Goal: Transaction & Acquisition: Register for event/course

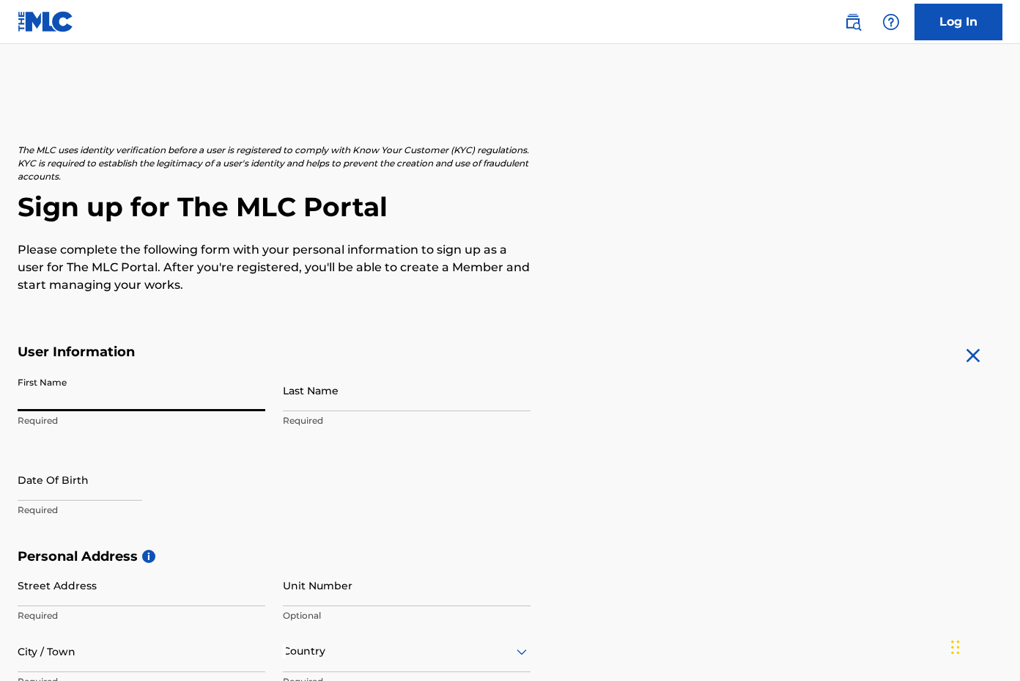
click at [262, 405] on input "First Name" at bounding box center [142, 390] width 248 height 42
click at [257, 401] on input "First Name" at bounding box center [142, 390] width 248 height 42
type input "[PERSON_NAME]"
type input "[EMAIL_ADDRESS][DOMAIN_NAME]"
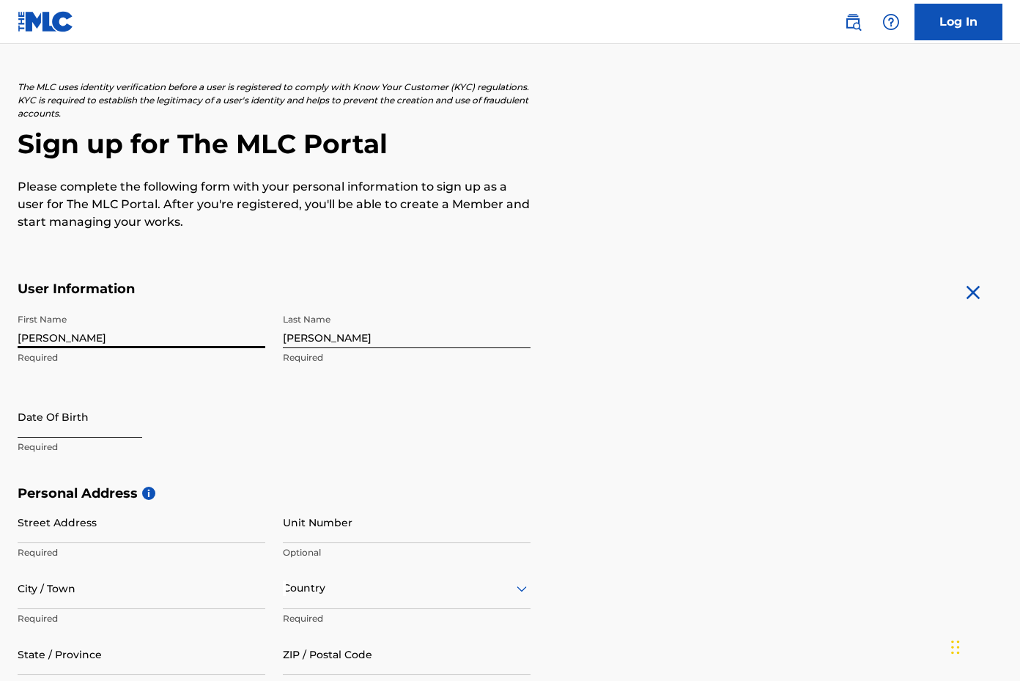
scroll to position [73, 0]
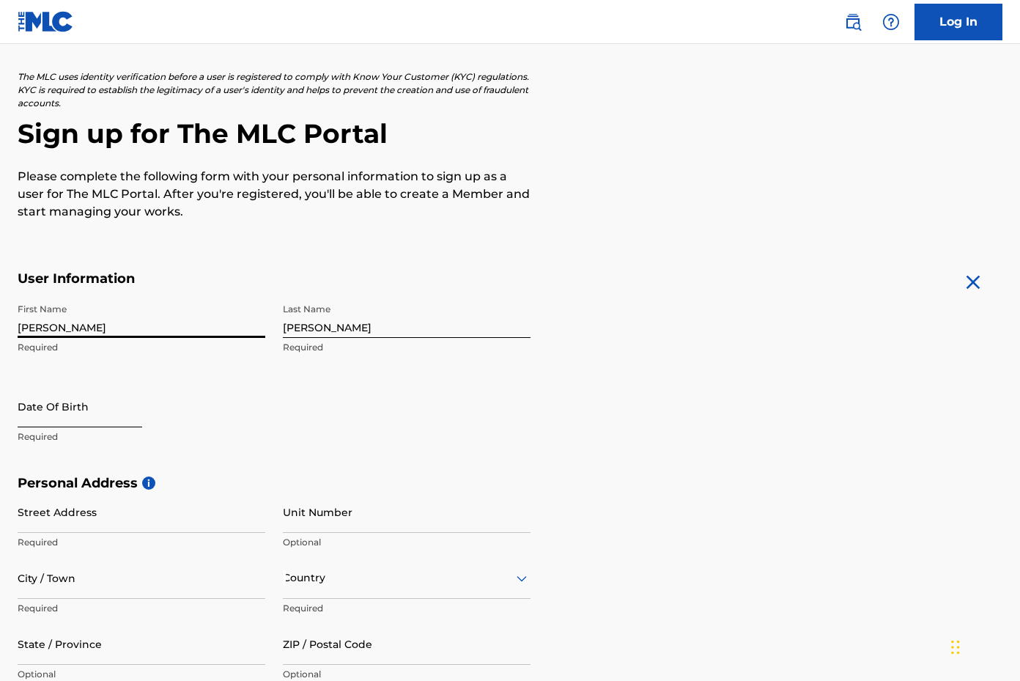
select select "8"
select select "2025"
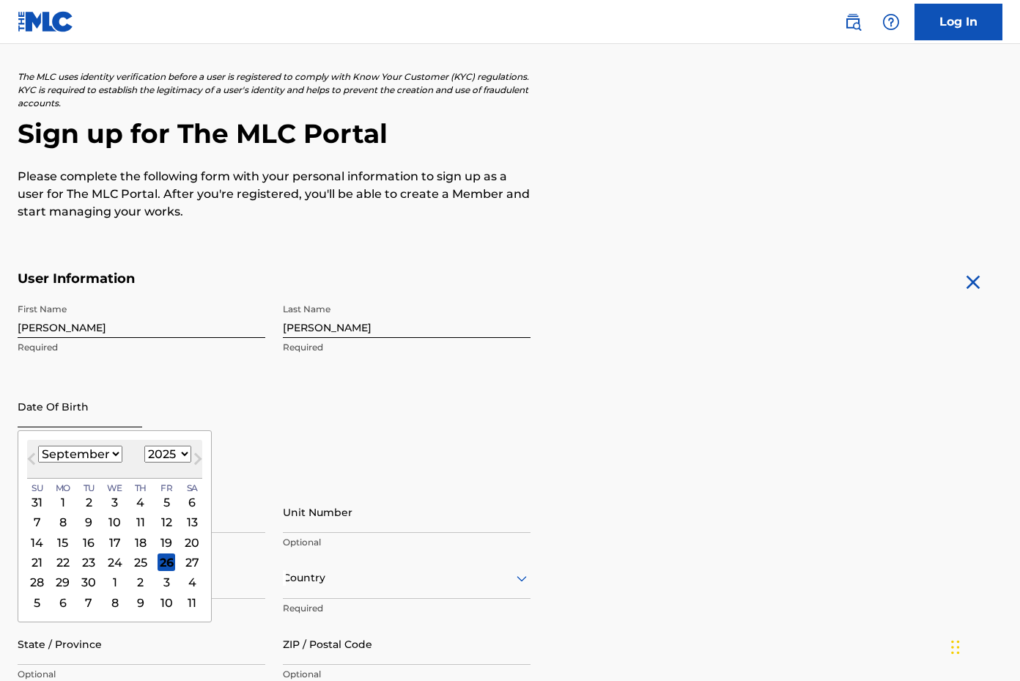
click at [60, 421] on input "text" at bounding box center [80, 407] width 125 height 42
type input "08-08-"
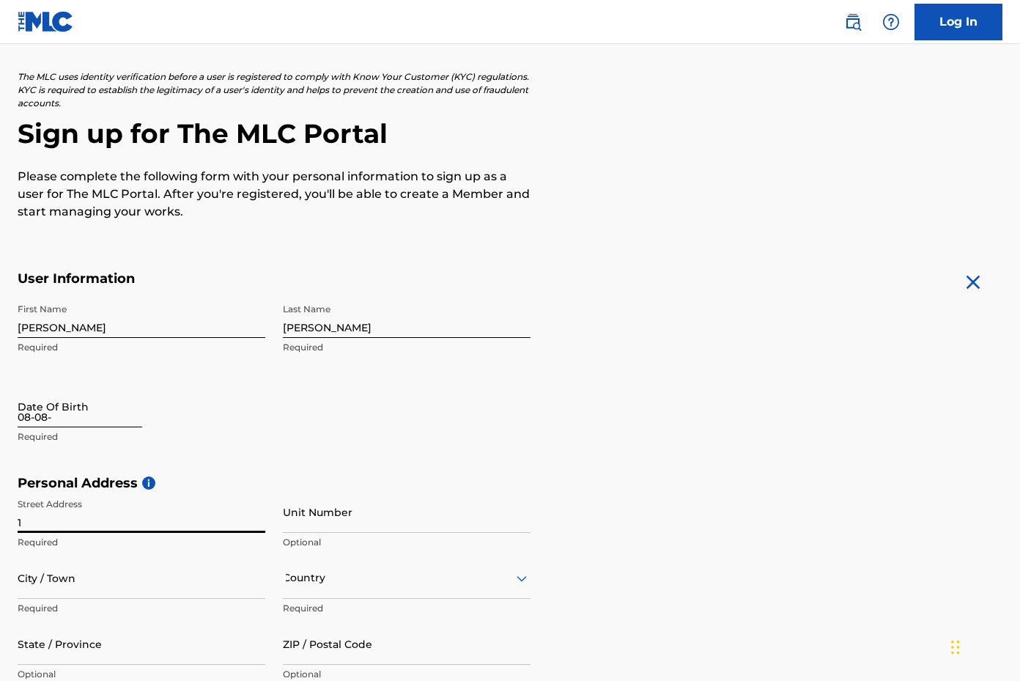
type input "1"
select select "8"
select select "2025"
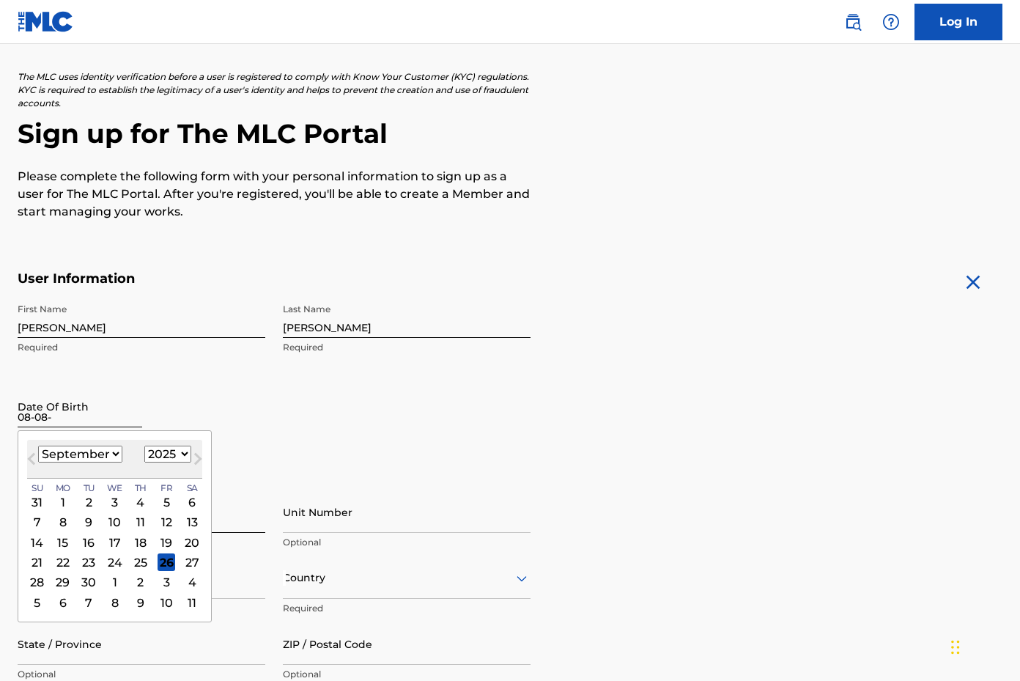
click at [64, 419] on input "08-08-" at bounding box center [80, 407] width 125 height 42
type input "[DATE]"
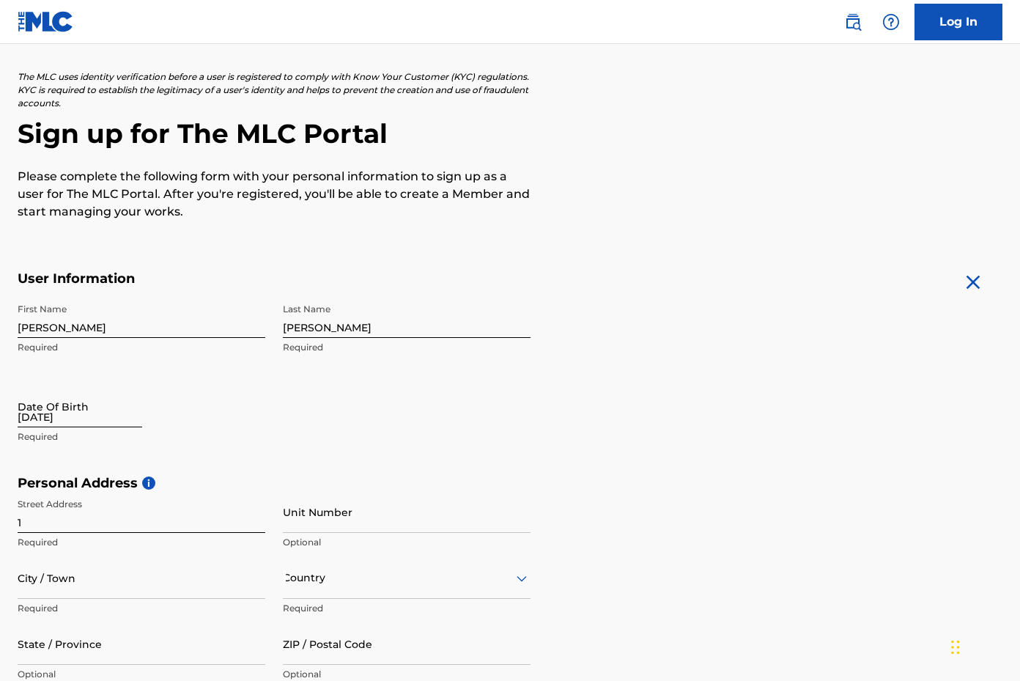
select select "8"
select select "2025"
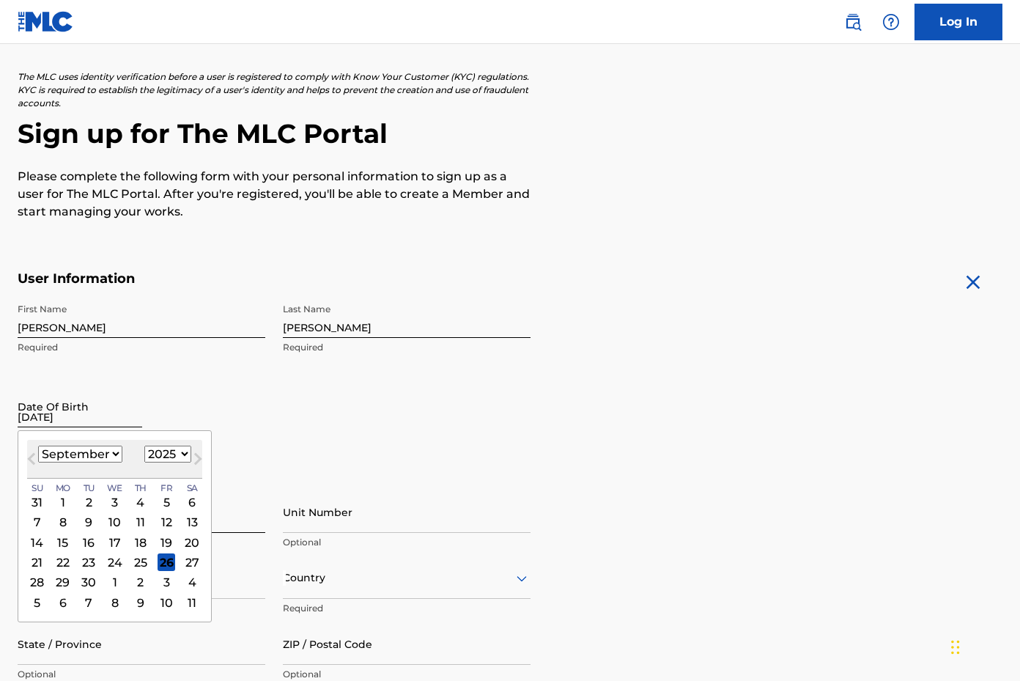
click at [37, 423] on input "[DATE]" at bounding box center [80, 407] width 125 height 42
select select "7"
click at [160, 523] on div "8" at bounding box center [167, 523] width 18 height 18
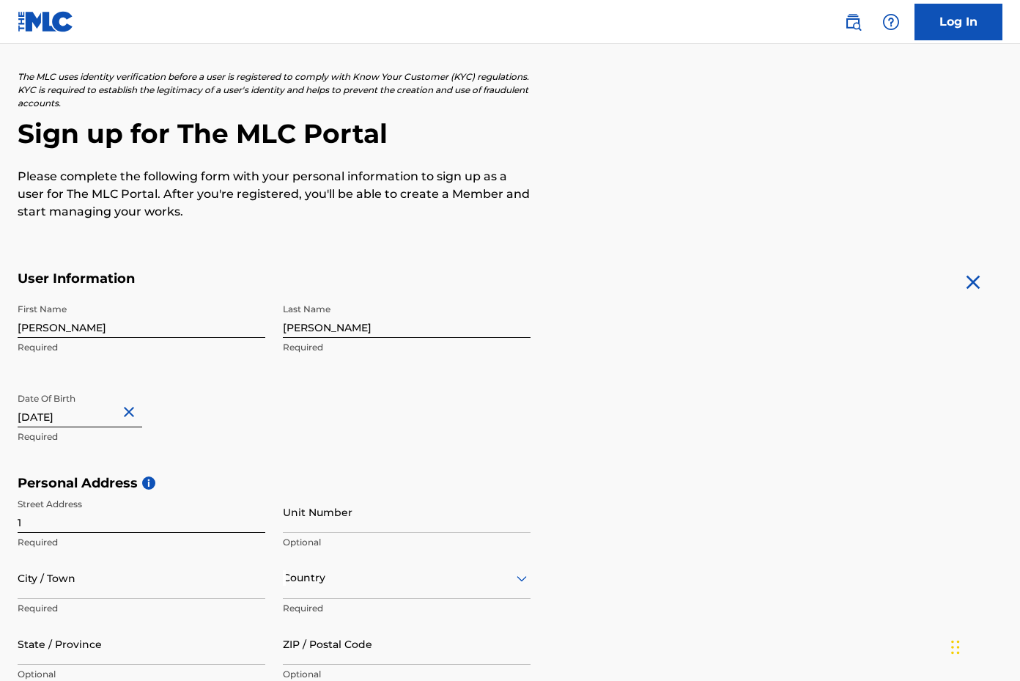
click at [87, 416] on input "08-08-1982" at bounding box center [80, 407] width 125 height 42
select select "7"
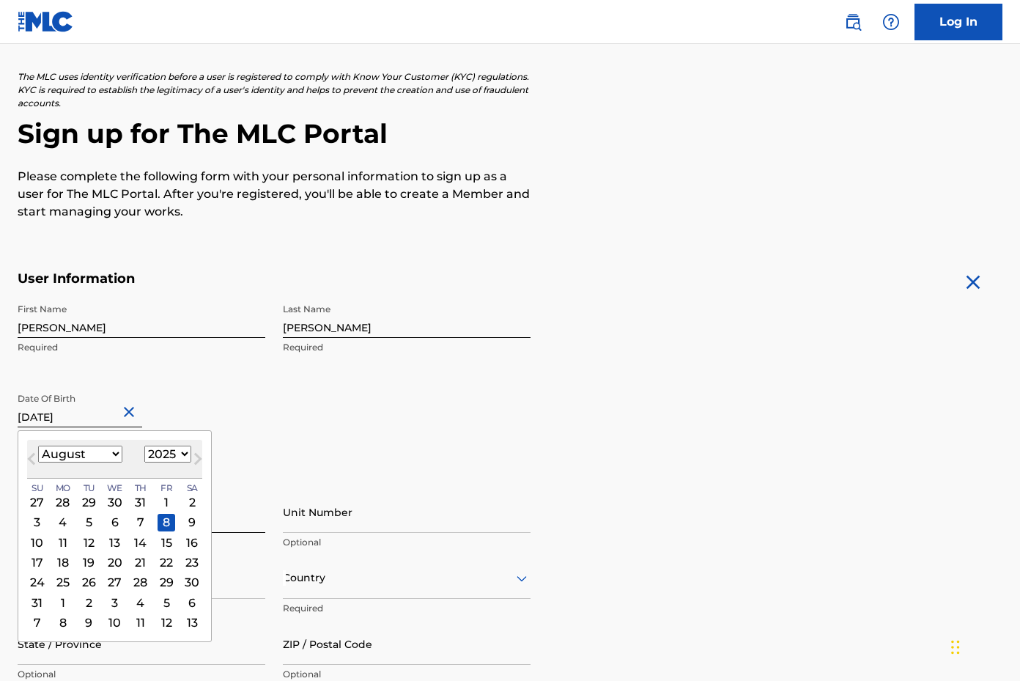
select select "1982"
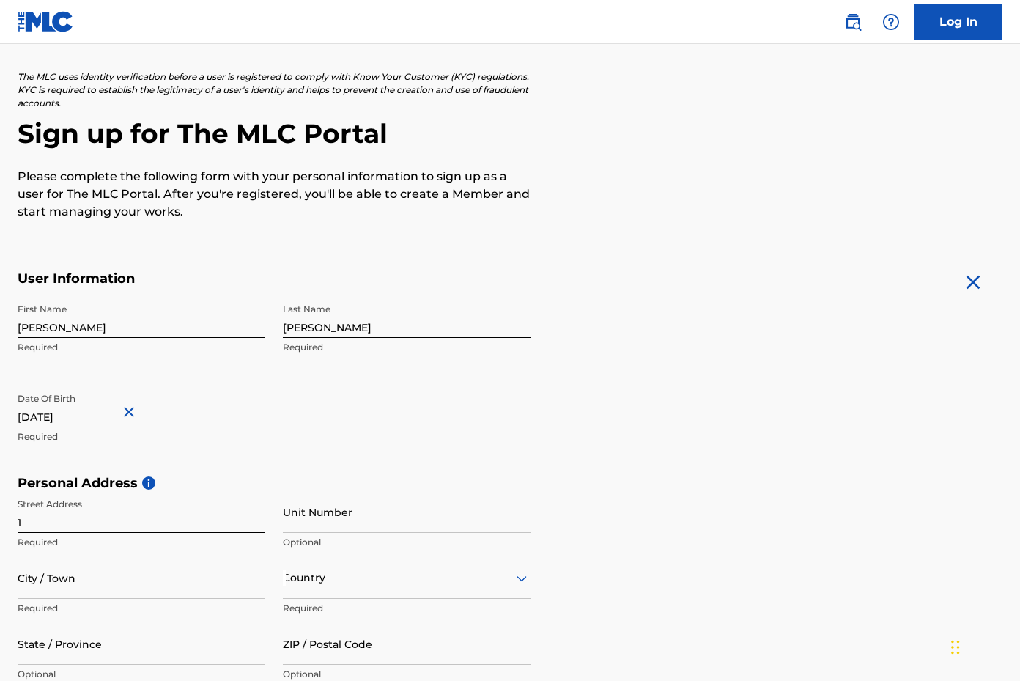
click at [270, 444] on div "First Name Joshua Required Last Name Lewis Required Date Of Birth 08-08-1982 Re…" at bounding box center [274, 385] width 513 height 179
click at [108, 523] on input "1" at bounding box center [142, 512] width 248 height 42
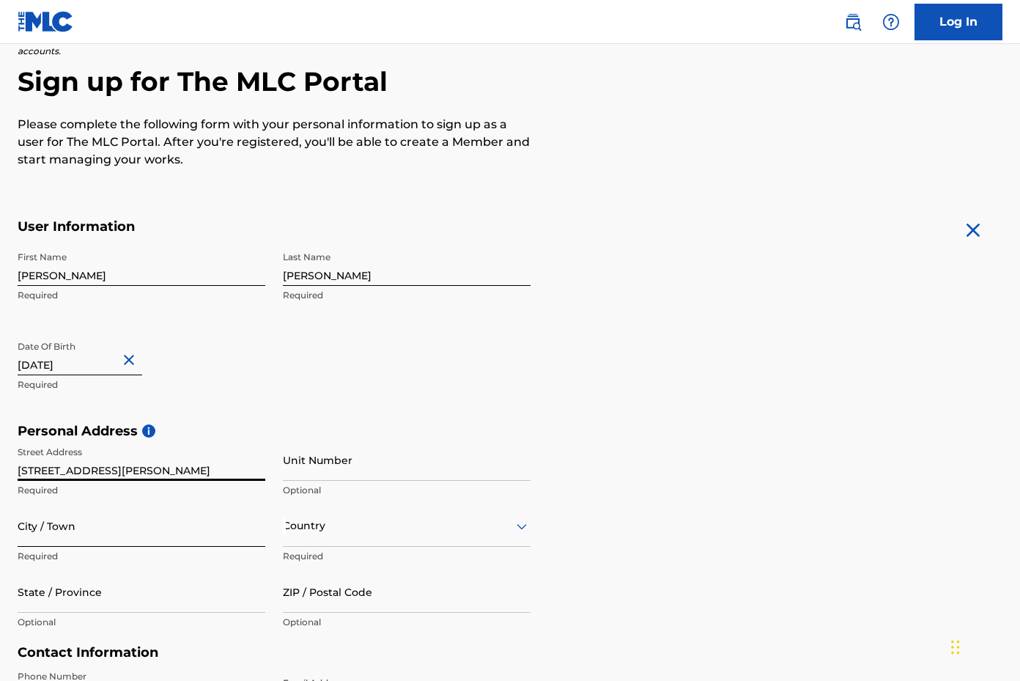
scroll to position [128, 0]
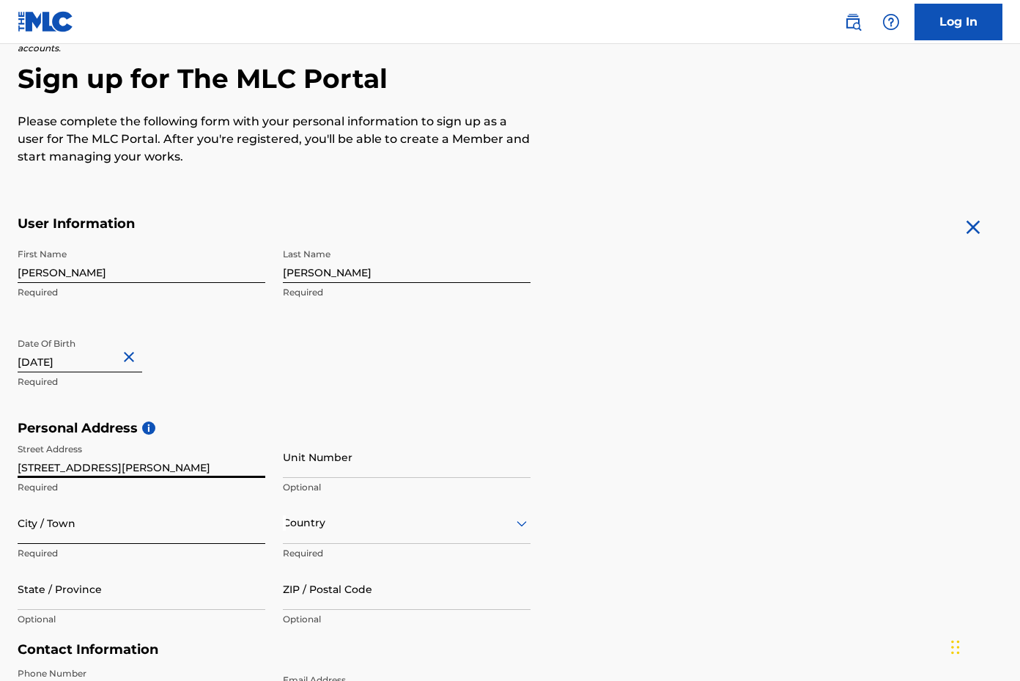
type input "[STREET_ADDRESS][PERSON_NAME]"
click at [53, 535] on input "City / Town" at bounding box center [142, 523] width 248 height 42
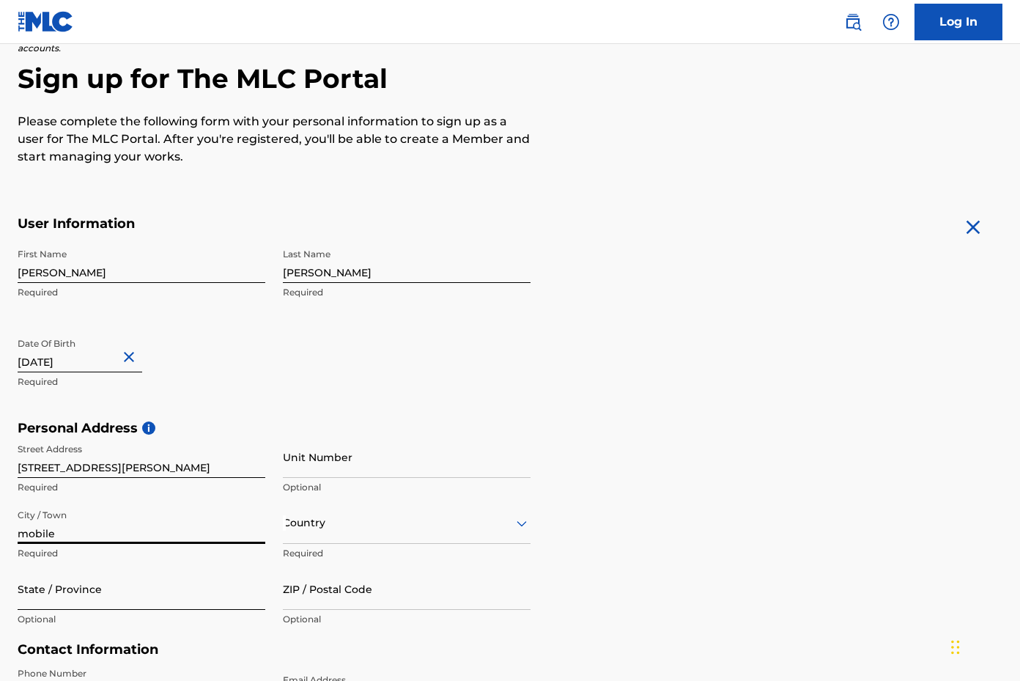
type input "mobile"
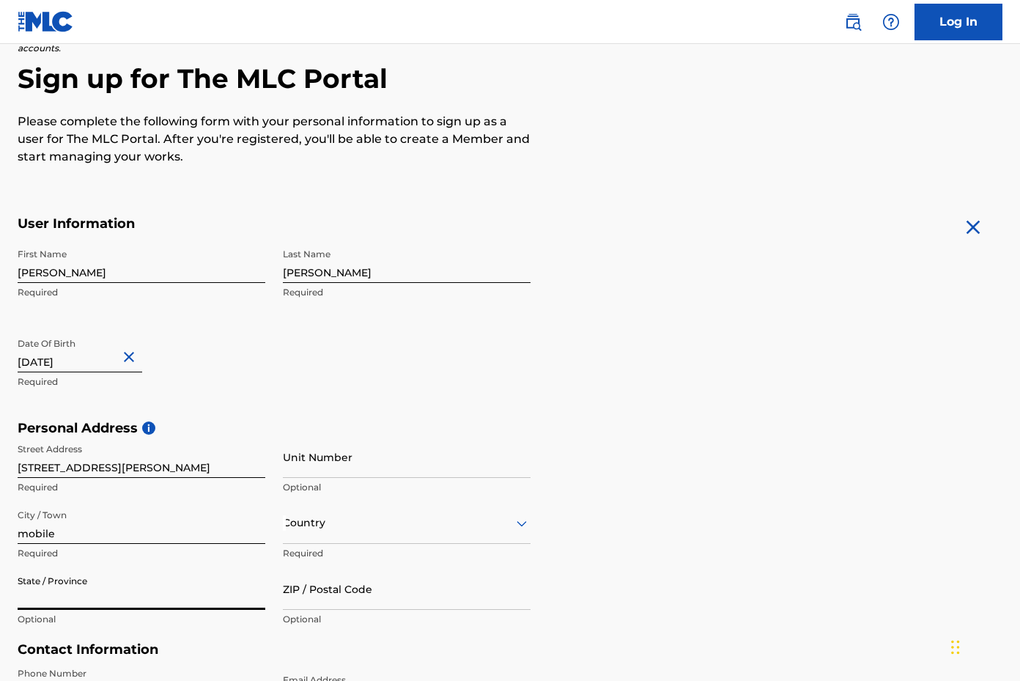
click at [56, 594] on input "State / Province" at bounding box center [142, 589] width 248 height 42
type input "alabama"
click at [316, 529] on div "Country" at bounding box center [407, 523] width 248 height 42
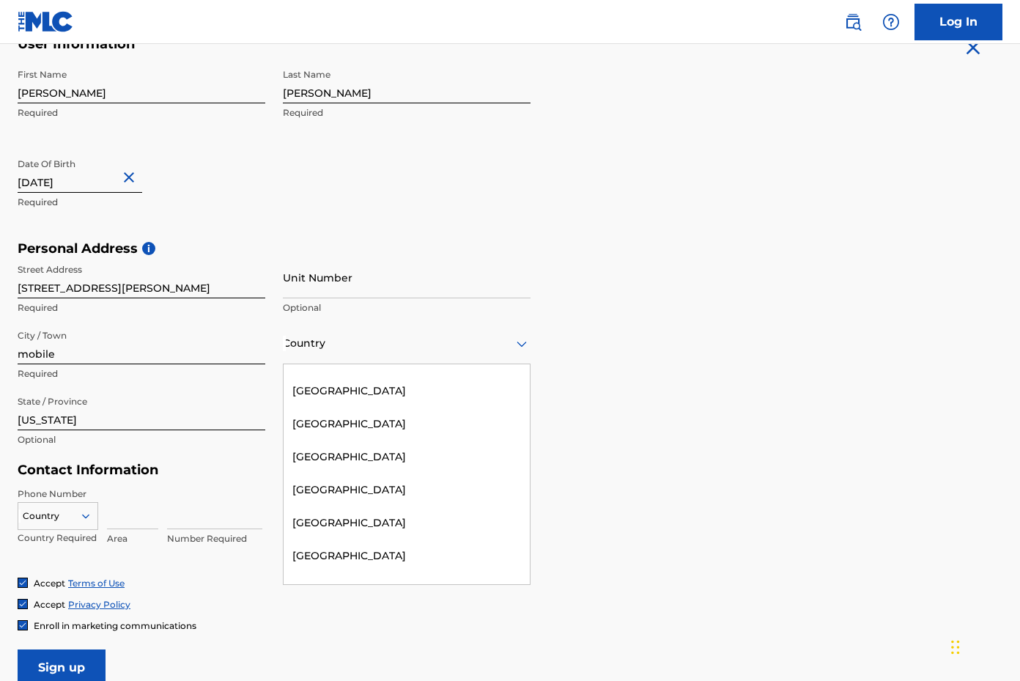
scroll to position [0, 0]
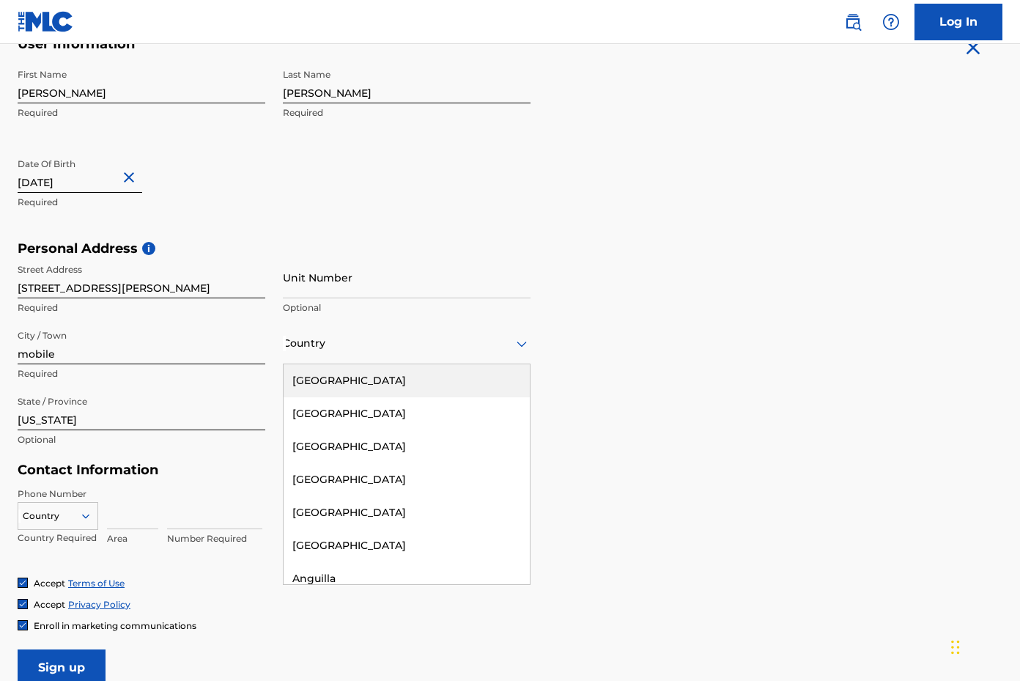
click at [369, 385] on div "[GEOGRAPHIC_DATA]" at bounding box center [407, 380] width 246 height 33
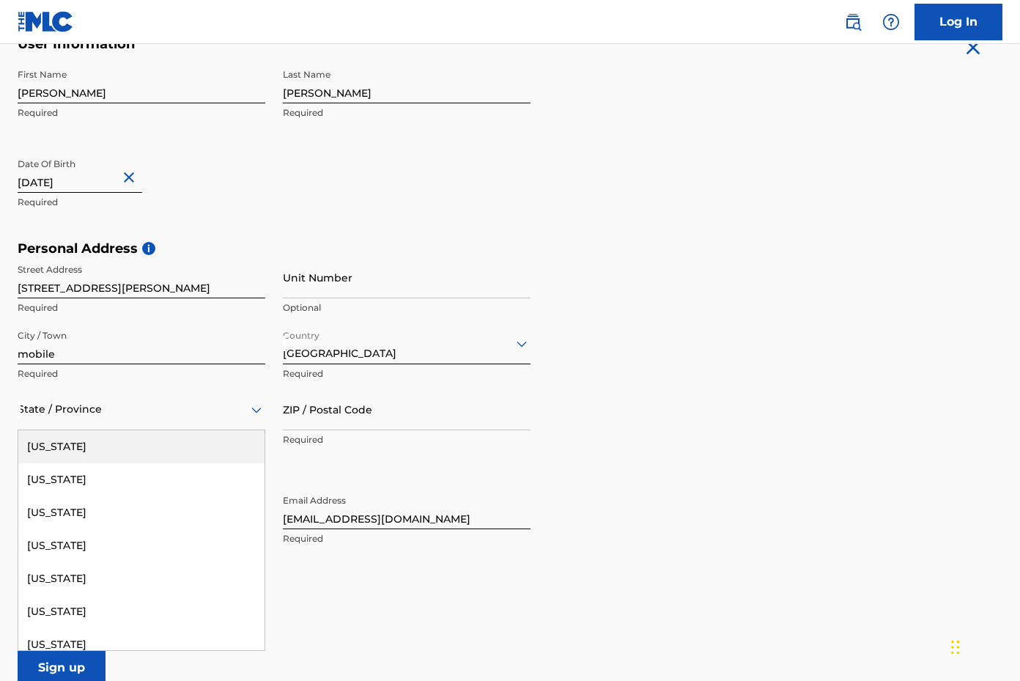
click at [253, 408] on icon at bounding box center [256, 410] width 10 height 6
click at [49, 449] on div "[US_STATE]" at bounding box center [141, 446] width 246 height 33
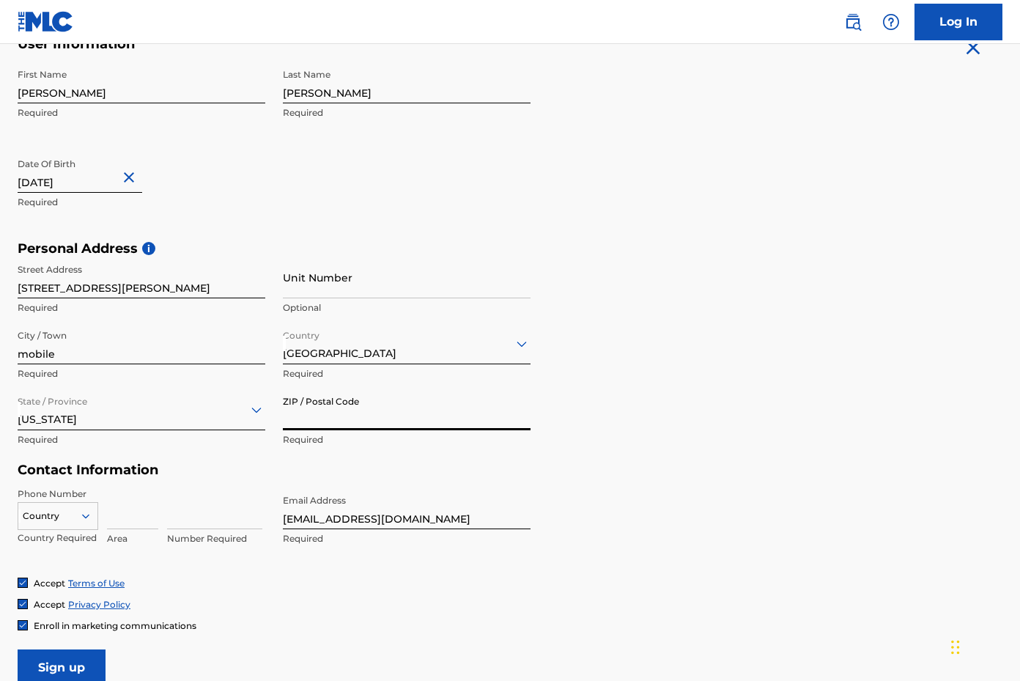
click at [324, 421] on input "ZIP / Postal Code" at bounding box center [407, 409] width 248 height 42
type input "36608"
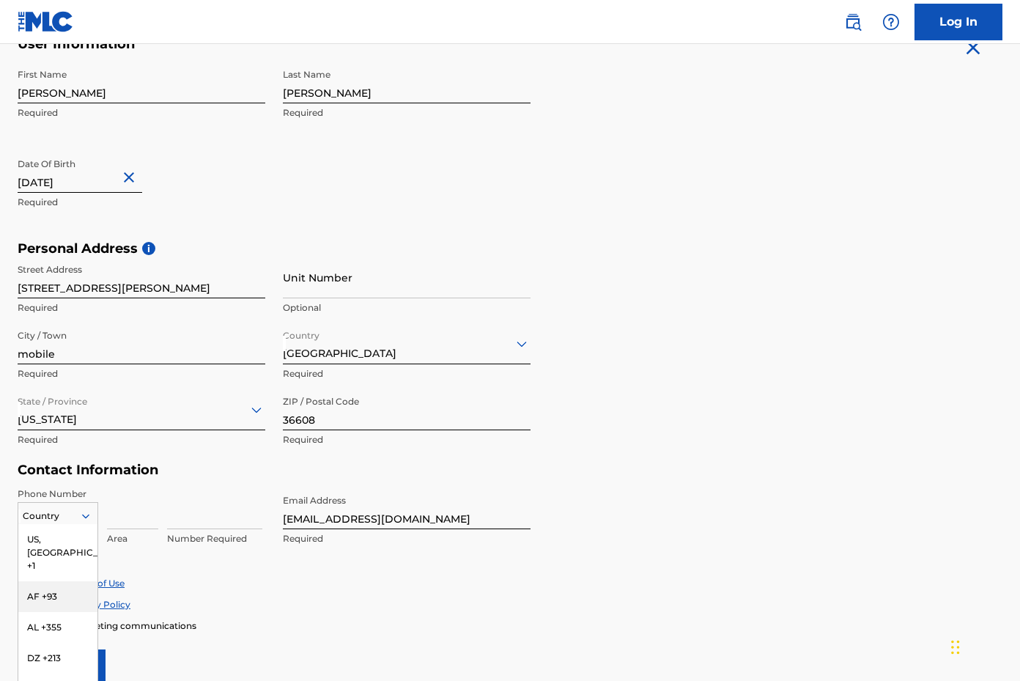
scroll to position [370, 0]
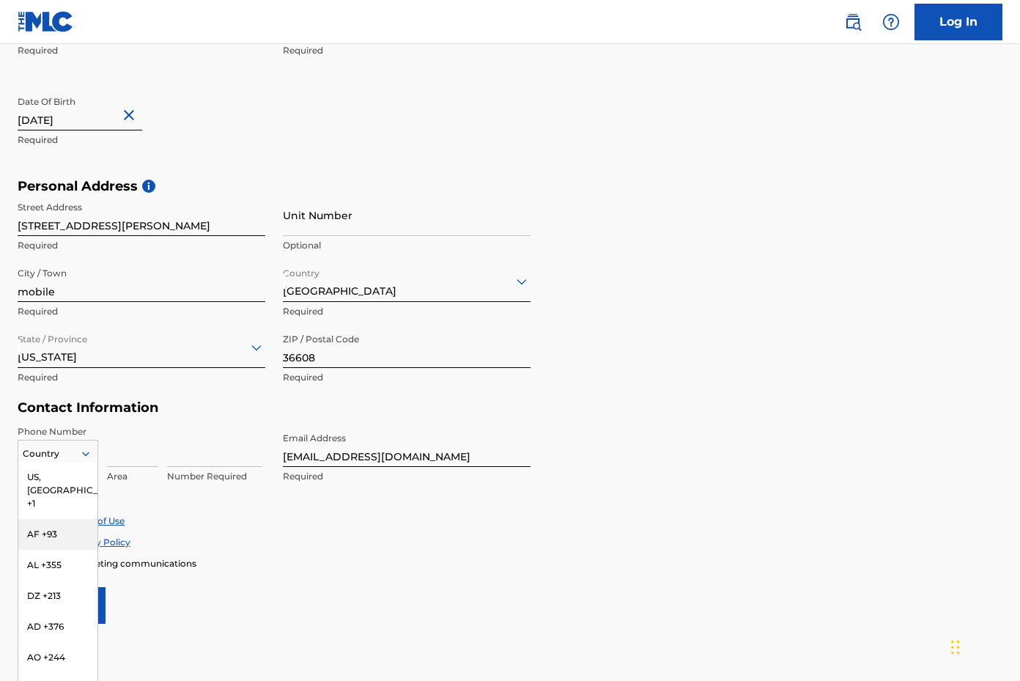
click at [72, 462] on div "AF +93, 2 of 216. 216 results available. Use Up and Down to choose options, pre…" at bounding box center [58, 451] width 81 height 22
click at [51, 481] on div "US, [GEOGRAPHIC_DATA] +1" at bounding box center [57, 487] width 79 height 57
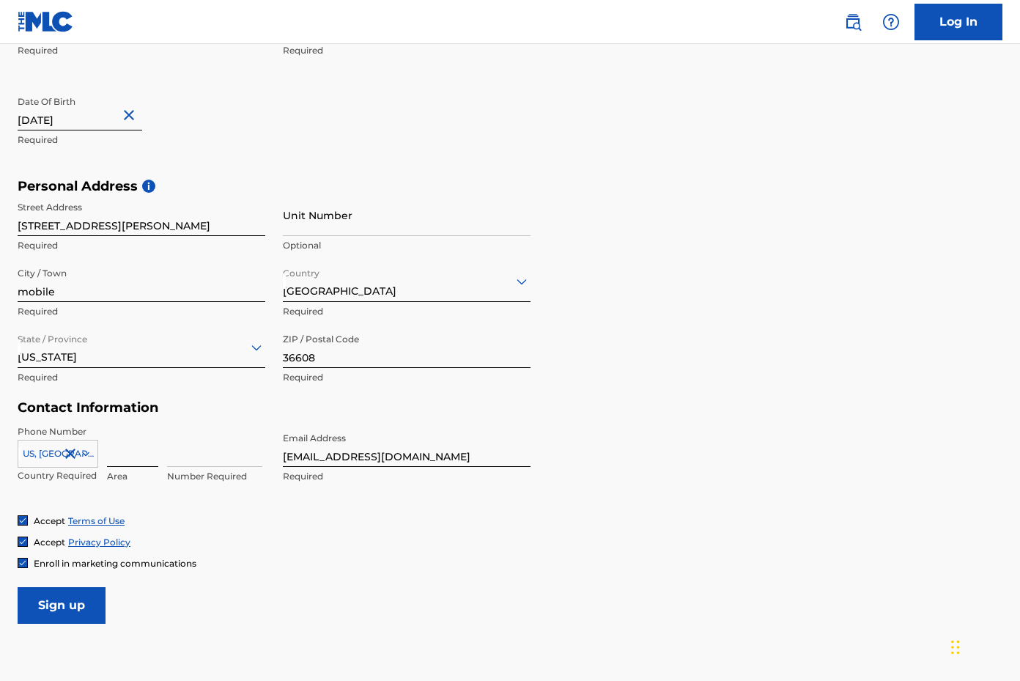
click at [133, 457] on input at bounding box center [132, 446] width 51 height 42
type input "251"
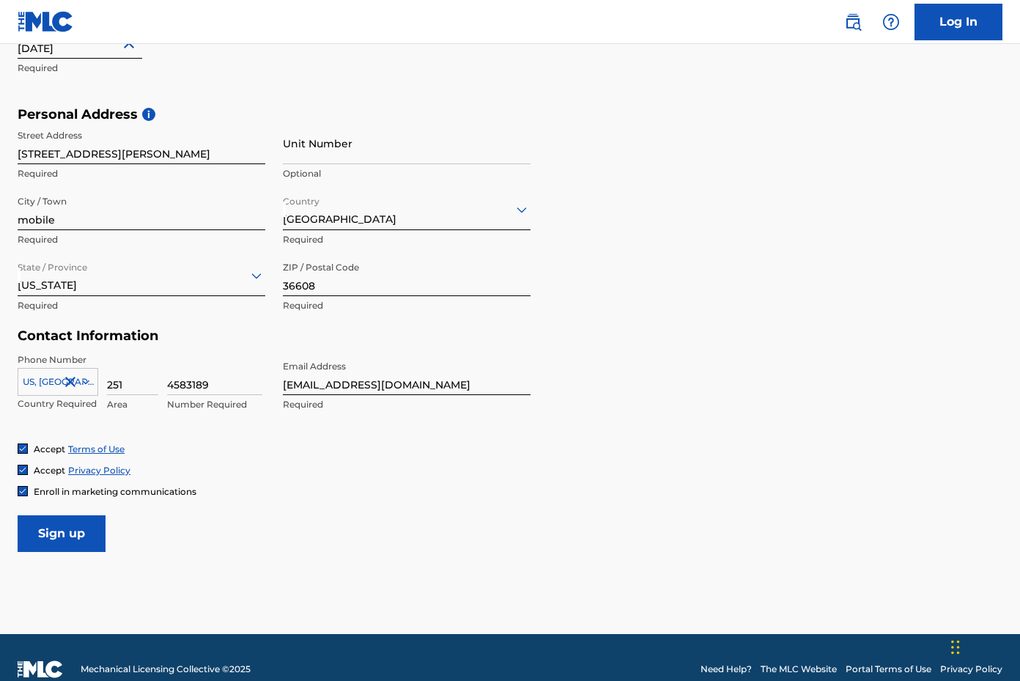
scroll to position [464, 0]
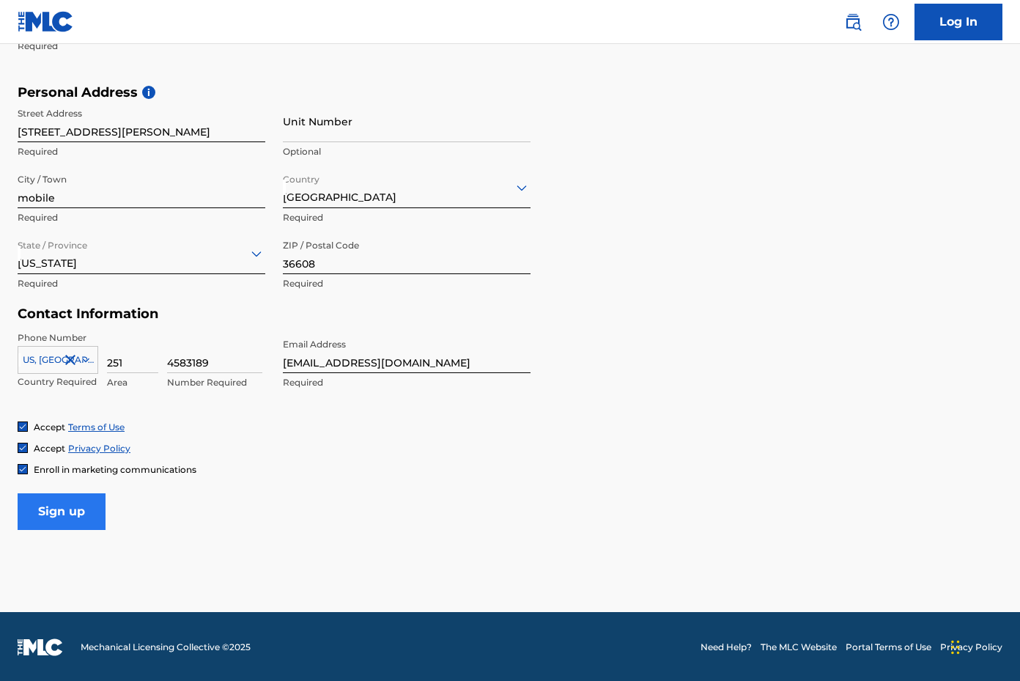
type input "4583189"
click at [71, 517] on input "Sign up" at bounding box center [62, 511] width 88 height 37
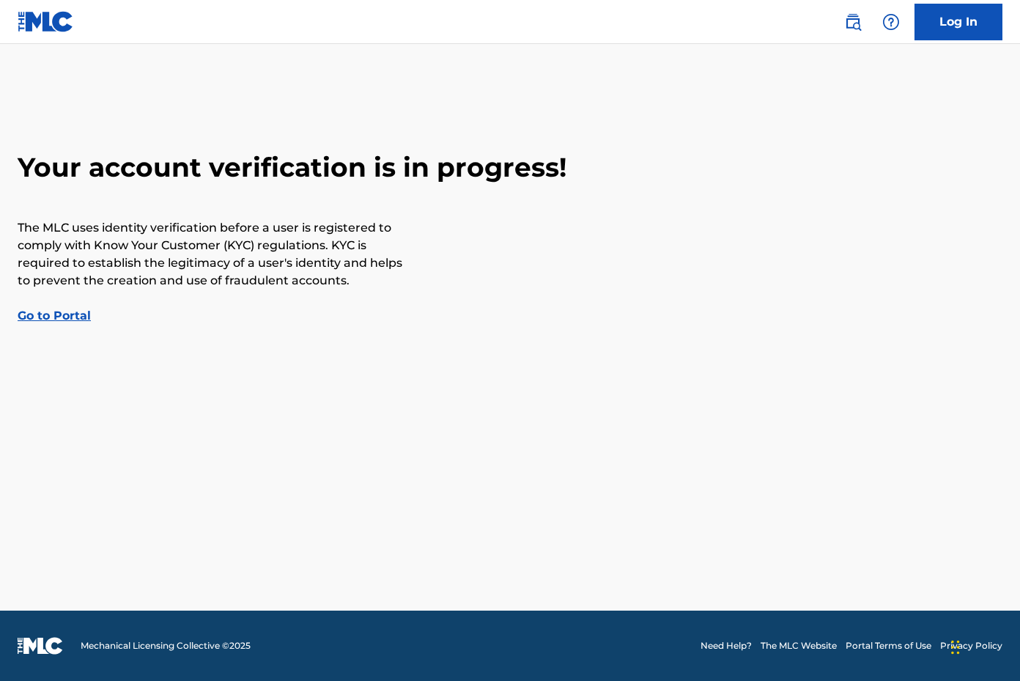
click at [71, 316] on link "Go to Portal" at bounding box center [54, 316] width 73 height 14
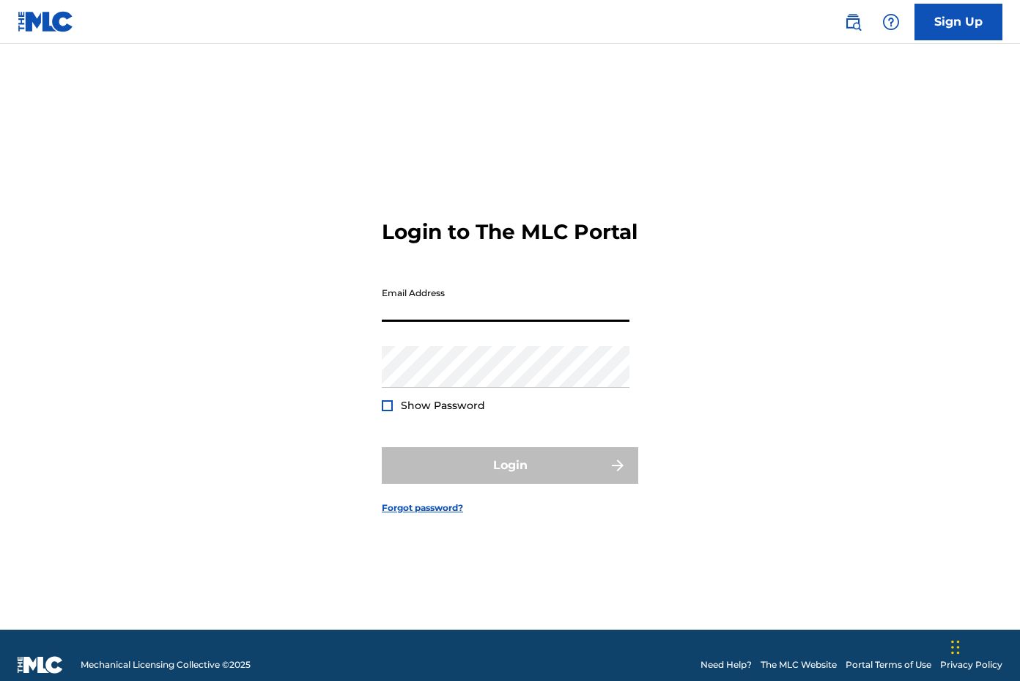
click at [625, 322] on input "Email Address" at bounding box center [506, 301] width 248 height 42
click at [624, 322] on input "Email Address" at bounding box center [506, 301] width 248 height 42
click at [555, 322] on input "Email Address" at bounding box center [506, 301] width 248 height 42
type input "[EMAIL_ADDRESS][DOMAIN_NAME]"
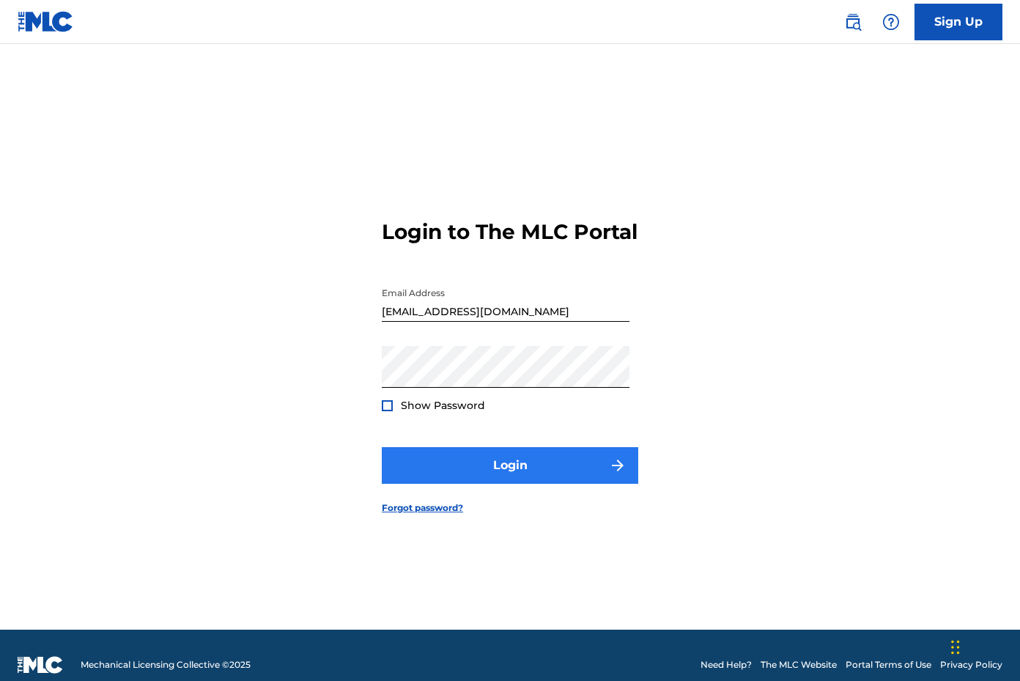
click at [531, 472] on button "Login" at bounding box center [510, 465] width 257 height 37
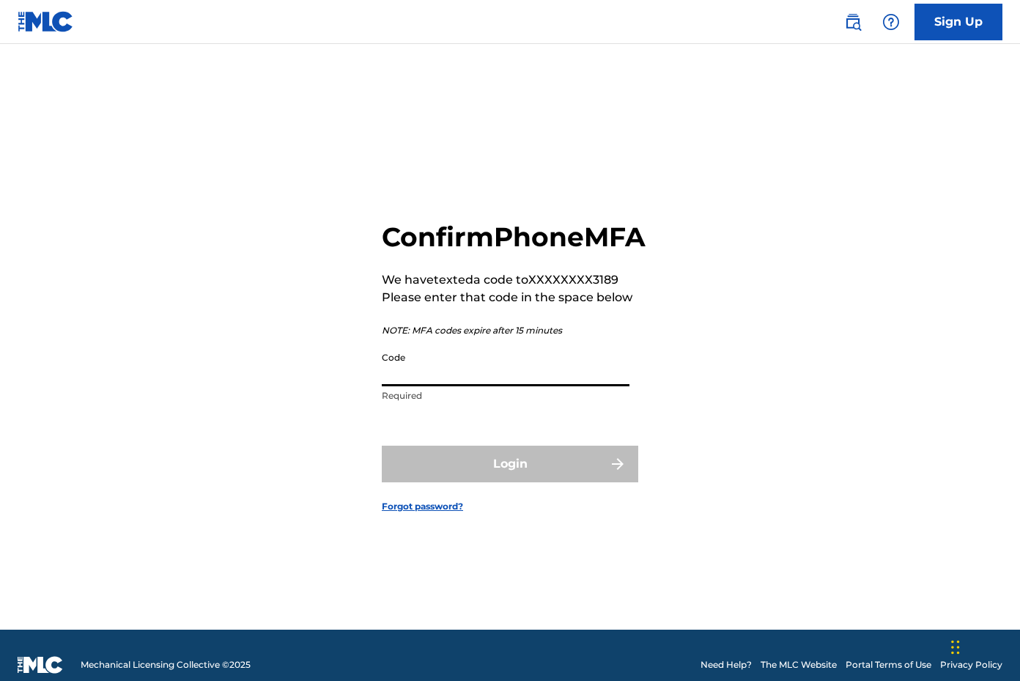
click at [462, 386] on input "Code" at bounding box center [506, 366] width 248 height 42
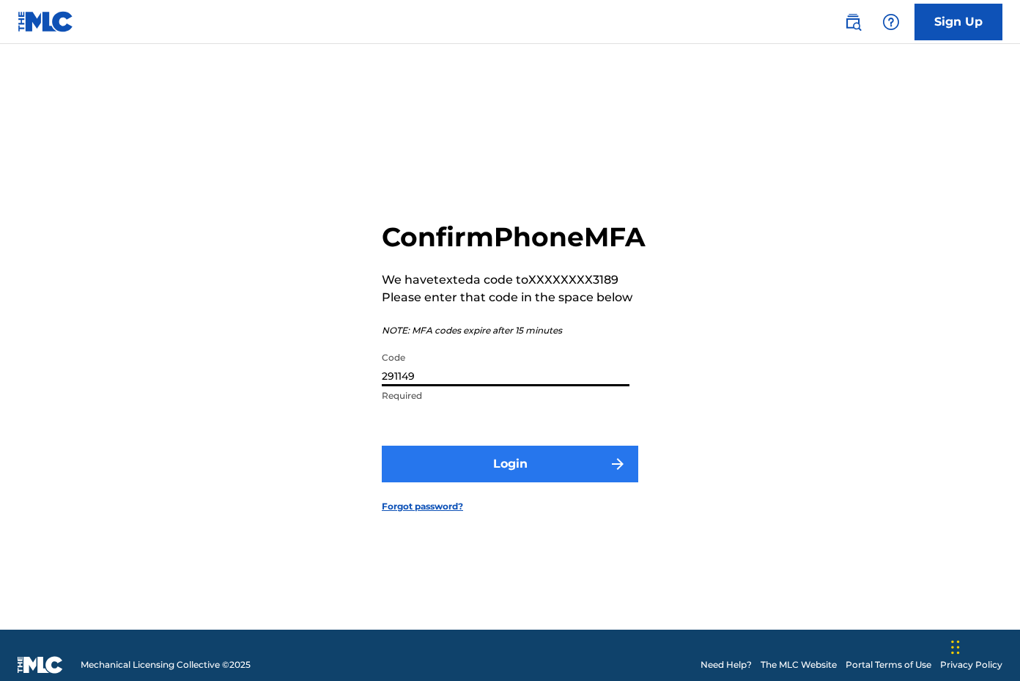
type input "291149"
click at [493, 482] on button "Login" at bounding box center [510, 464] width 257 height 37
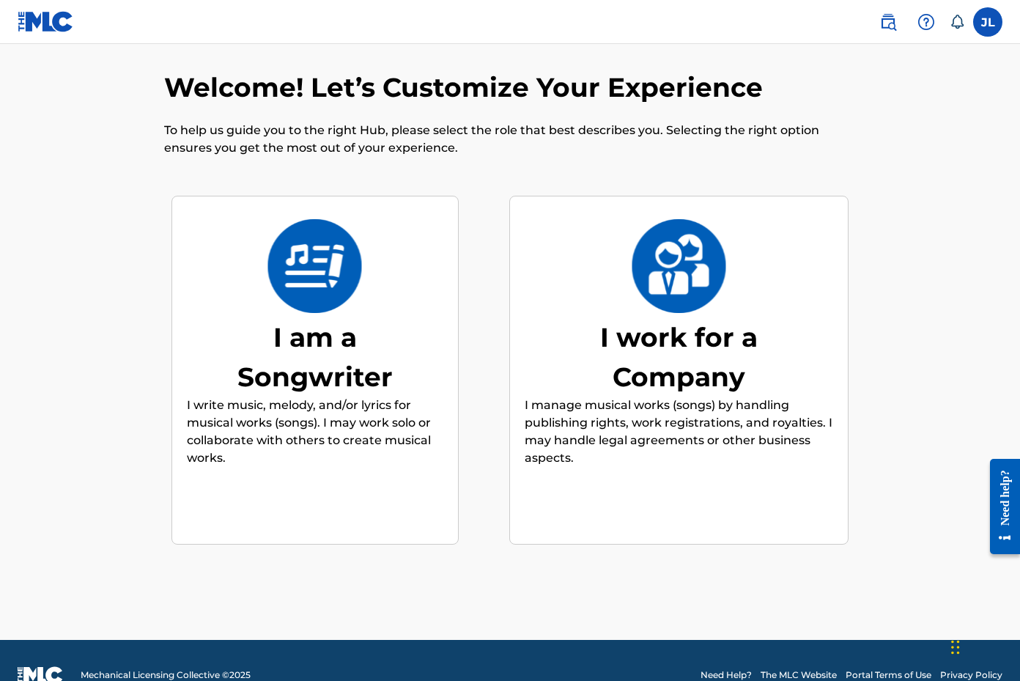
click at [283, 367] on div "I am a Songwriter" at bounding box center [315, 356] width 220 height 79
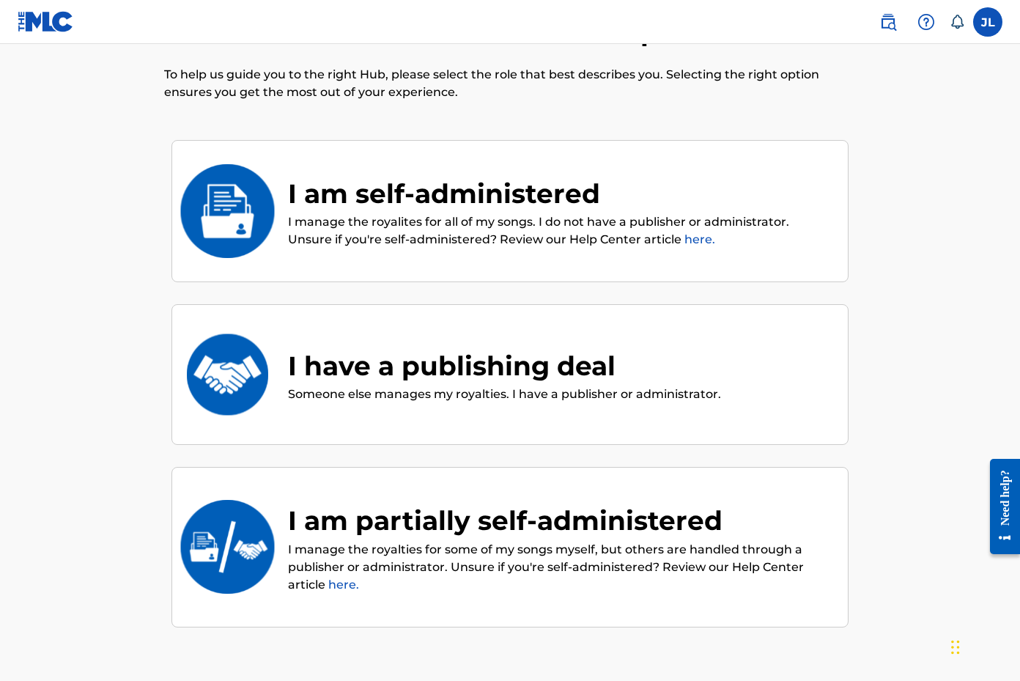
click at [318, 223] on p "I manage the royalites for all of my songs. I do not have a publisher or admini…" at bounding box center [560, 230] width 545 height 35
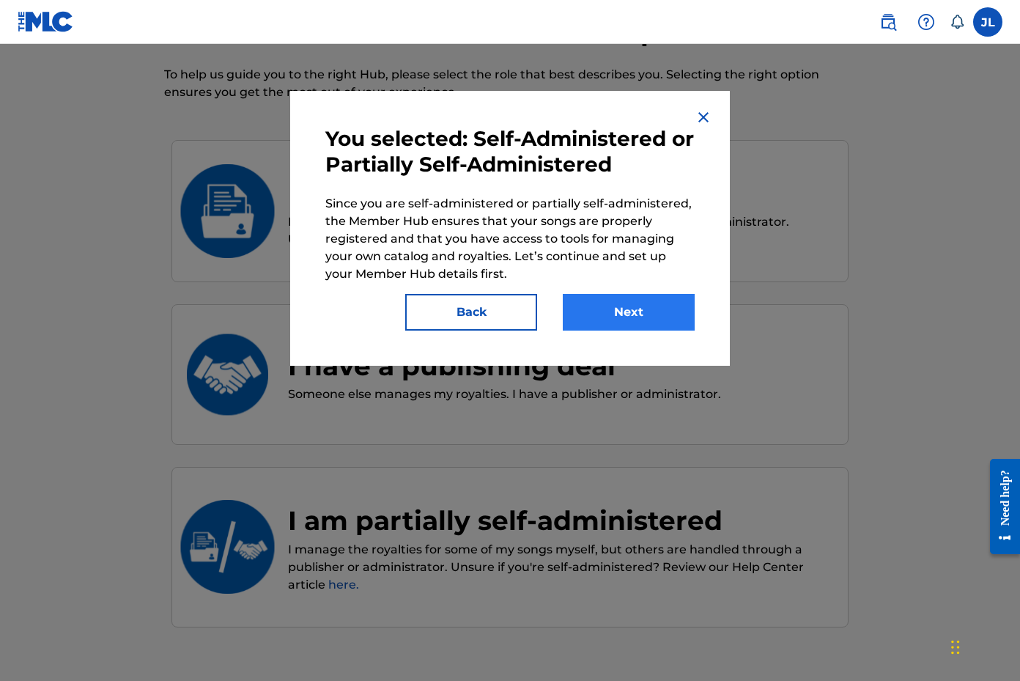
click at [599, 312] on button "Next" at bounding box center [629, 312] width 132 height 37
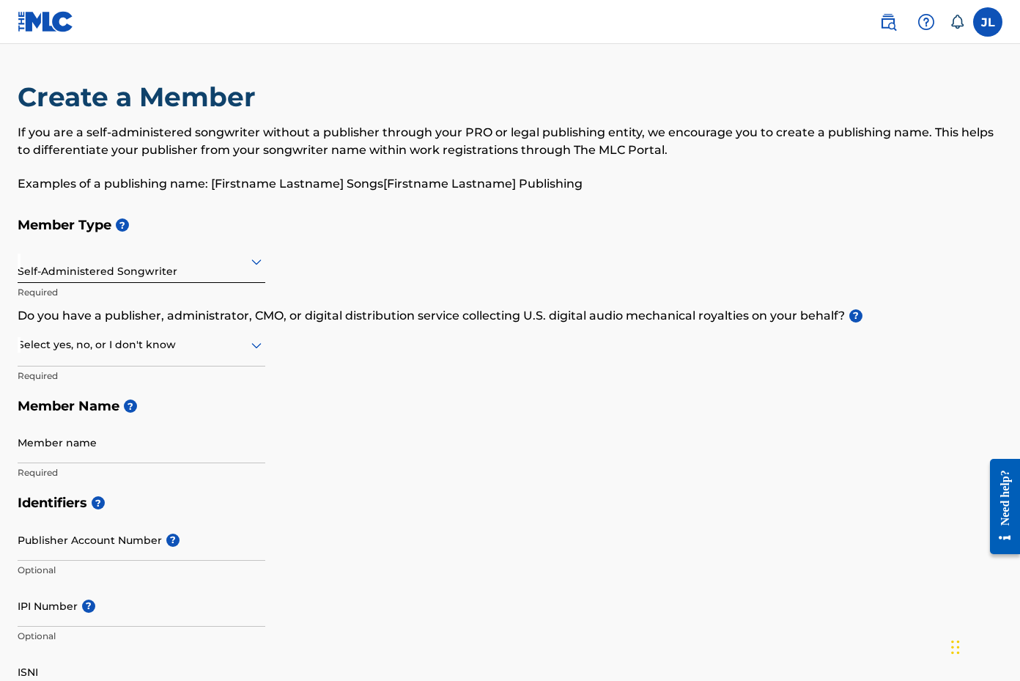
click at [81, 292] on p "Required" at bounding box center [142, 292] width 248 height 13
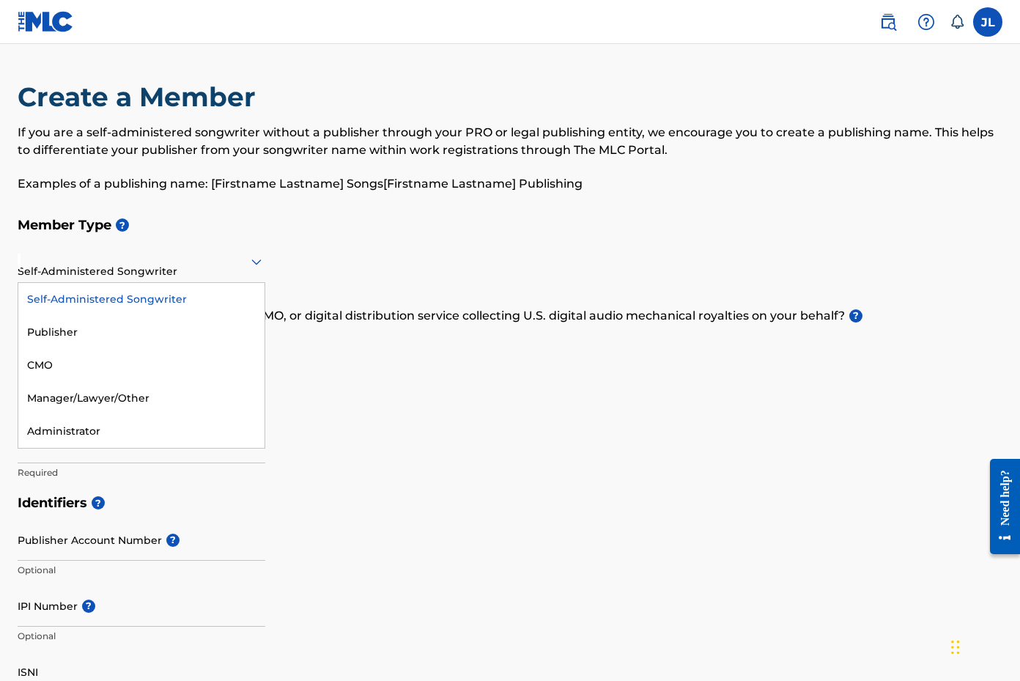
click at [80, 273] on div "Self-Administered Songwriter" at bounding box center [142, 261] width 248 height 36
click at [457, 231] on h5 "Member Type ?" at bounding box center [510, 226] width 985 height 32
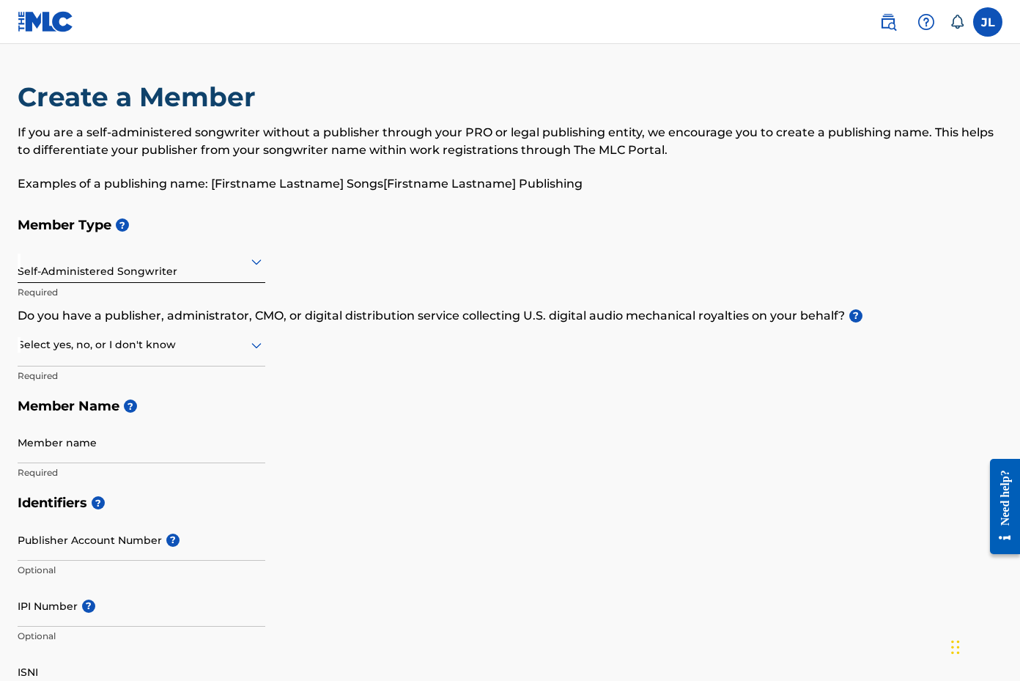
click at [238, 355] on div "Select yes, no, or I don't know" at bounding box center [142, 346] width 248 height 42
click at [92, 390] on div "Yes" at bounding box center [141, 383] width 246 height 33
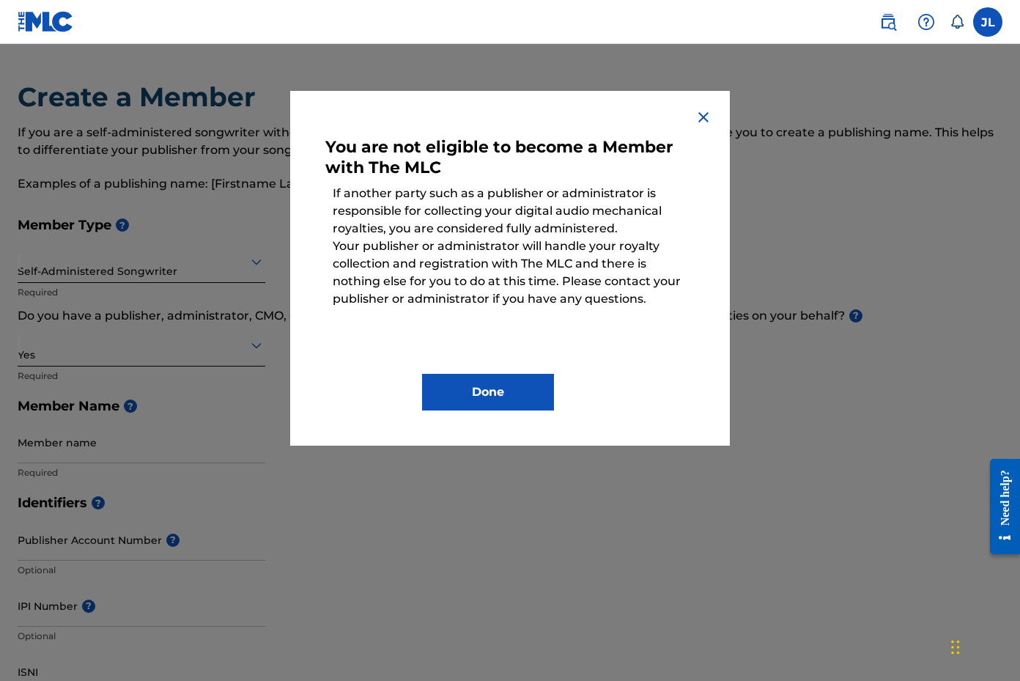
click at [701, 115] on img at bounding box center [704, 117] width 18 height 18
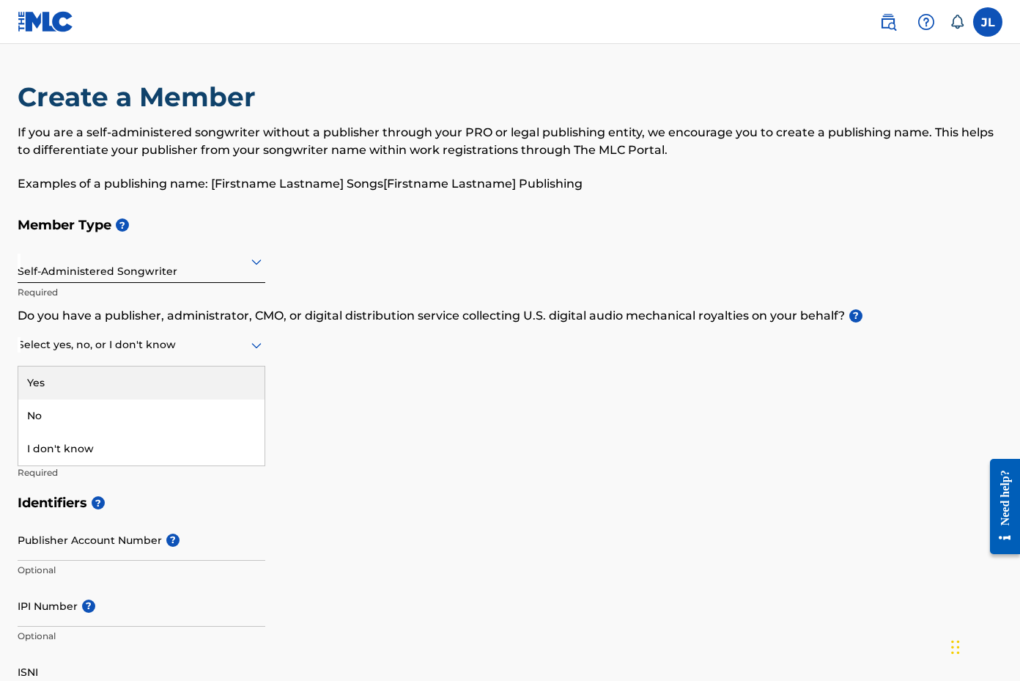
click at [222, 347] on div at bounding box center [142, 345] width 248 height 18
click at [75, 403] on div "No" at bounding box center [141, 415] width 246 height 33
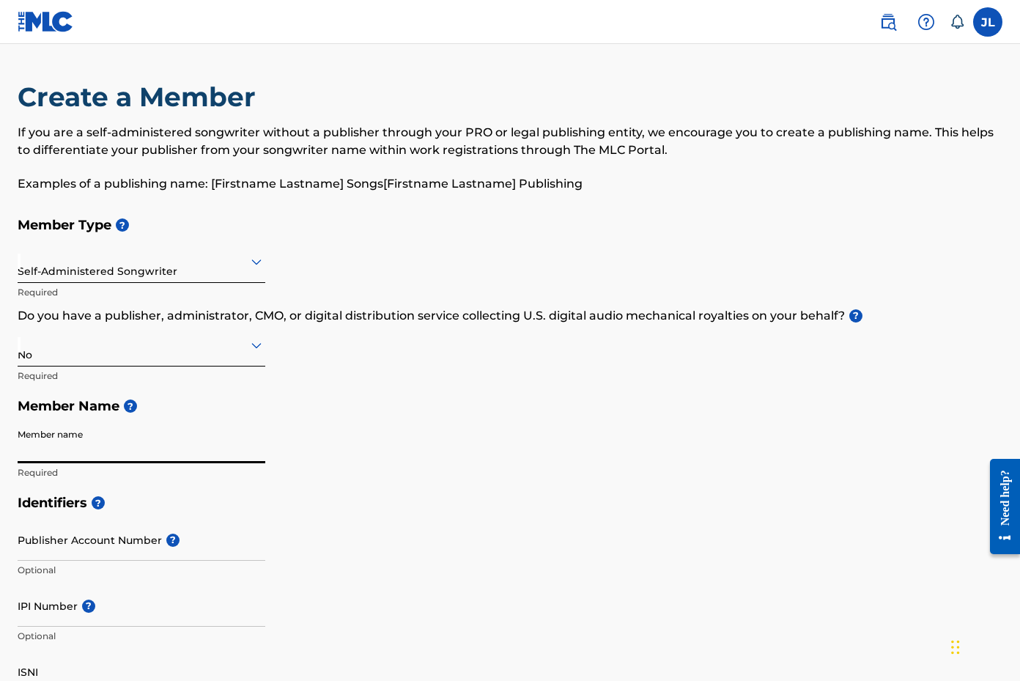
click at [259, 452] on input "Member name" at bounding box center [142, 442] width 248 height 42
type input "[PERSON_NAME]"
type input "[EMAIL_ADDRESS][DOMAIN_NAME]"
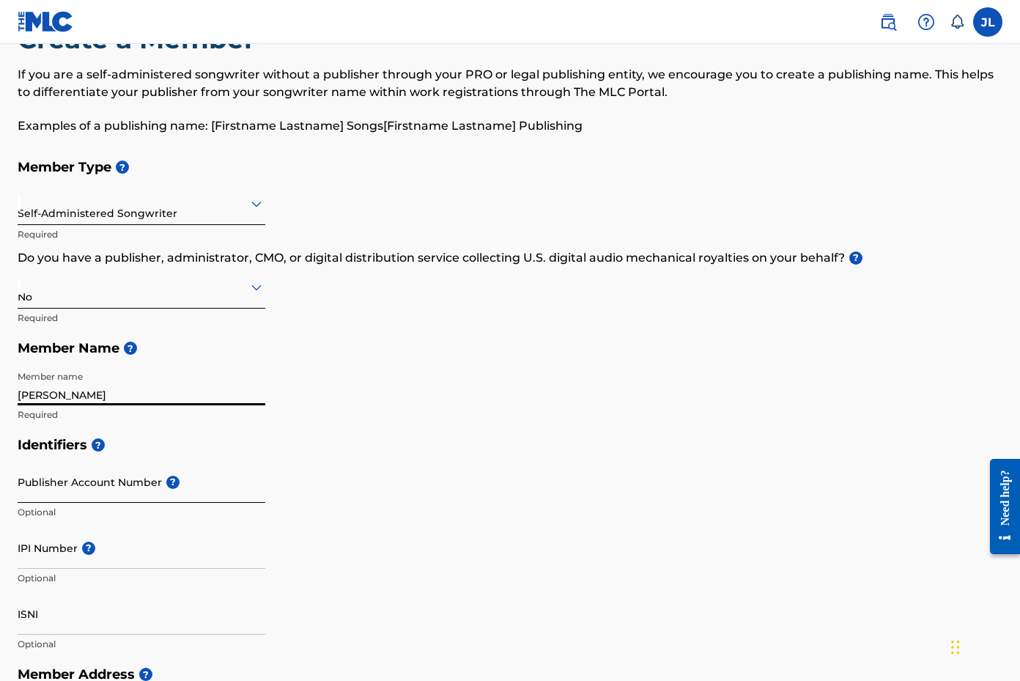
scroll to position [89, 0]
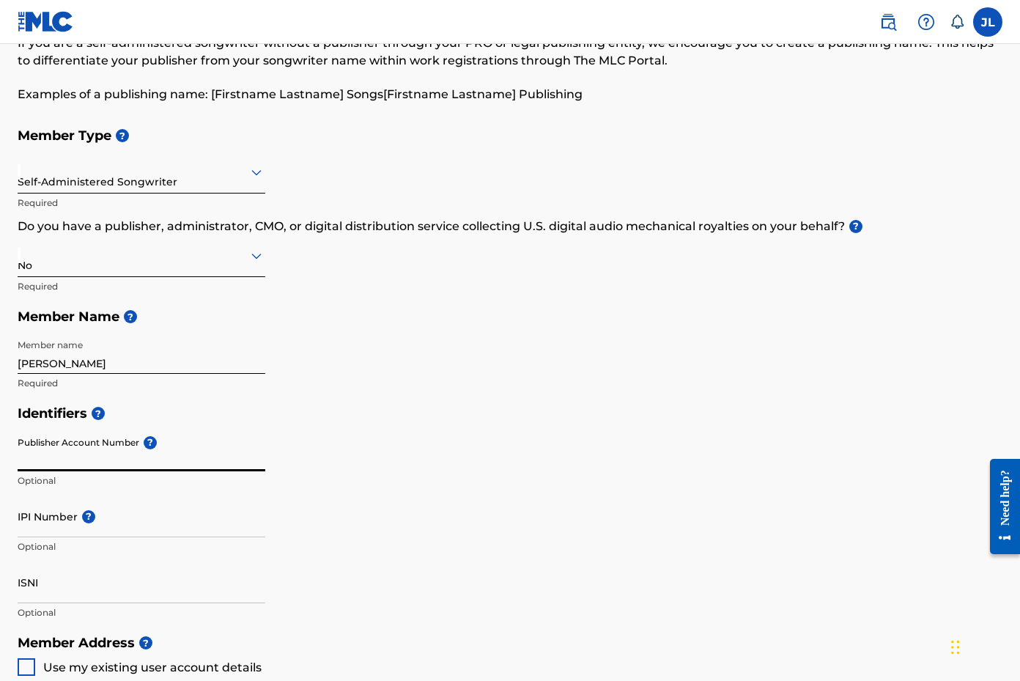
click at [76, 464] on input "Publisher Account Number ?" at bounding box center [142, 451] width 248 height 42
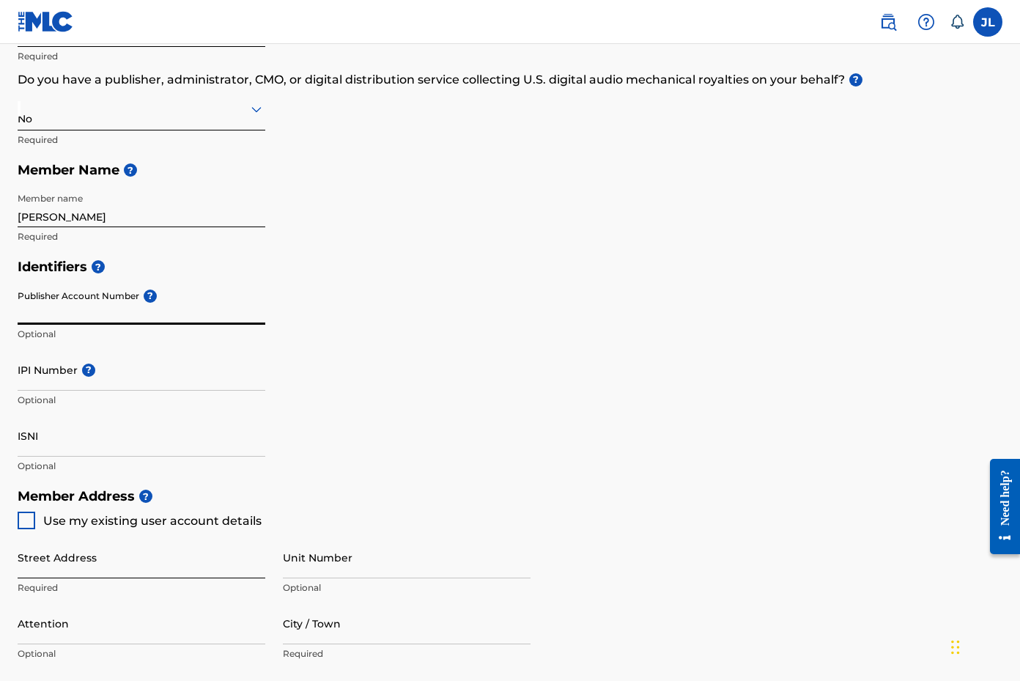
scroll to position [239, 0]
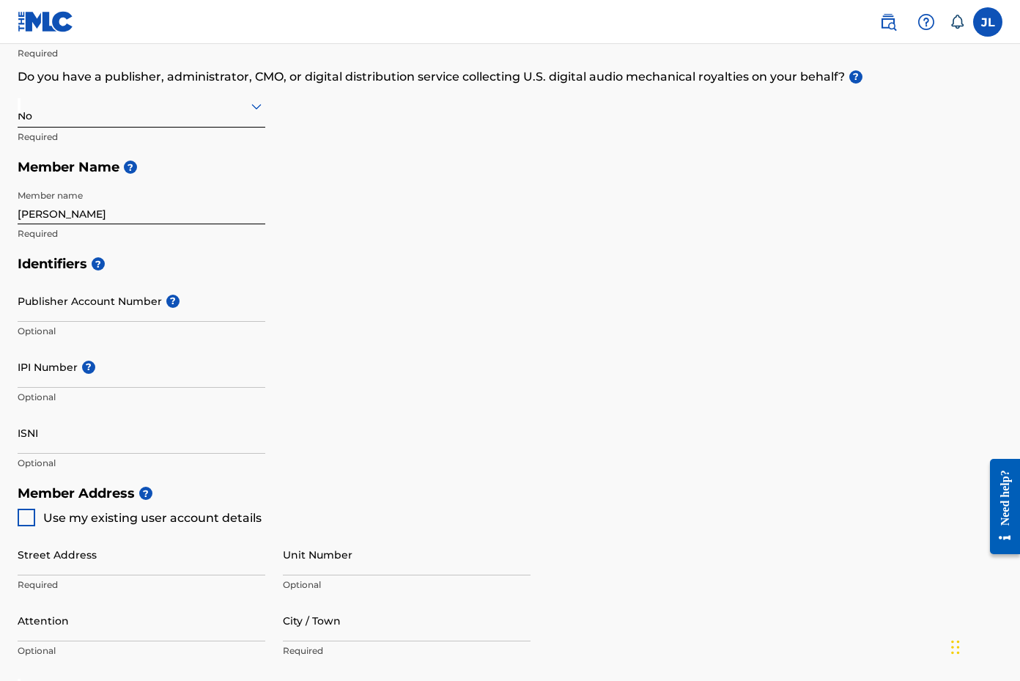
click at [32, 519] on div at bounding box center [27, 518] width 18 height 18
type input "[STREET_ADDRESS][PERSON_NAME]"
type input "mobile"
type input "36608"
type input "251"
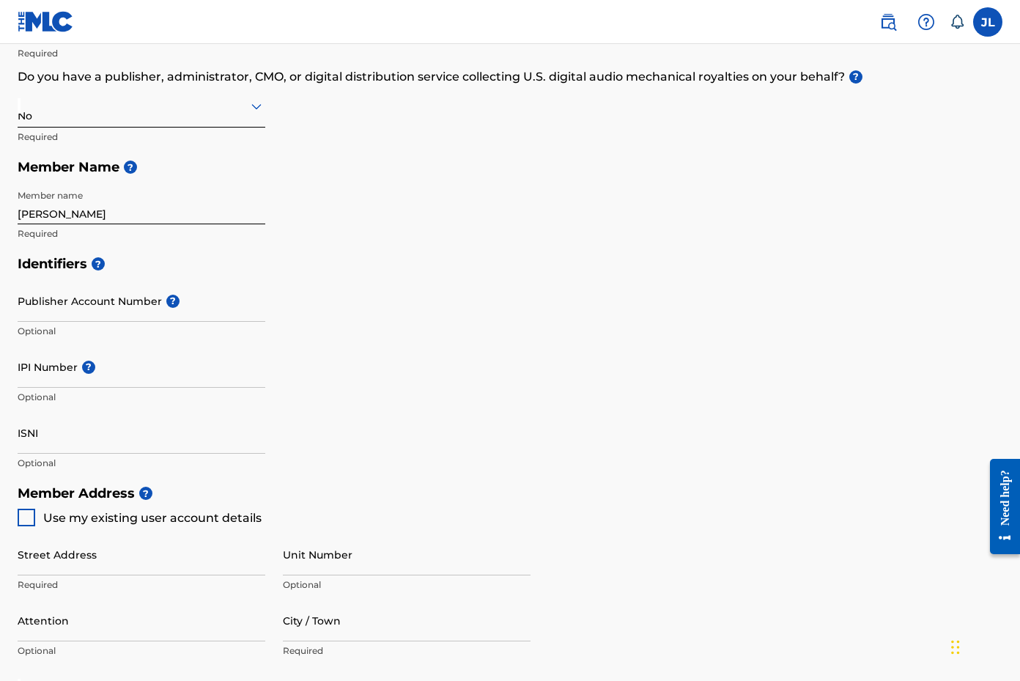
type input "4583189"
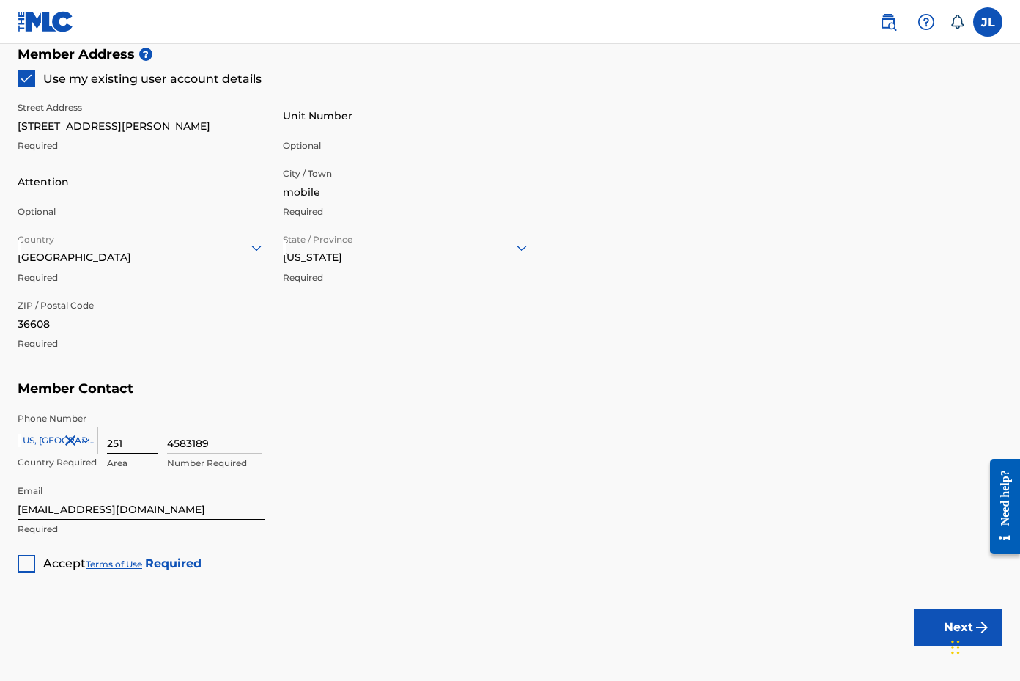
scroll to position [748, 0]
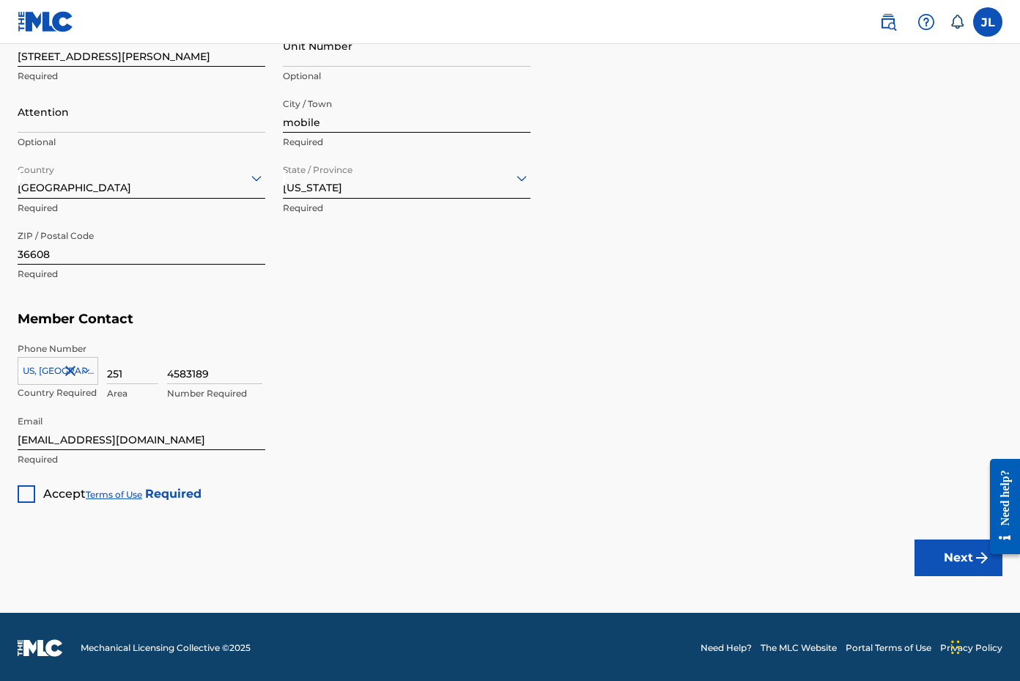
click at [34, 494] on div at bounding box center [27, 494] width 18 height 18
click at [951, 558] on button "Next" at bounding box center [959, 557] width 88 height 37
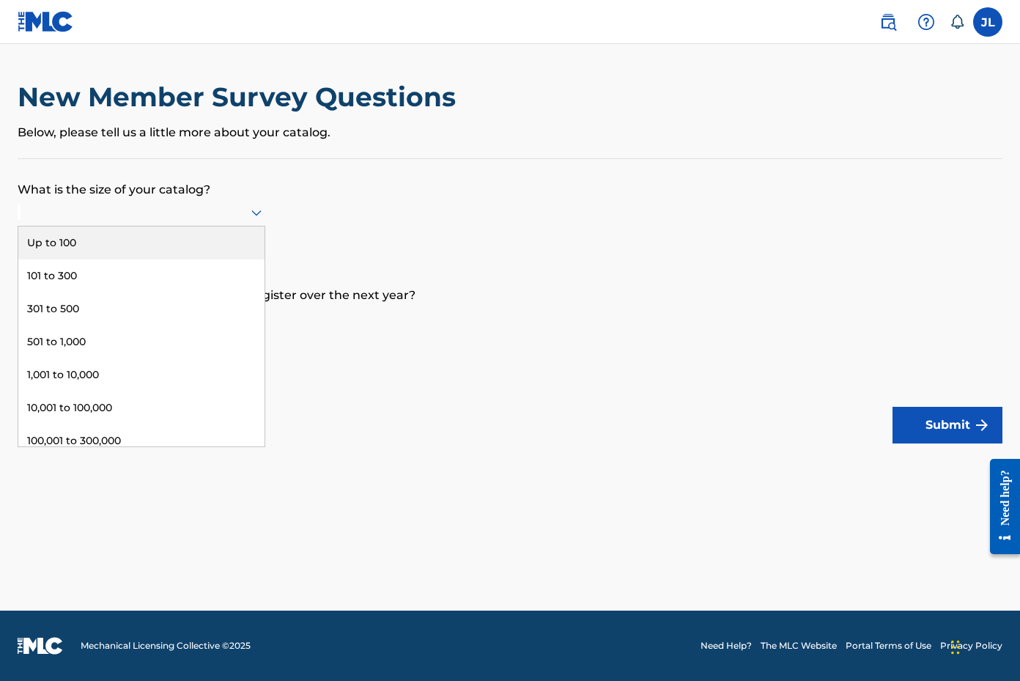
click at [260, 216] on icon at bounding box center [256, 213] width 10 height 6
click at [85, 259] on div "Up to 100" at bounding box center [141, 243] width 246 height 33
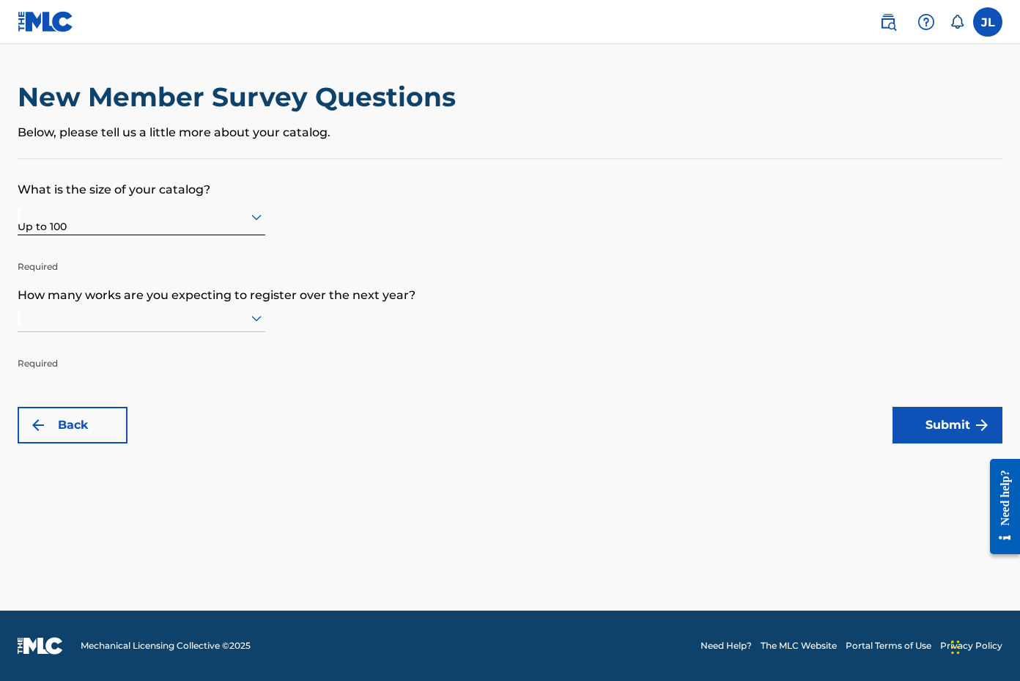
click at [257, 322] on icon at bounding box center [256, 319] width 10 height 6
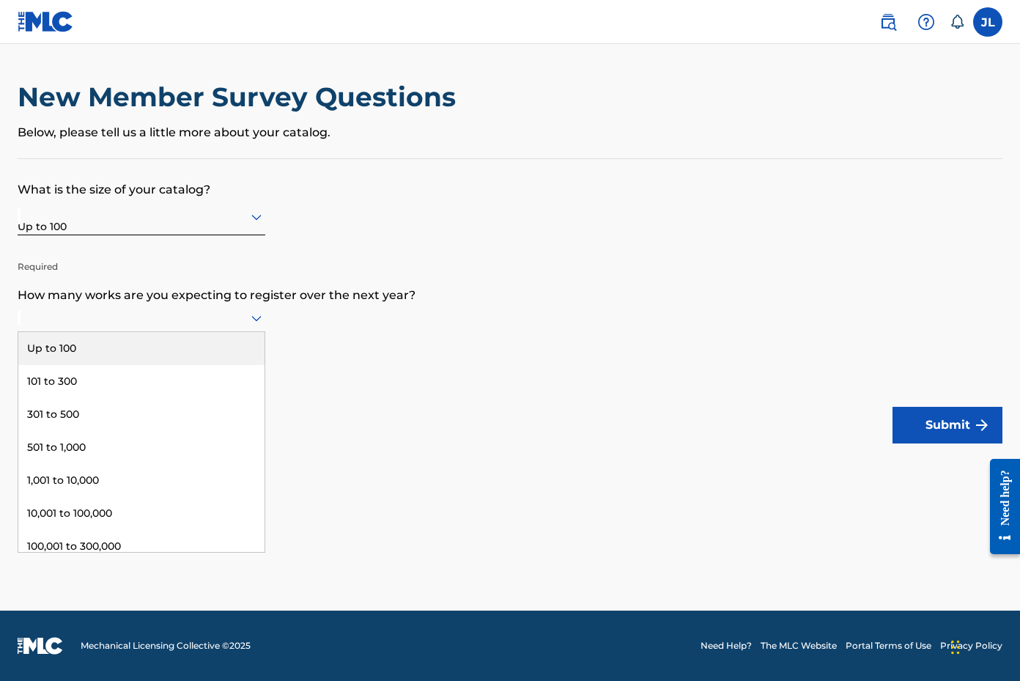
click at [196, 359] on div "Up to 100" at bounding box center [141, 348] width 246 height 33
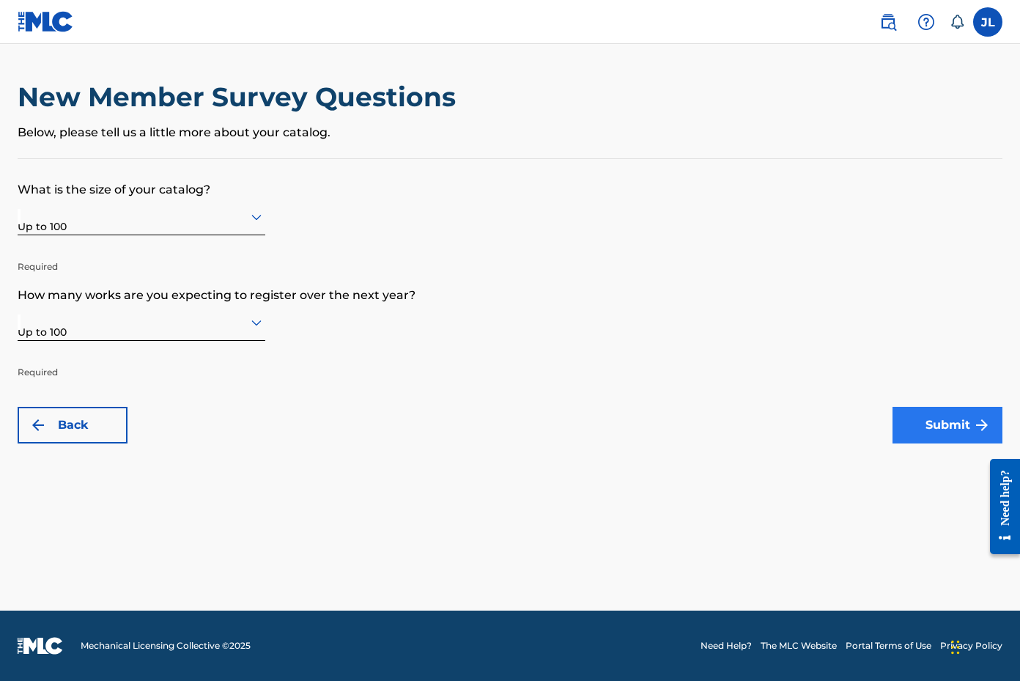
click at [907, 432] on button "Submit" at bounding box center [948, 425] width 110 height 37
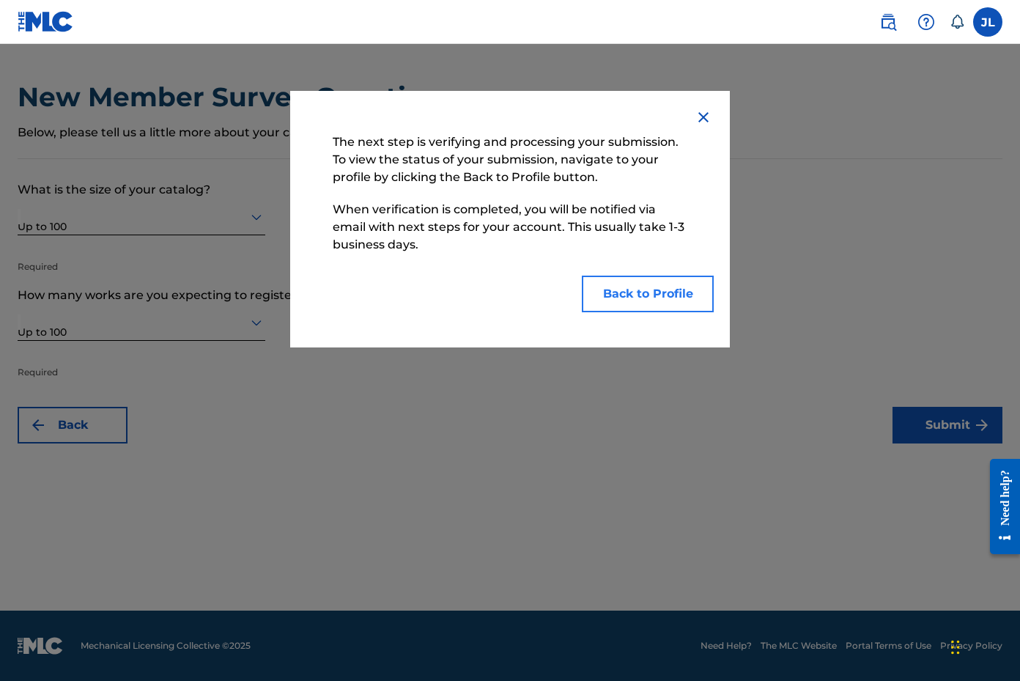
click at [652, 290] on button "Back to Profile" at bounding box center [648, 294] width 132 height 37
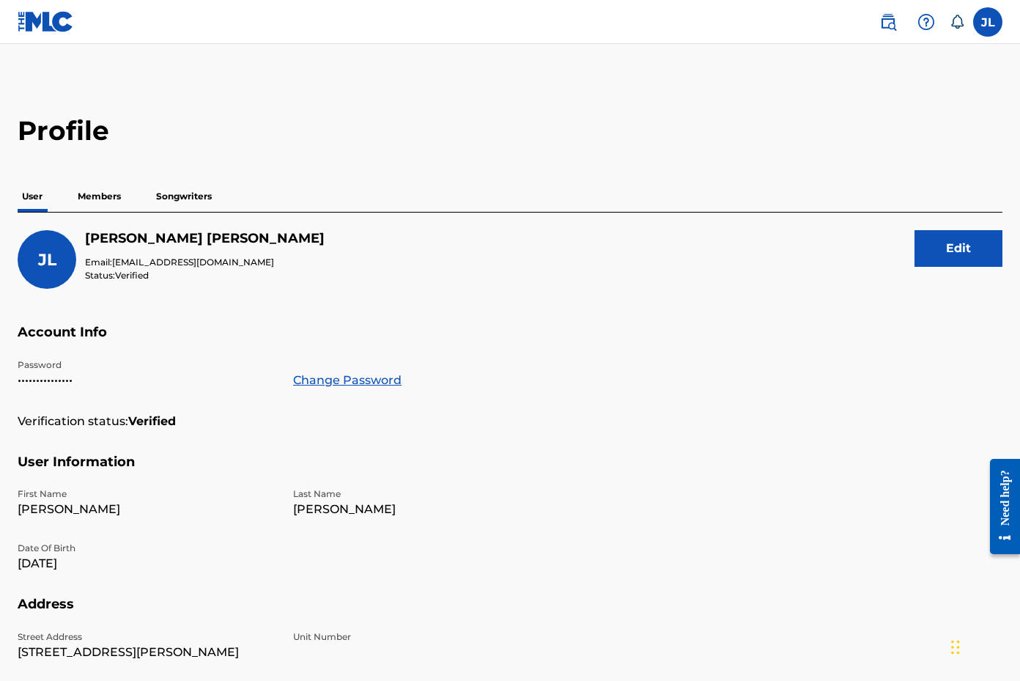
click at [110, 197] on p "Members" at bounding box center [99, 196] width 52 height 31
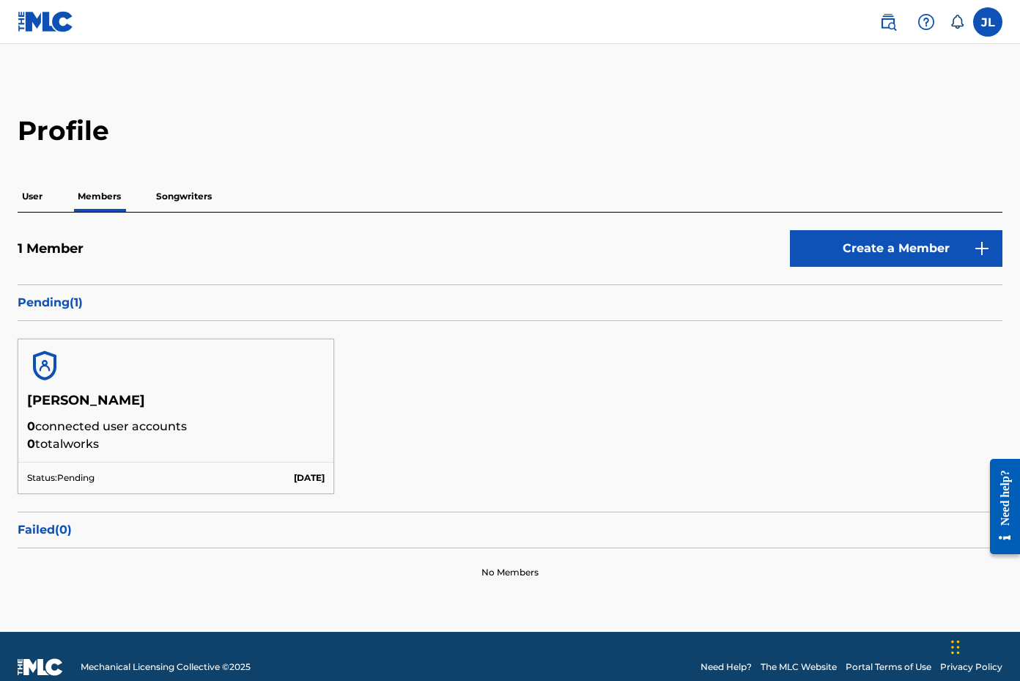
click at [174, 194] on p "Songwriters" at bounding box center [184, 196] width 65 height 31
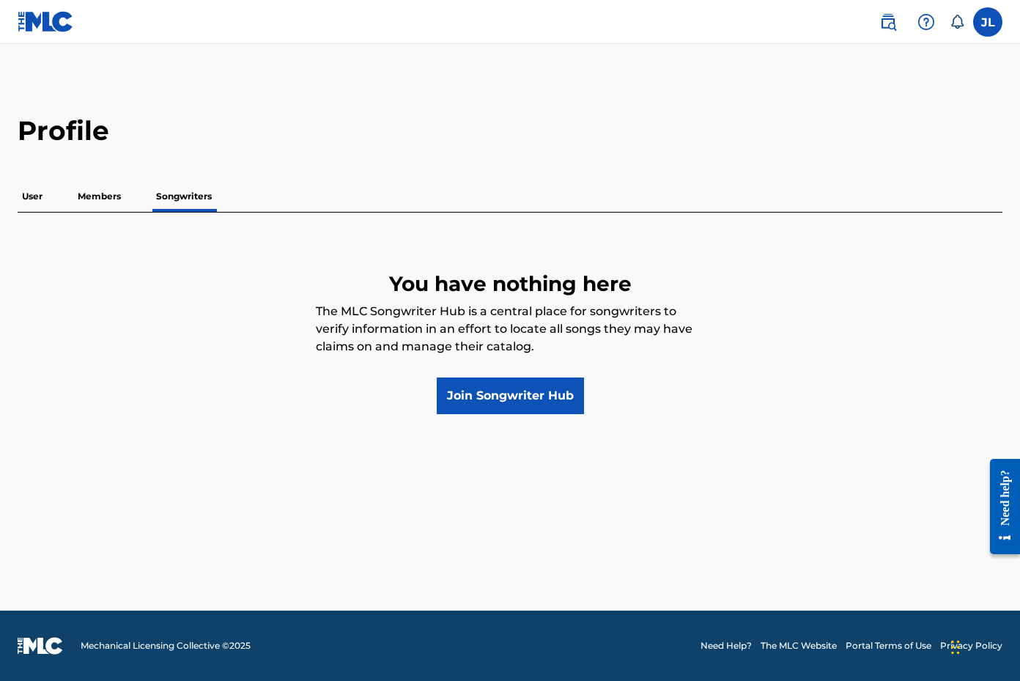
click at [109, 195] on p "Members" at bounding box center [99, 196] width 52 height 31
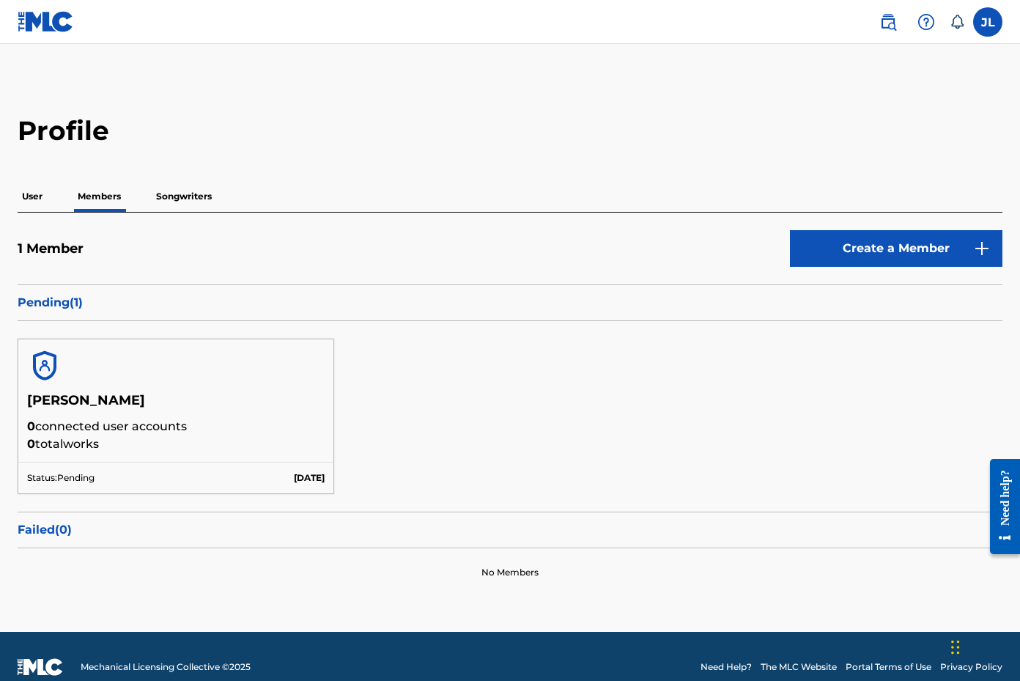
click at [27, 189] on p "User" at bounding box center [32, 196] width 29 height 31
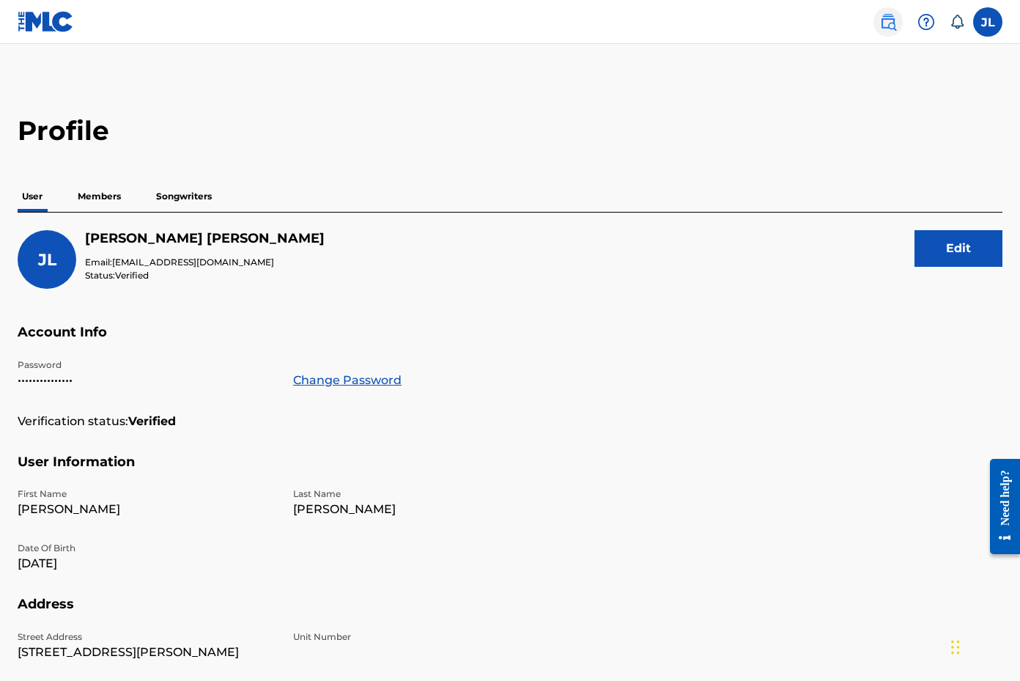
click at [892, 21] on img at bounding box center [889, 22] width 18 height 18
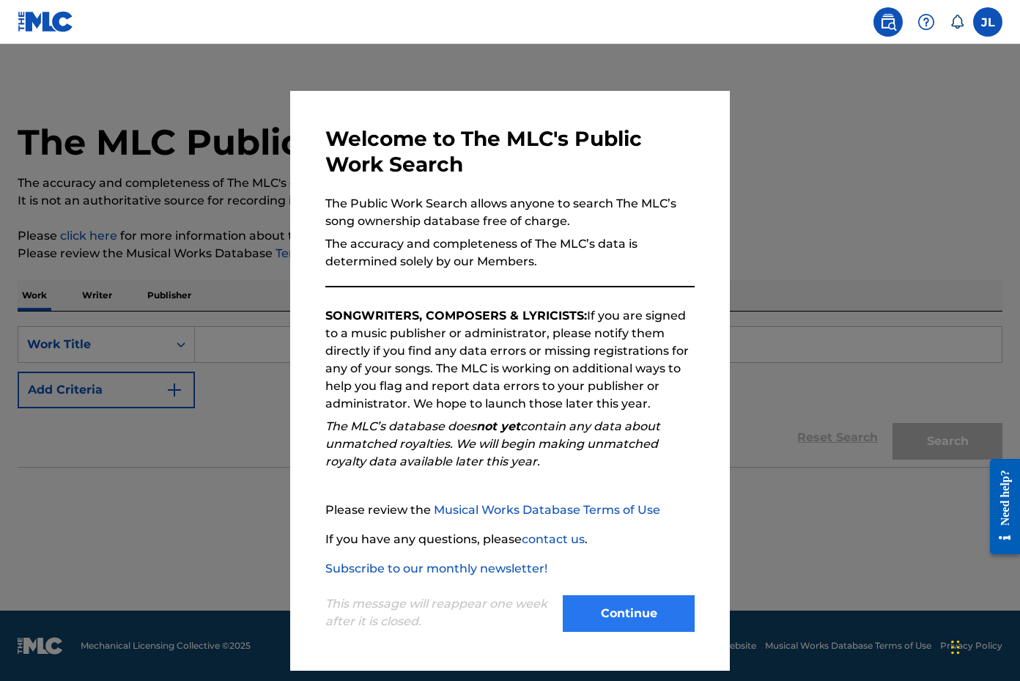
click at [617, 614] on button "Continue" at bounding box center [629, 613] width 132 height 37
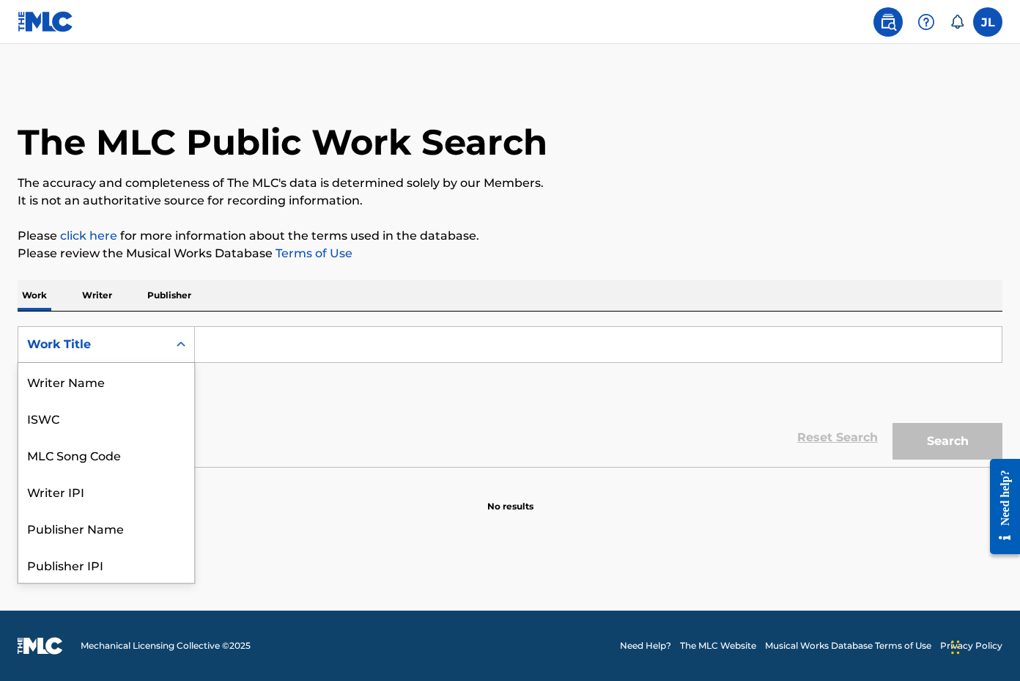
click at [181, 345] on icon "Search Form" at bounding box center [181, 344] width 15 height 15
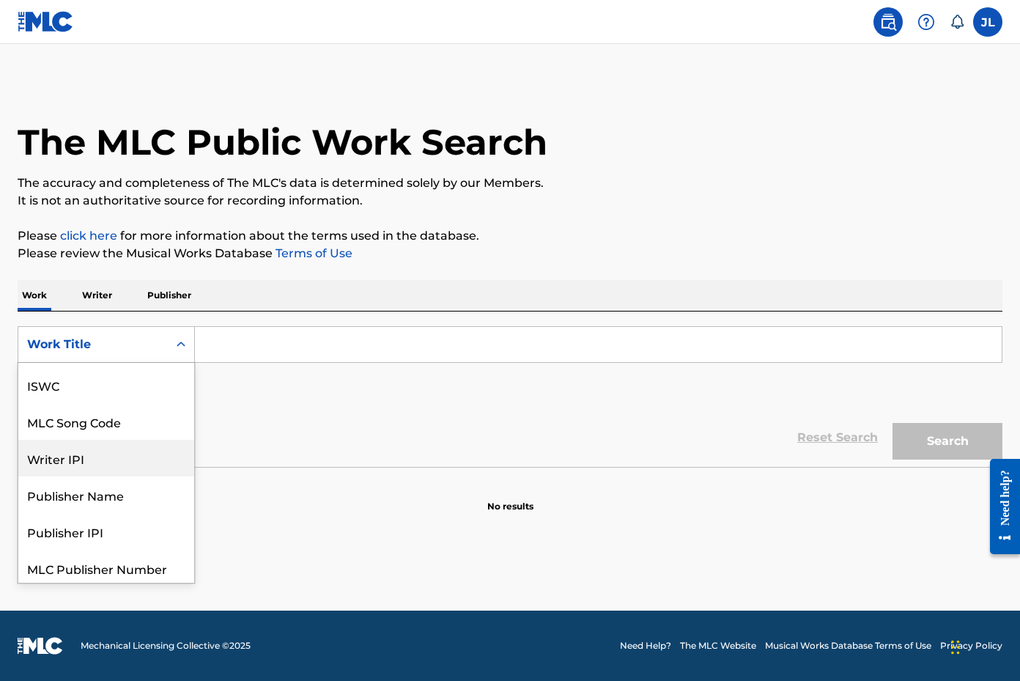
scroll to position [73, 0]
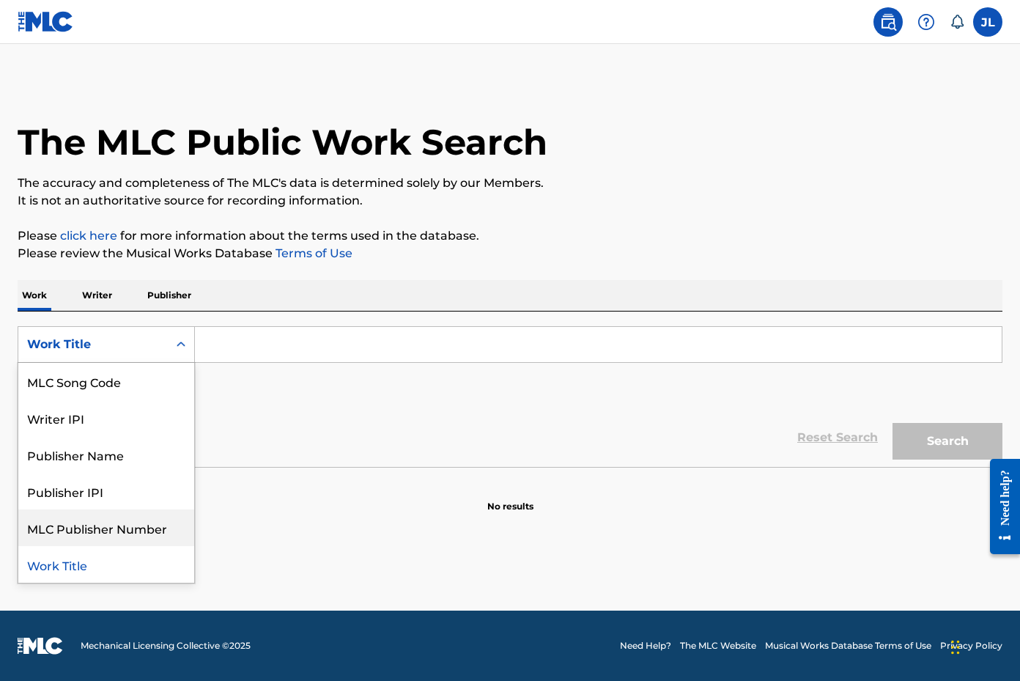
click at [356, 398] on div "SearchWithCriteria040cc0f5-e442-4b8e-b06b-921bfe0c99c0 MLC Publisher Number, 7 …" at bounding box center [510, 367] width 985 height 82
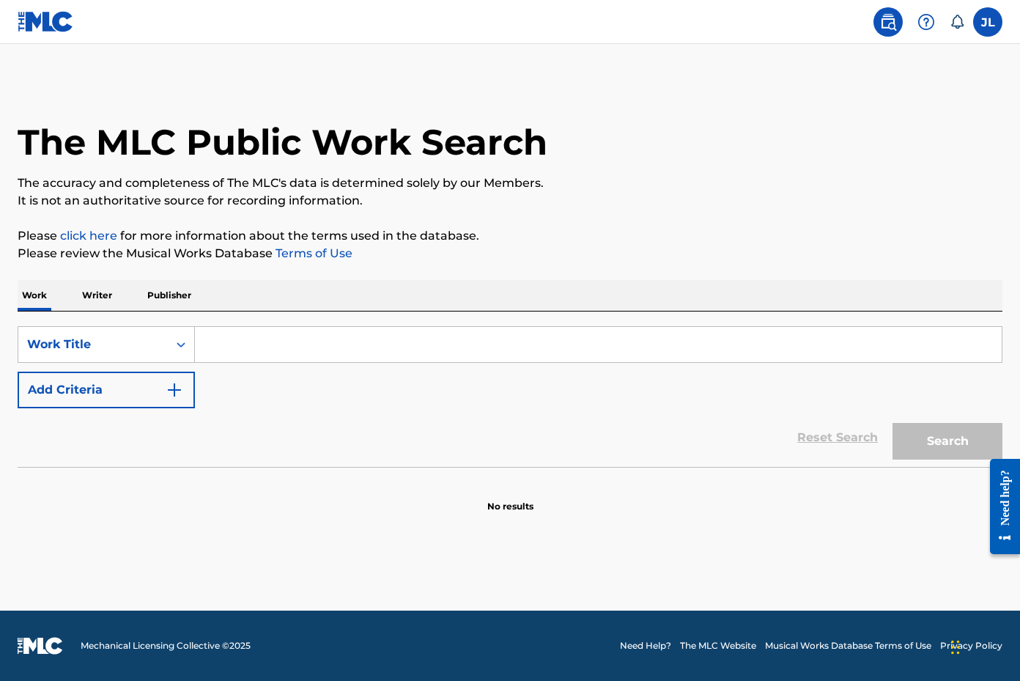
click at [165, 292] on p "Publisher" at bounding box center [169, 295] width 53 height 31
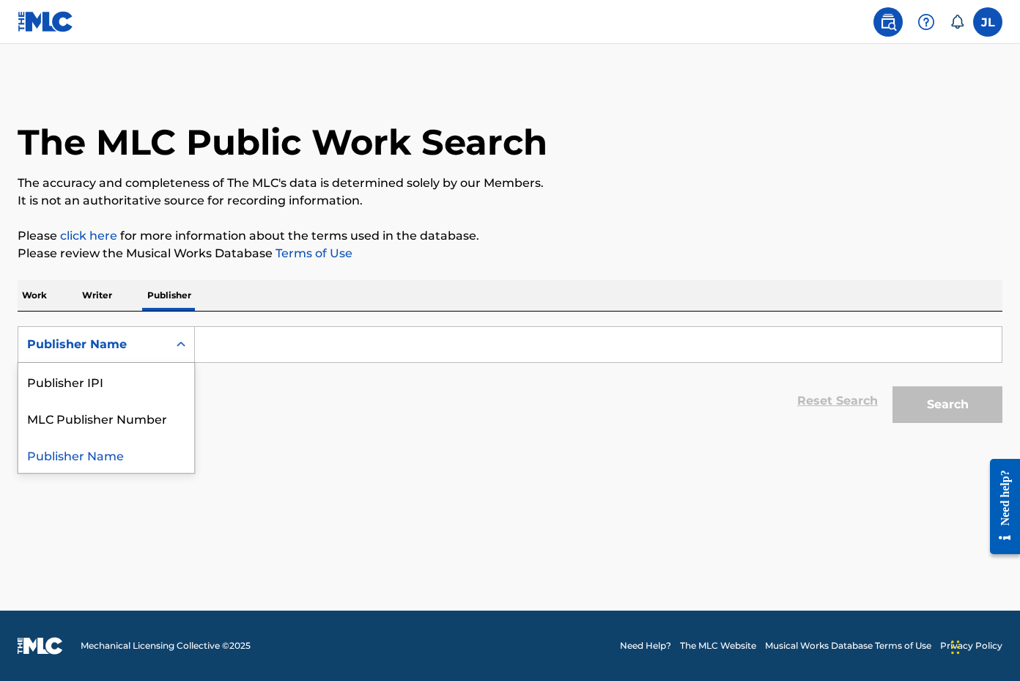
click at [169, 344] on div "Search Form" at bounding box center [181, 344] width 26 height 26
click at [89, 297] on p "Writer" at bounding box center [97, 295] width 39 height 31
click at [38, 293] on p "Work" at bounding box center [35, 295] width 34 height 31
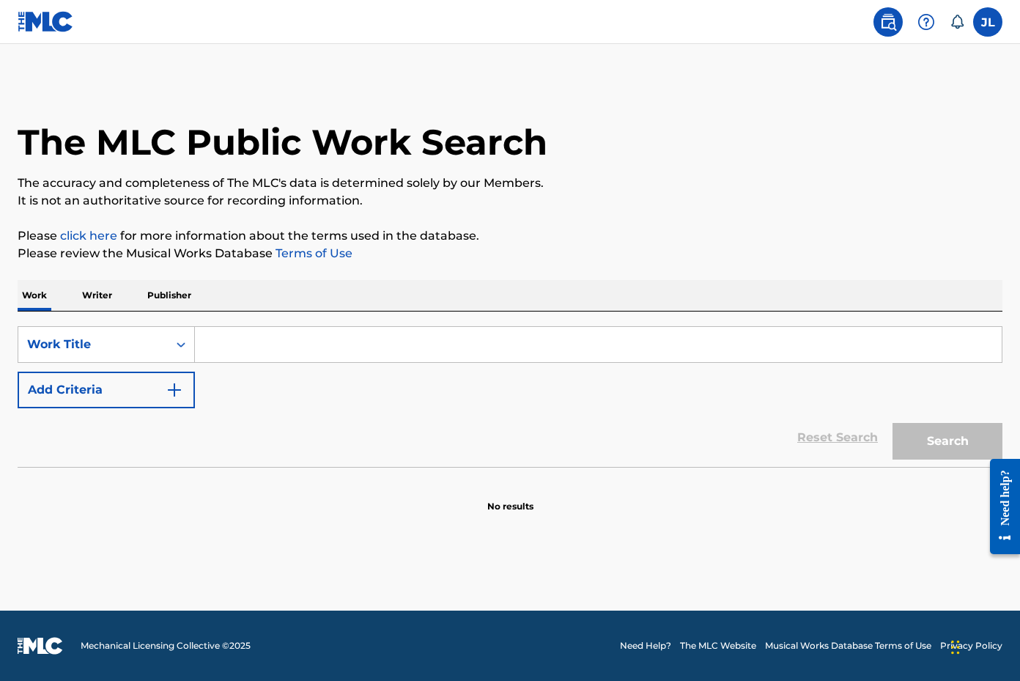
click at [227, 340] on input "Search Form" at bounding box center [598, 344] width 807 height 35
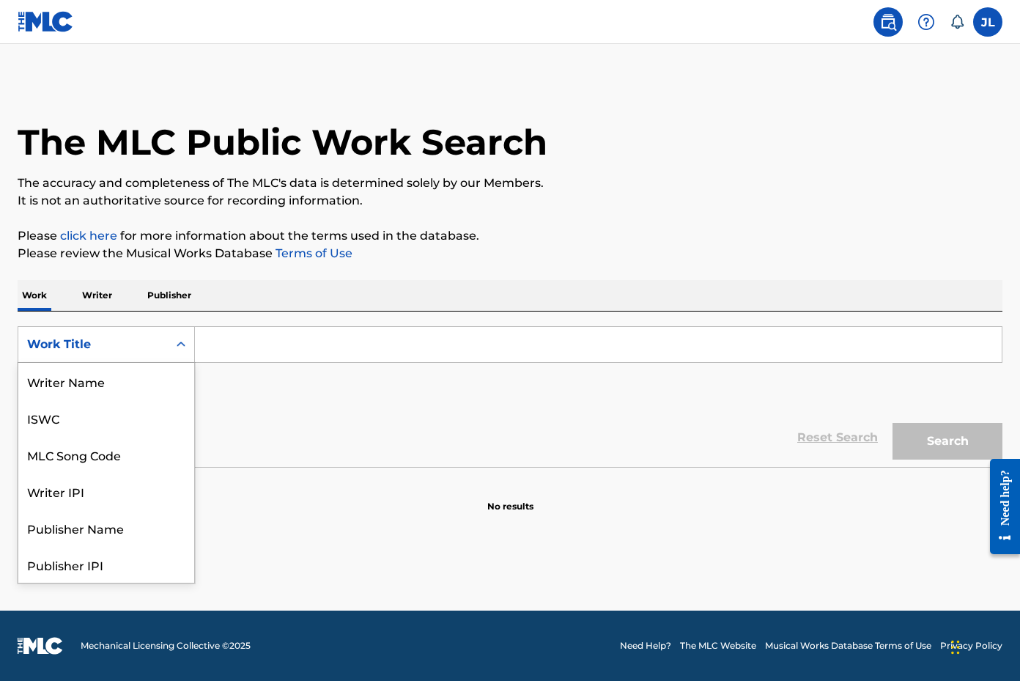
scroll to position [73, 0]
click at [176, 341] on icon "Search Form" at bounding box center [181, 344] width 15 height 15
click at [116, 499] on div "Publisher IPI" at bounding box center [106, 491] width 176 height 37
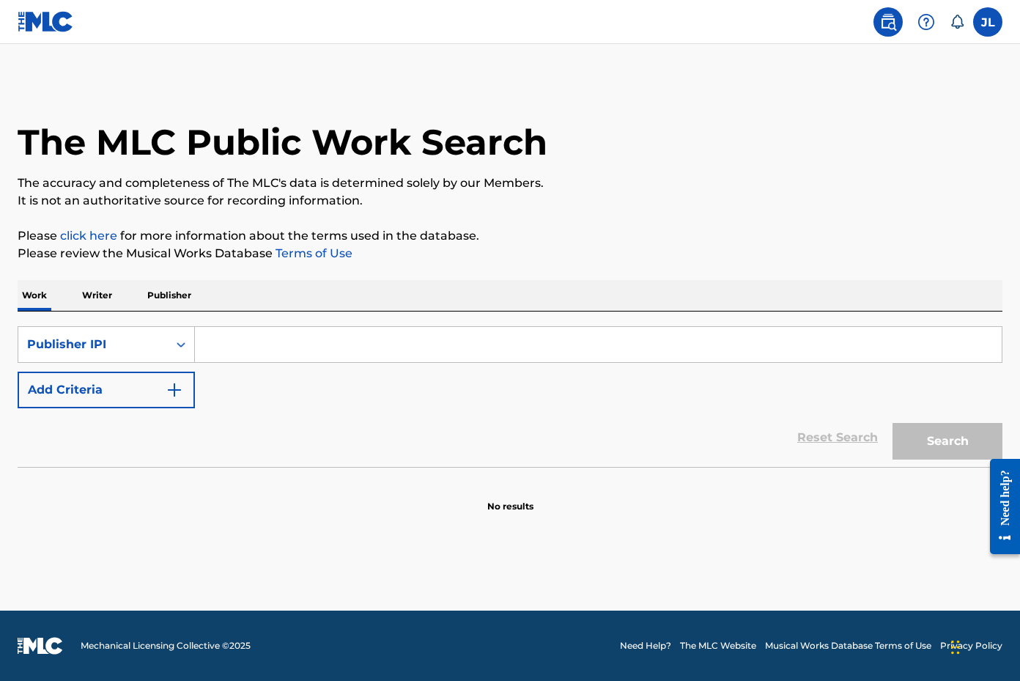
click at [220, 344] on input "Search Form" at bounding box center [598, 344] width 807 height 35
click at [171, 342] on div "Search Form" at bounding box center [181, 344] width 26 height 26
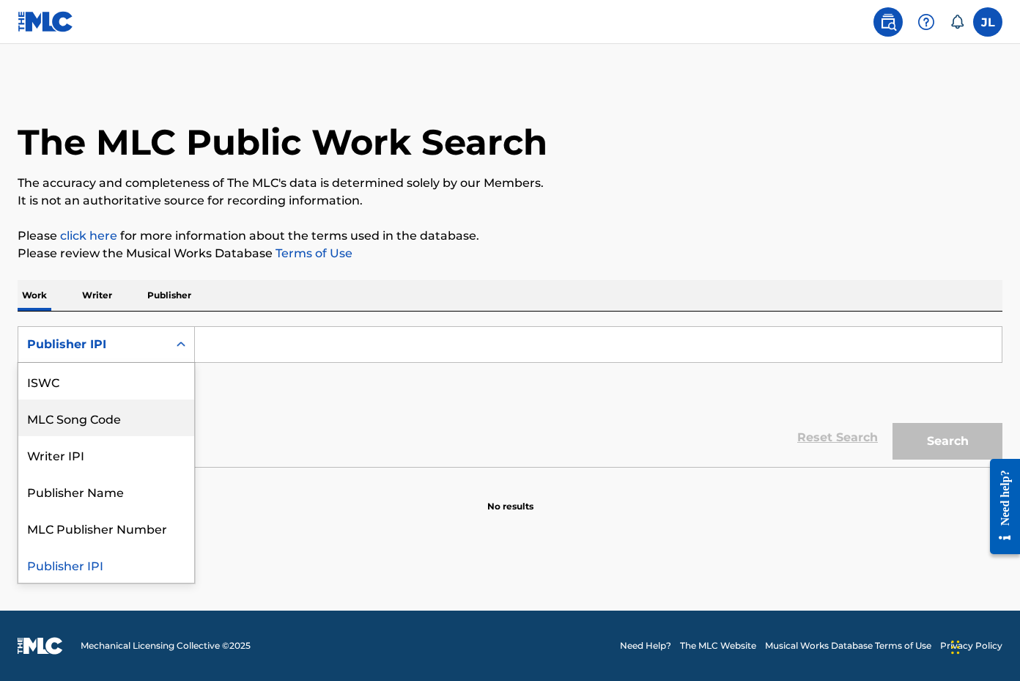
scroll to position [0, 0]
click at [70, 408] on div "Writer Name" at bounding box center [106, 417] width 176 height 37
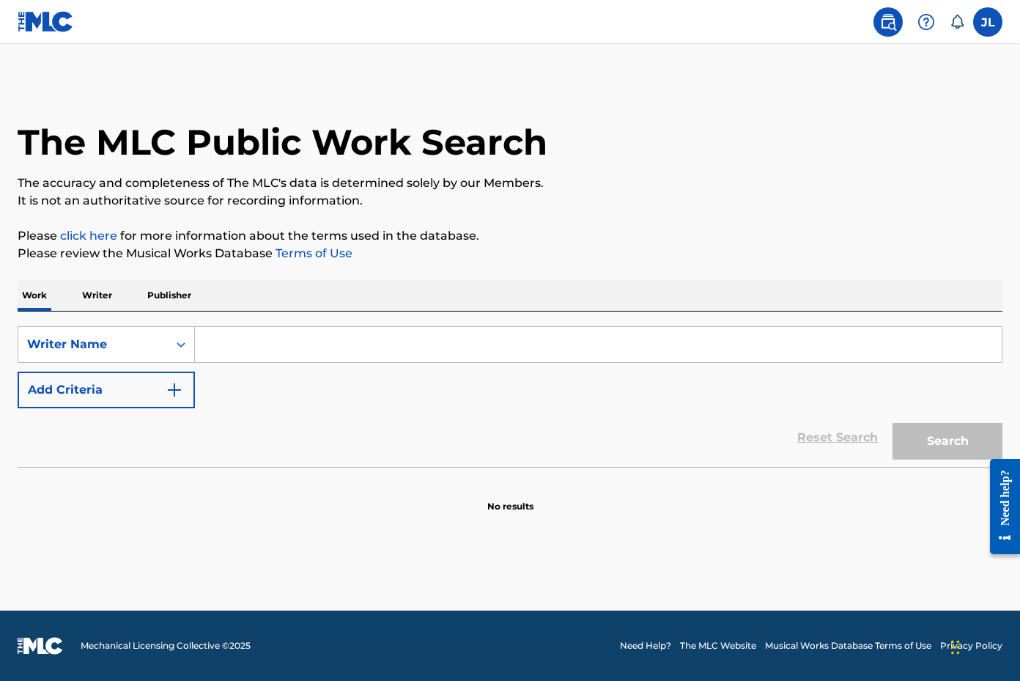
click at [213, 355] on input "Search Form" at bounding box center [598, 344] width 807 height 35
click at [173, 398] on img "Search Form" at bounding box center [175, 390] width 18 height 18
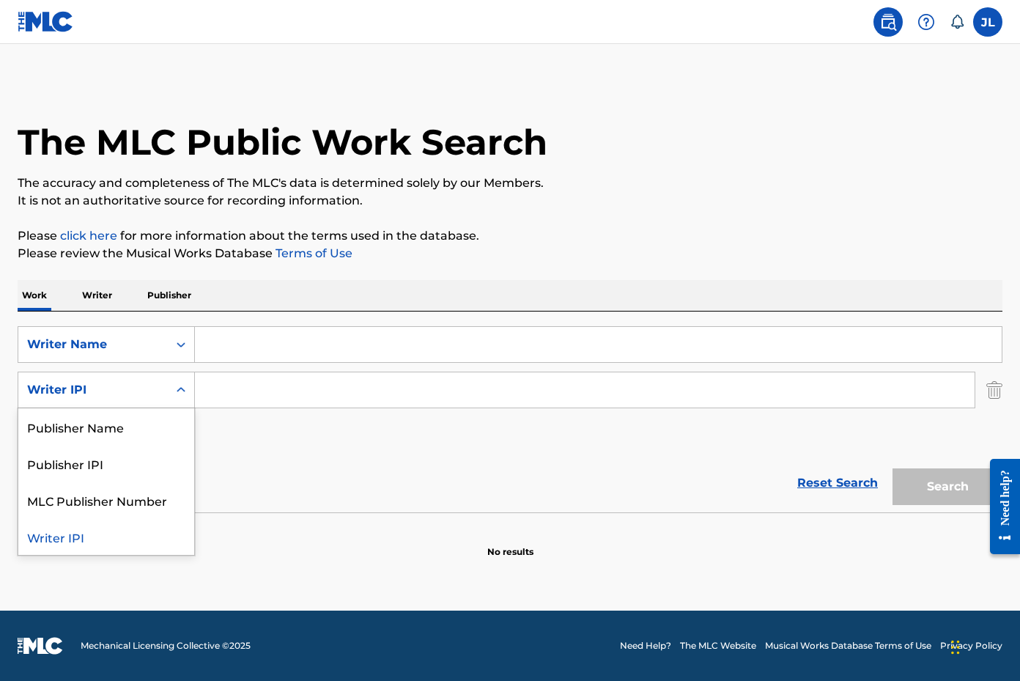
click at [169, 399] on div "Search Form" at bounding box center [181, 390] width 26 height 26
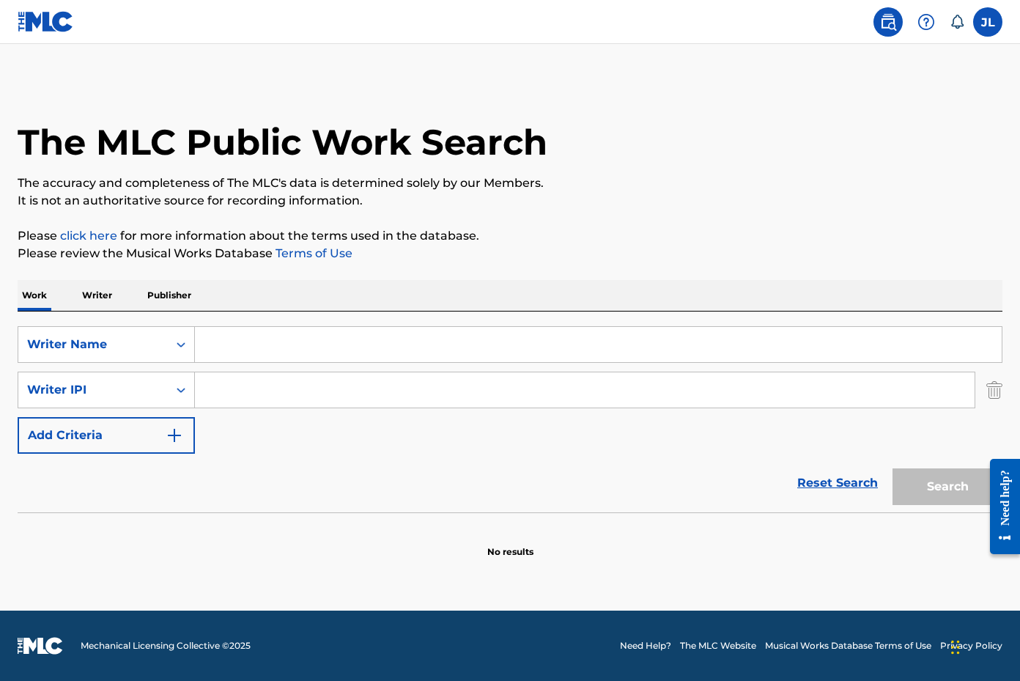
click at [293, 487] on div "Reset Search Search" at bounding box center [510, 483] width 985 height 59
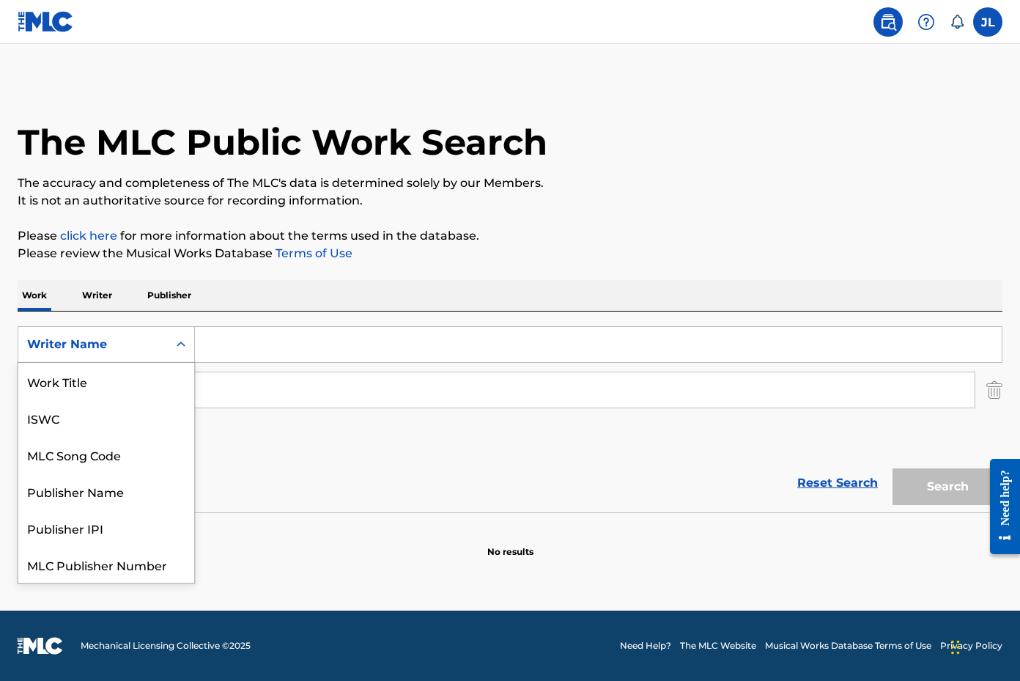
click at [178, 343] on icon "Search Form" at bounding box center [181, 344] width 15 height 15
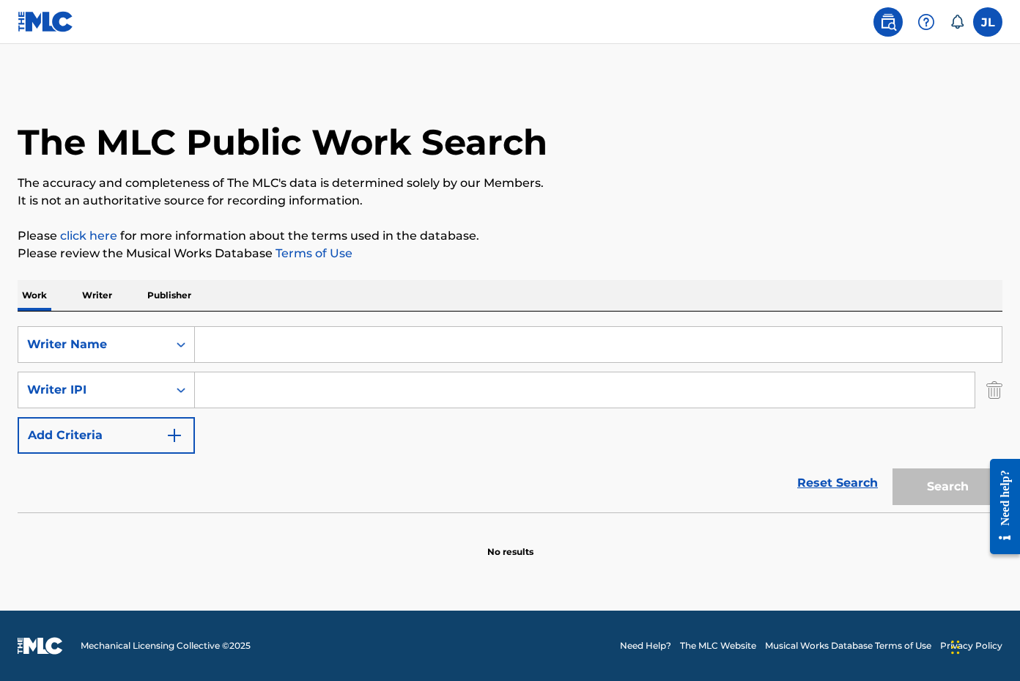
click at [207, 339] on input "Search Form" at bounding box center [598, 344] width 807 height 35
click at [177, 342] on icon "Search Form" at bounding box center [181, 344] width 15 height 15
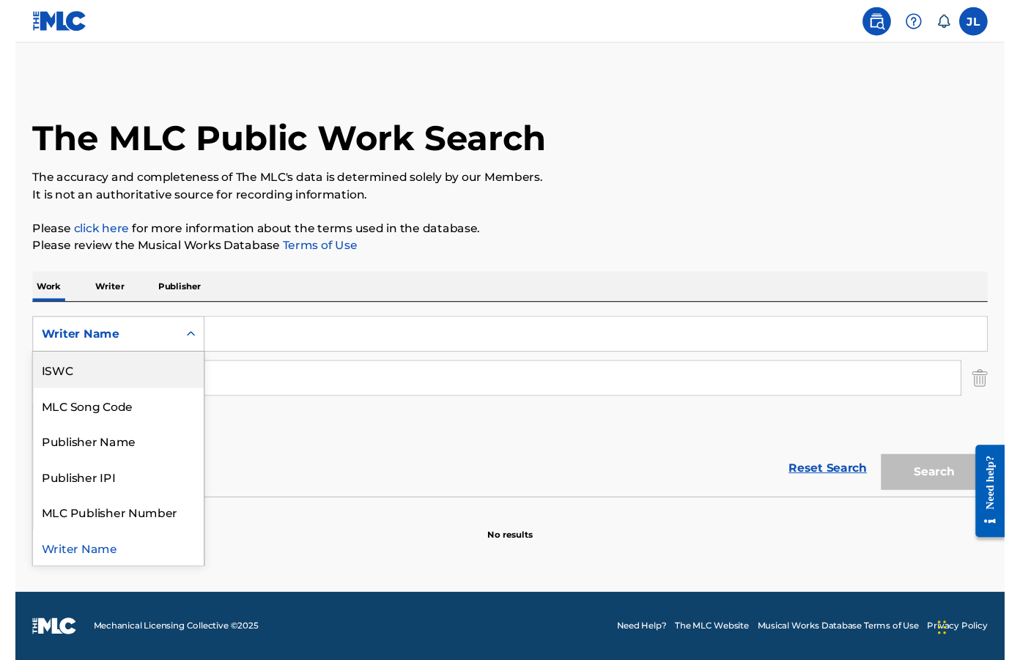
scroll to position [0, 0]
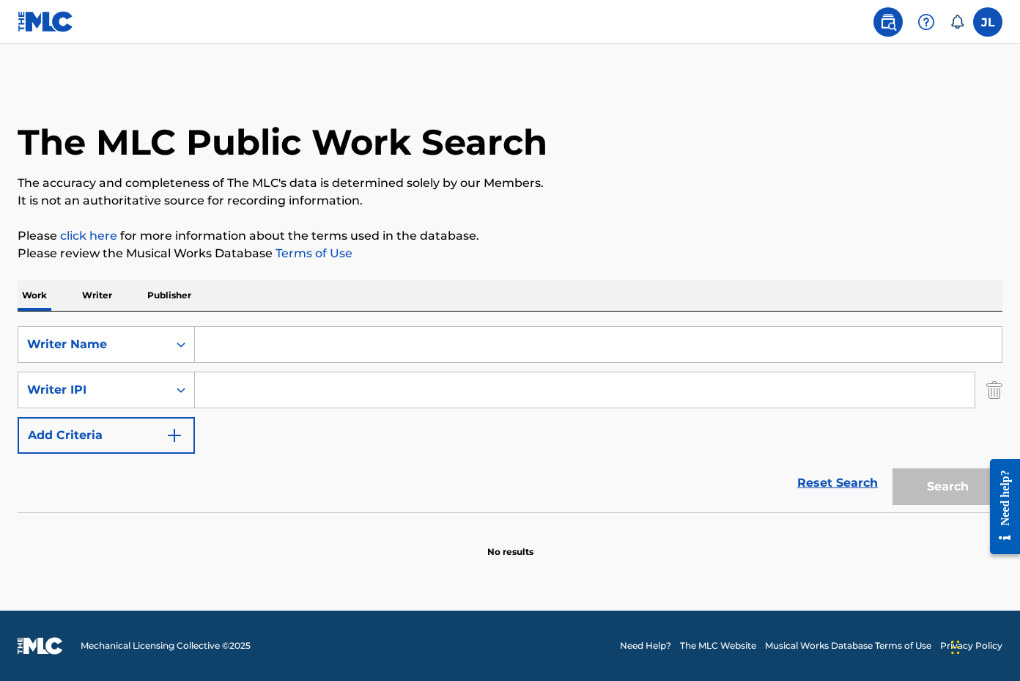
click at [603, 122] on div "The MLC Public Work Search" at bounding box center [510, 134] width 985 height 107
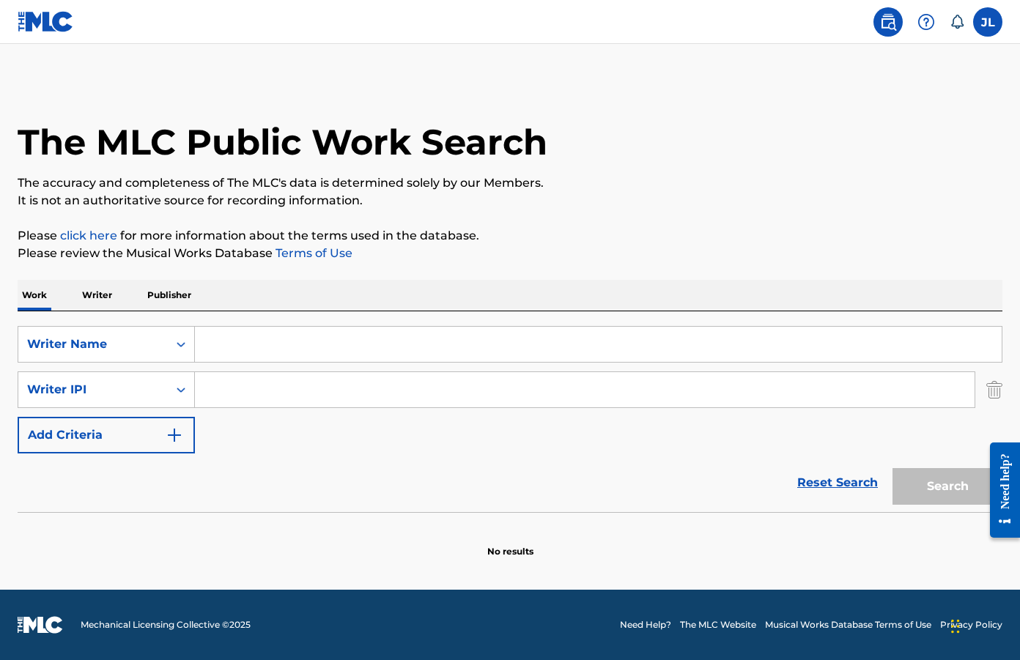
click at [155, 293] on p "Publisher" at bounding box center [169, 295] width 53 height 31
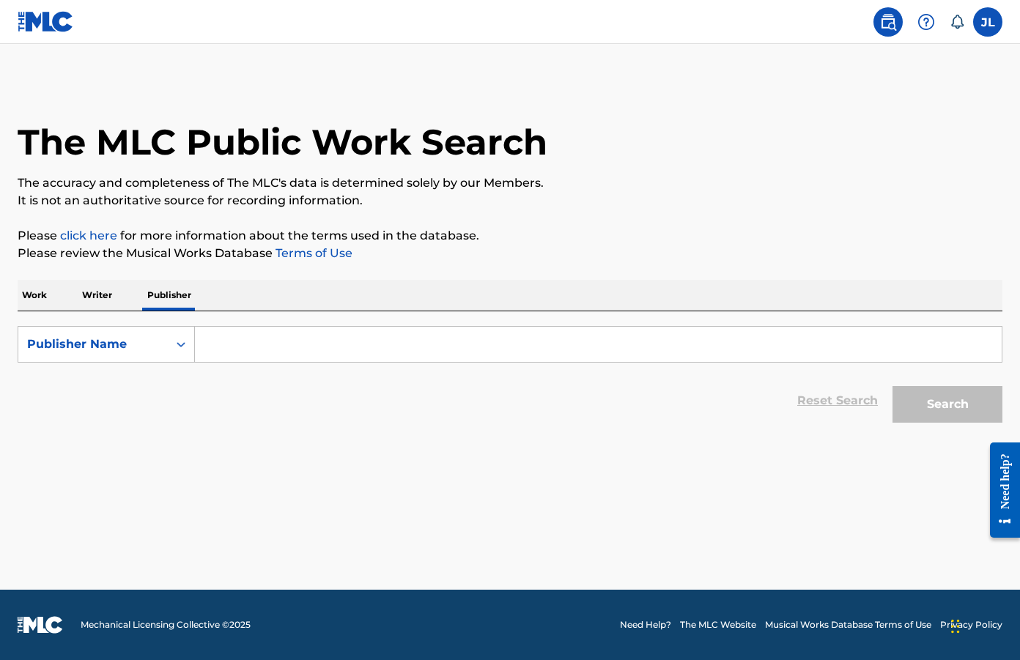
click at [210, 345] on input "Search Form" at bounding box center [598, 344] width 807 height 35
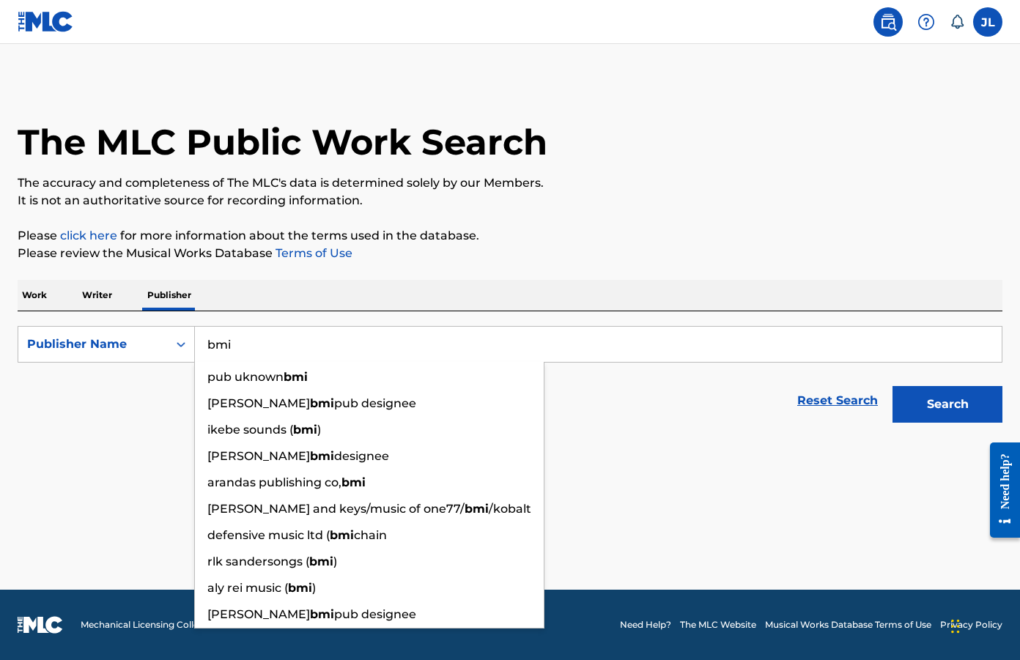
click at [284, 345] on input "bmi" at bounding box center [598, 344] width 807 height 35
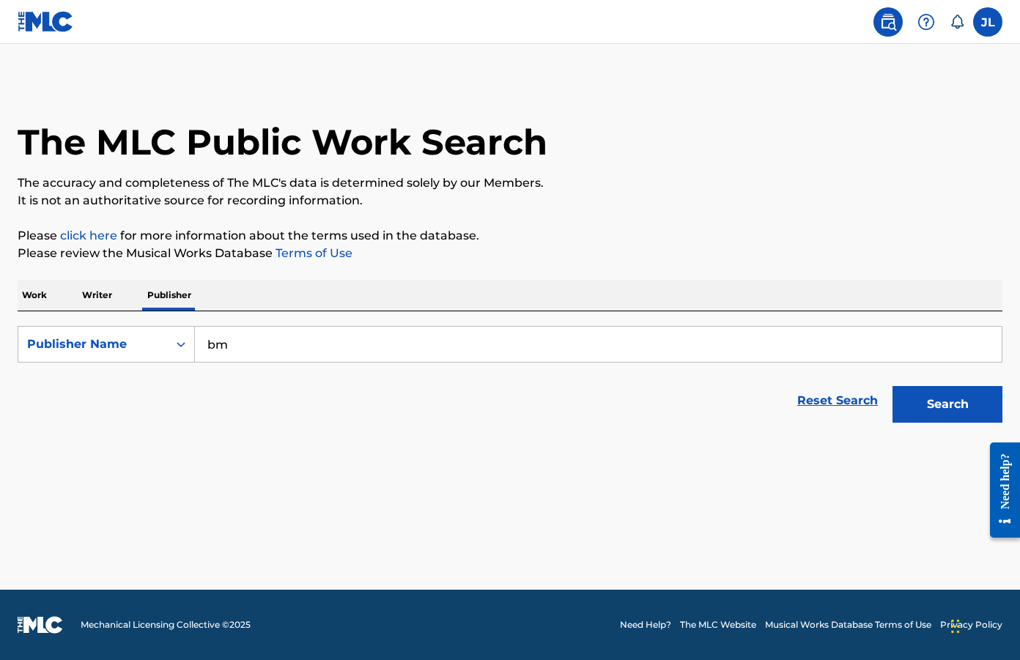
type input "b"
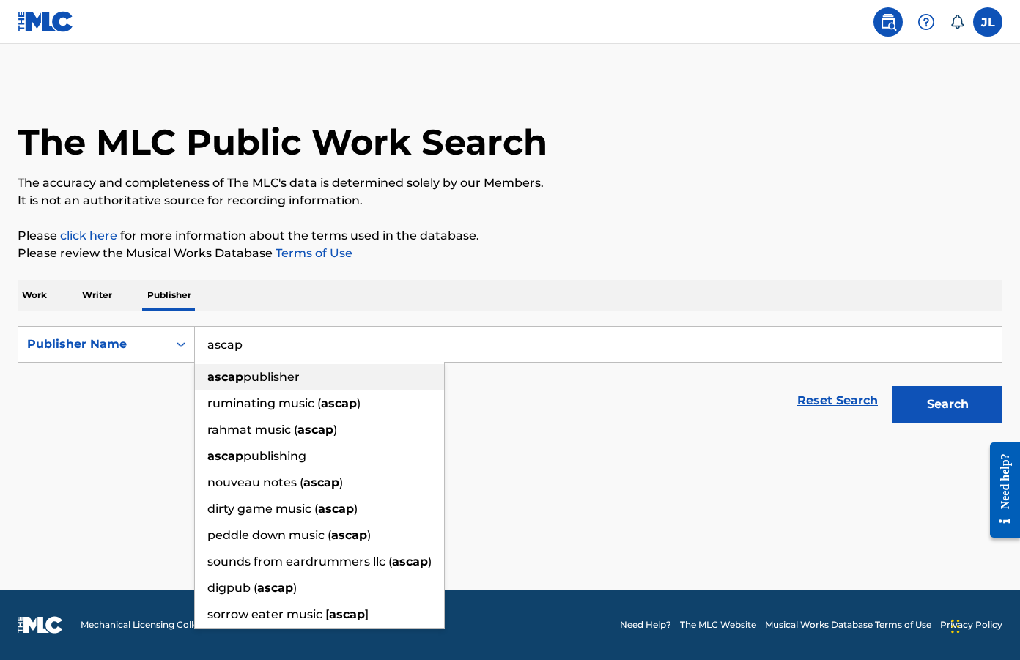
click at [290, 373] on span "publisher" at bounding box center [271, 377] width 56 height 14
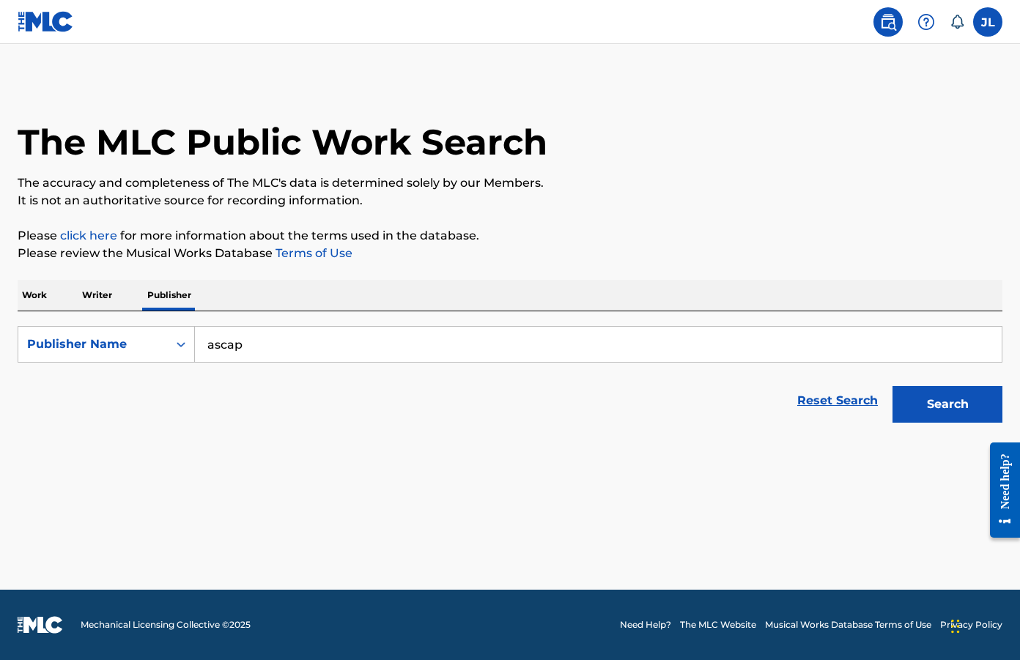
type input "ascap publisher"
click at [907, 405] on button "Search" at bounding box center [948, 404] width 110 height 37
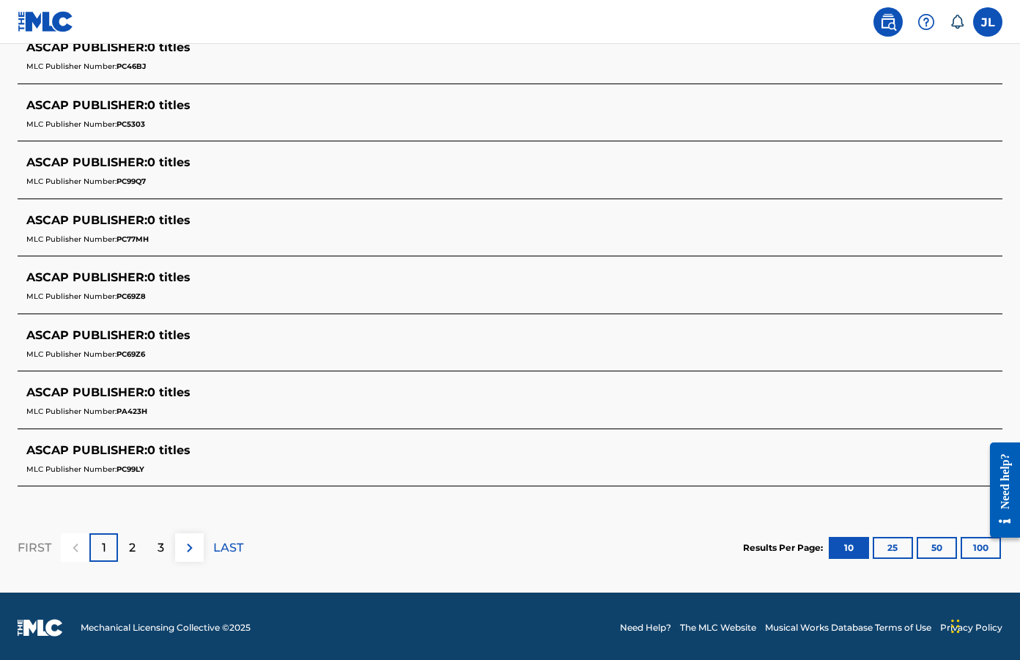
scroll to position [581, 0]
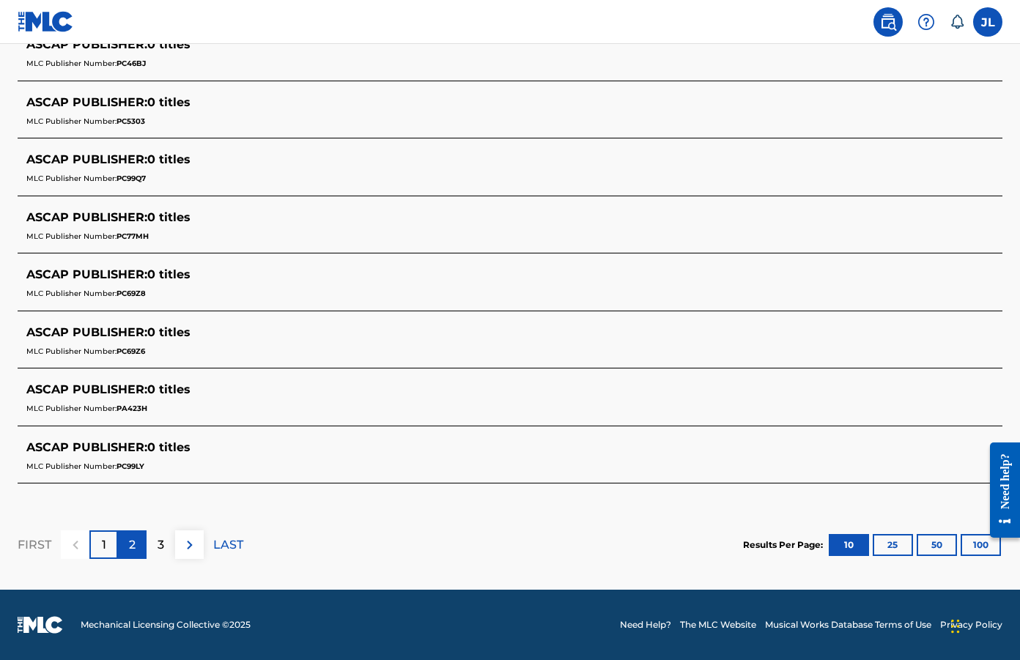
click at [132, 540] on p "2" at bounding box center [132, 546] width 7 height 18
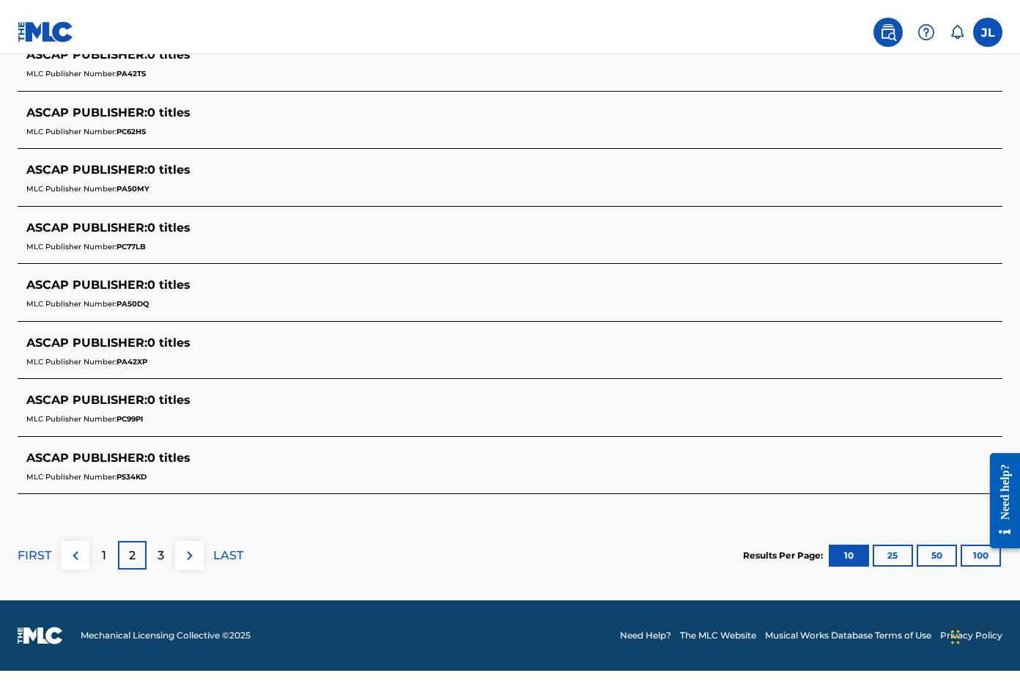
scroll to position [0, 0]
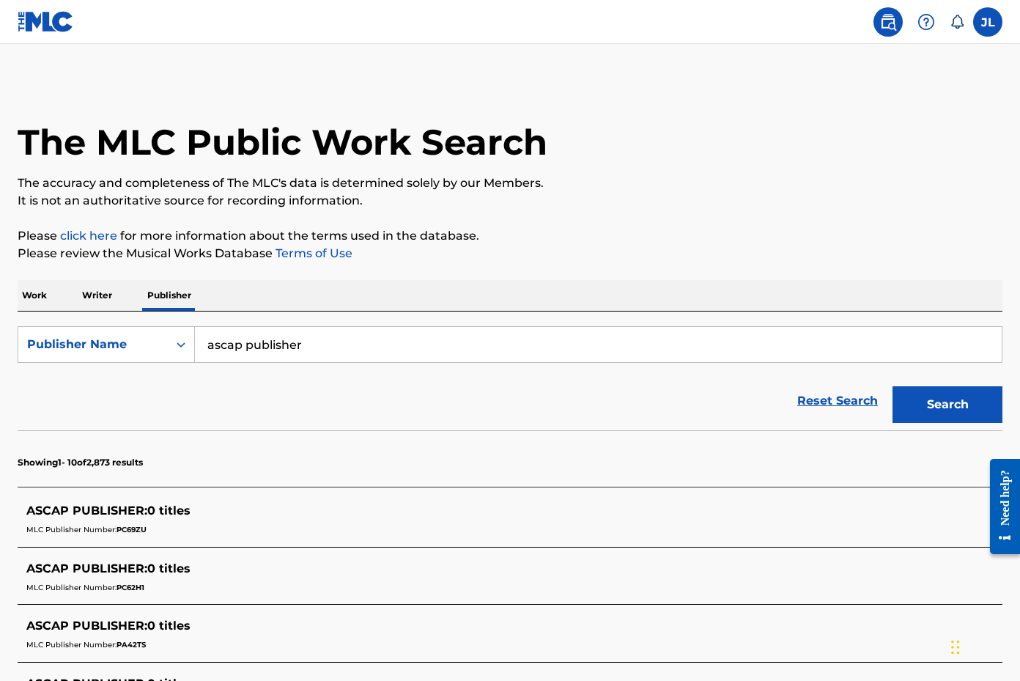
click at [91, 290] on p "Writer" at bounding box center [97, 295] width 39 height 31
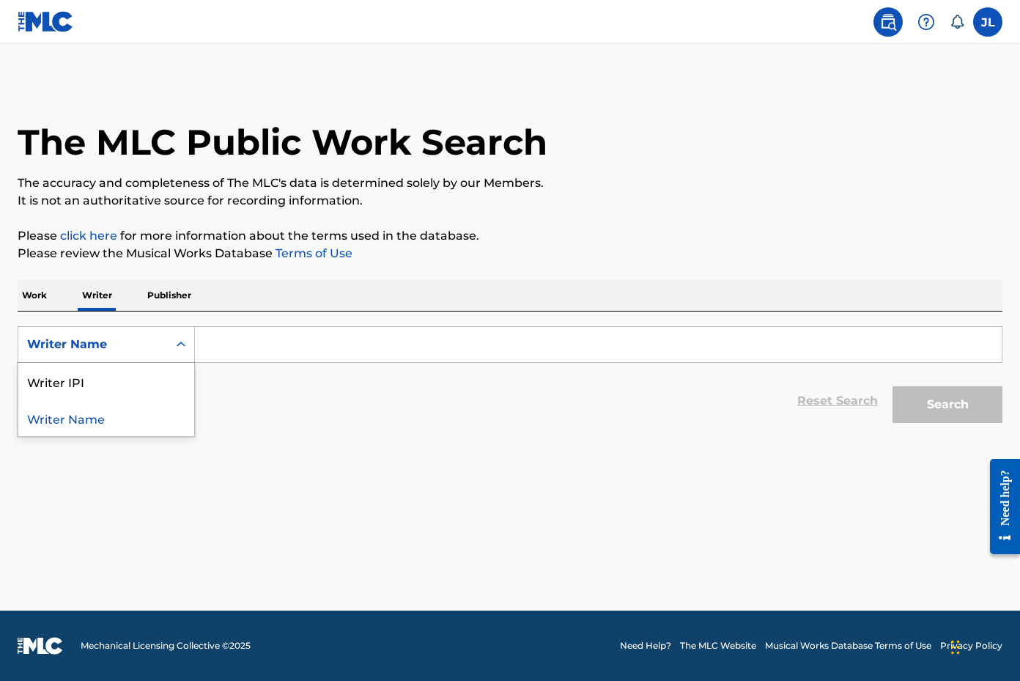
click at [176, 340] on icon "Search Form" at bounding box center [181, 344] width 15 height 15
click at [43, 293] on p "Work" at bounding box center [35, 295] width 34 height 31
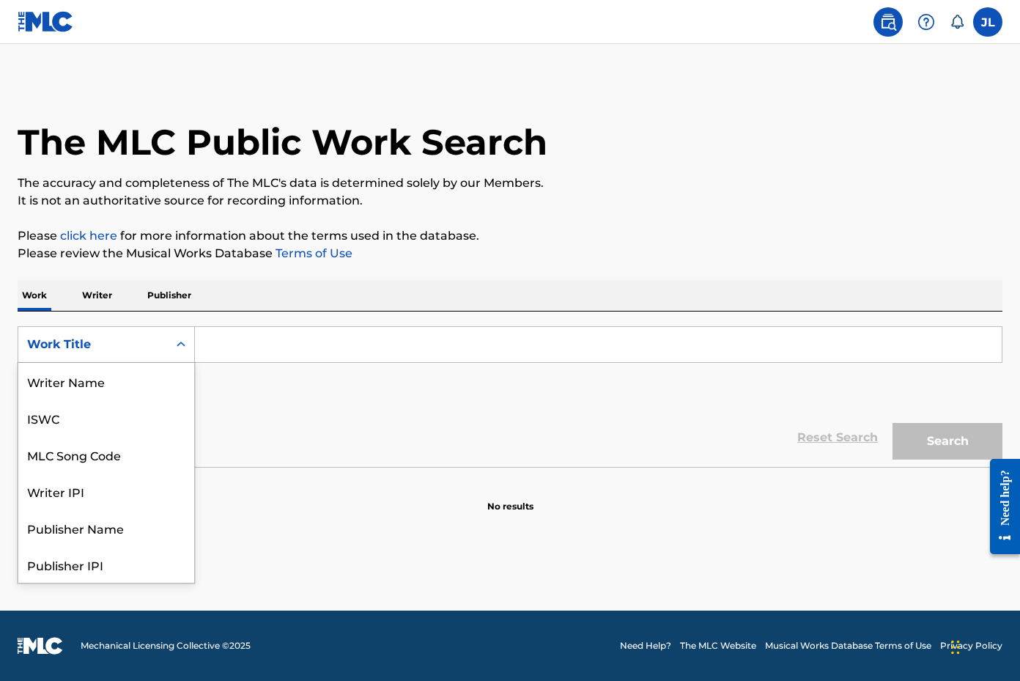
click at [180, 349] on icon "Search Form" at bounding box center [181, 344] width 15 height 15
click at [108, 480] on div "Publisher IPI" at bounding box center [106, 491] width 176 height 37
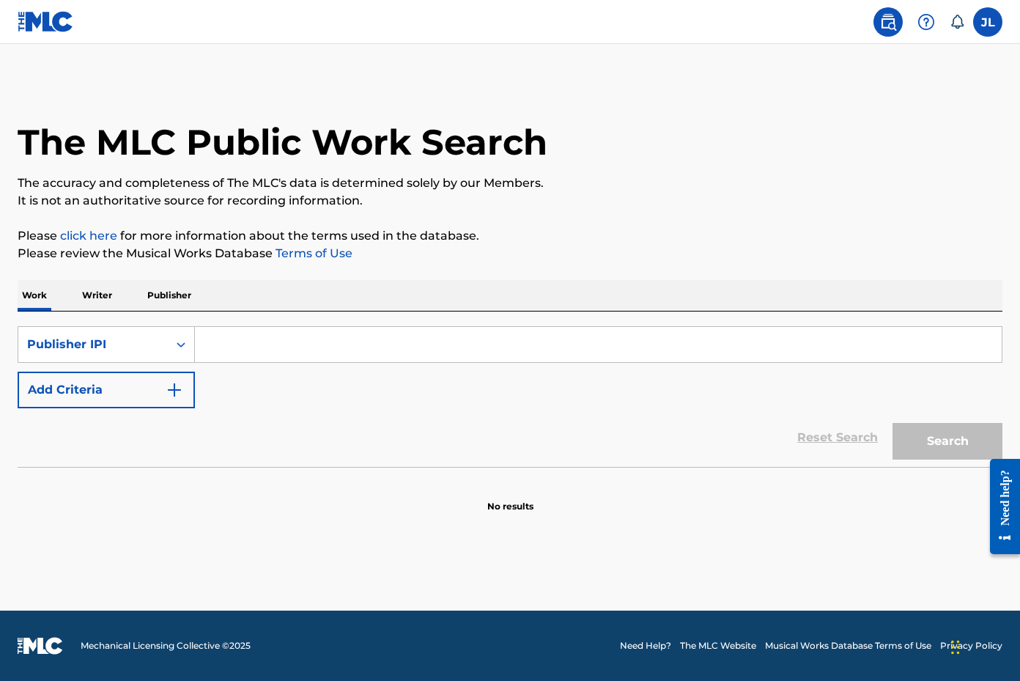
click at [223, 350] on input "Search Form" at bounding box center [598, 344] width 807 height 35
paste input "15251575"
type input "15251575"
click at [913, 438] on button "Search" at bounding box center [948, 441] width 110 height 37
drag, startPoint x: 290, startPoint y: 342, endPoint x: 161, endPoint y: 330, distance: 130.3
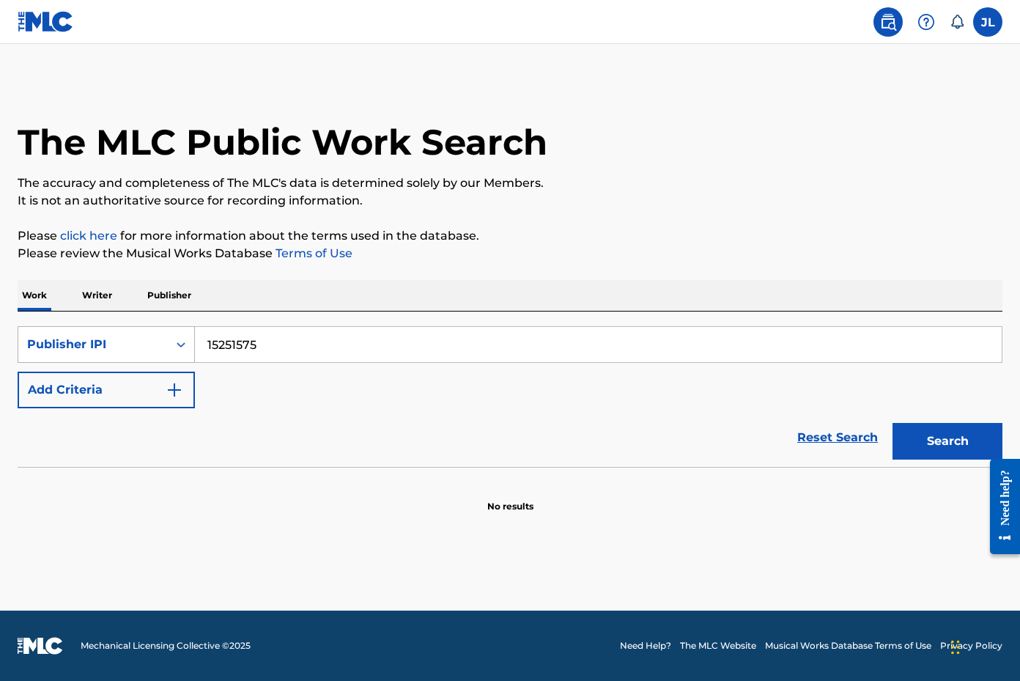
click at [161, 330] on div "SearchWithCriteriae31e9571-bce9-47f1-aa35-654b53b0f894 Publisher IPI 15251575" at bounding box center [510, 344] width 985 height 37
click at [158, 289] on p "Publisher" at bounding box center [169, 295] width 53 height 31
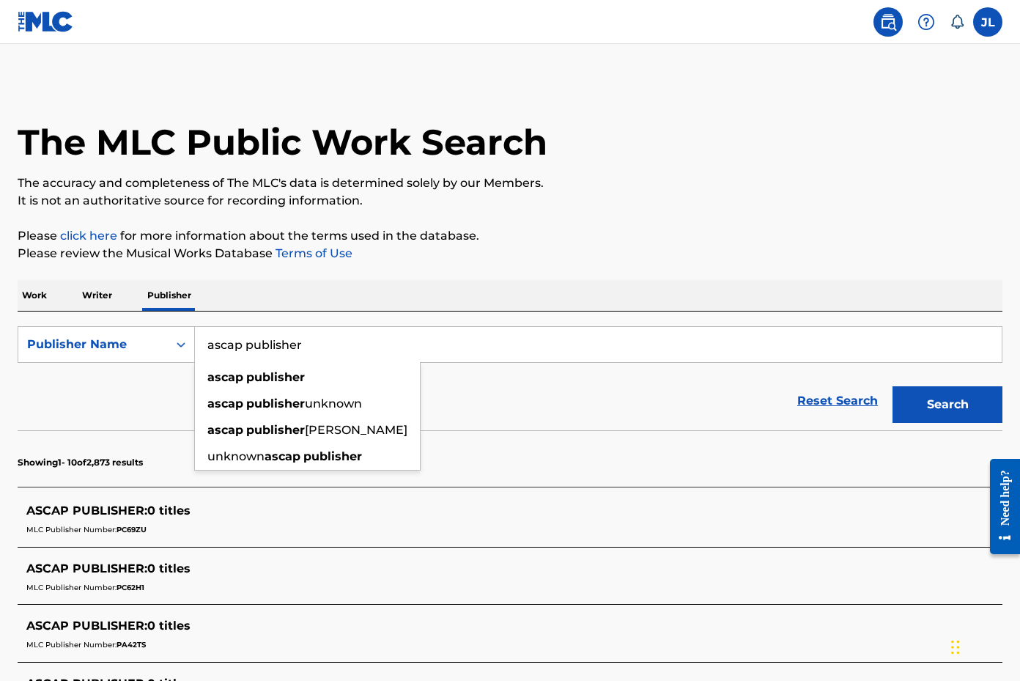
drag, startPoint x: 335, startPoint y: 337, endPoint x: 222, endPoint y: 323, distance: 113.8
click at [222, 323] on div "SearchWithCriteriae81b3365-ab82-455b-adb6-350bf1009301 Publisher Name ascap pub…" at bounding box center [510, 371] width 985 height 119
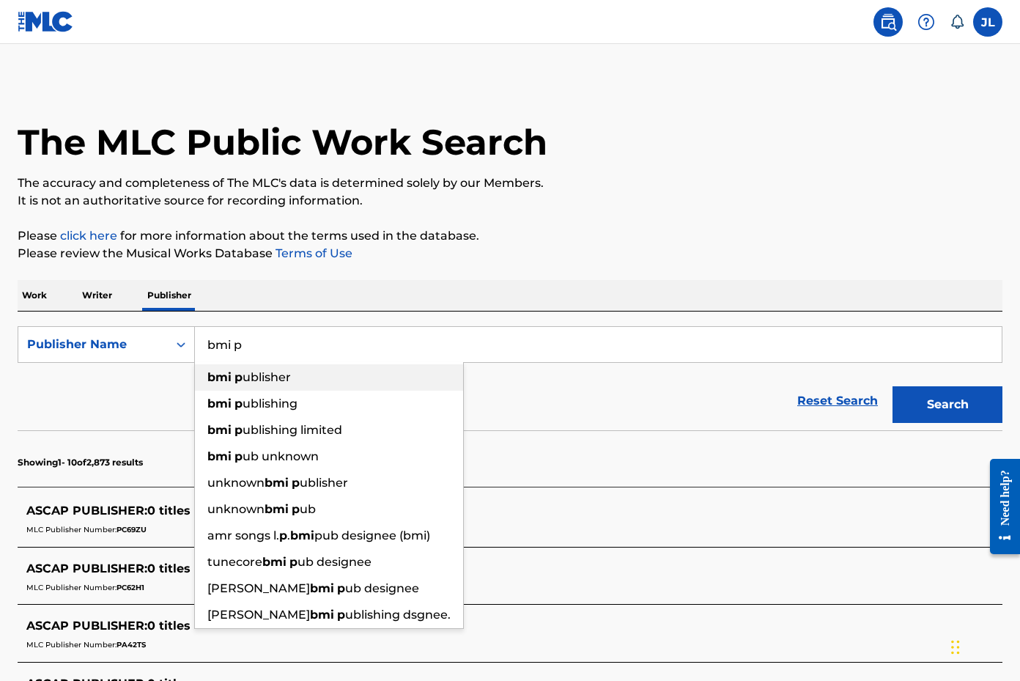
click at [265, 380] on span "ublisher" at bounding box center [267, 377] width 48 height 14
type input "bmi publisher"
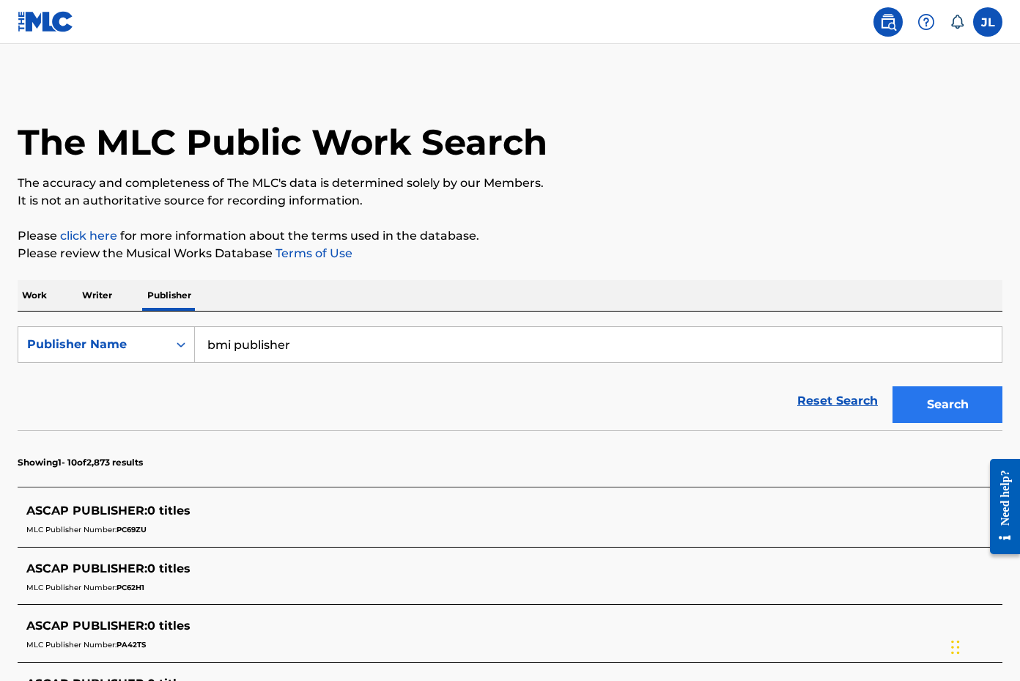
click at [940, 410] on button "Search" at bounding box center [948, 404] width 110 height 37
click at [38, 300] on p "Work" at bounding box center [35, 295] width 34 height 31
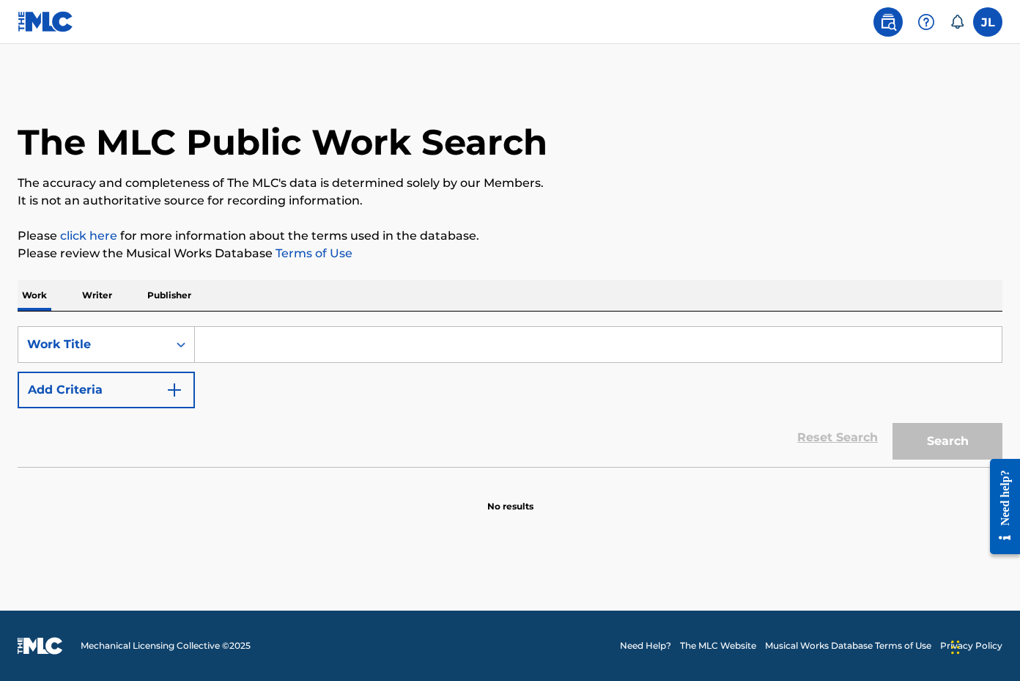
click at [225, 346] on input "Search Form" at bounding box center [598, 344] width 807 height 35
paste input "8IGHT"
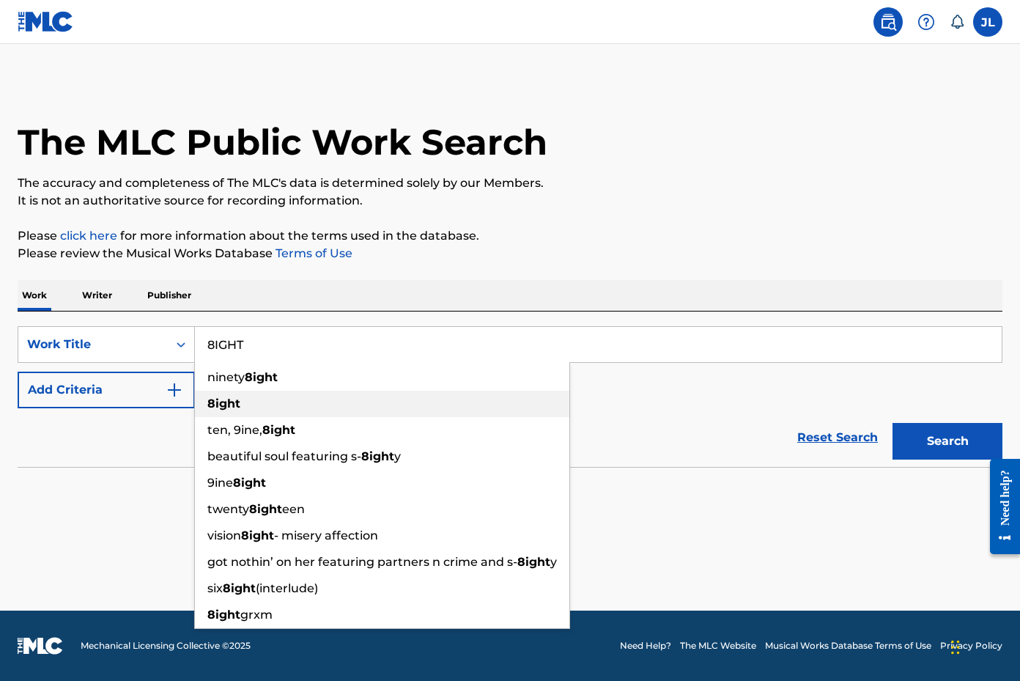
click at [314, 402] on div "8ight" at bounding box center [382, 404] width 375 height 26
type input "8ight"
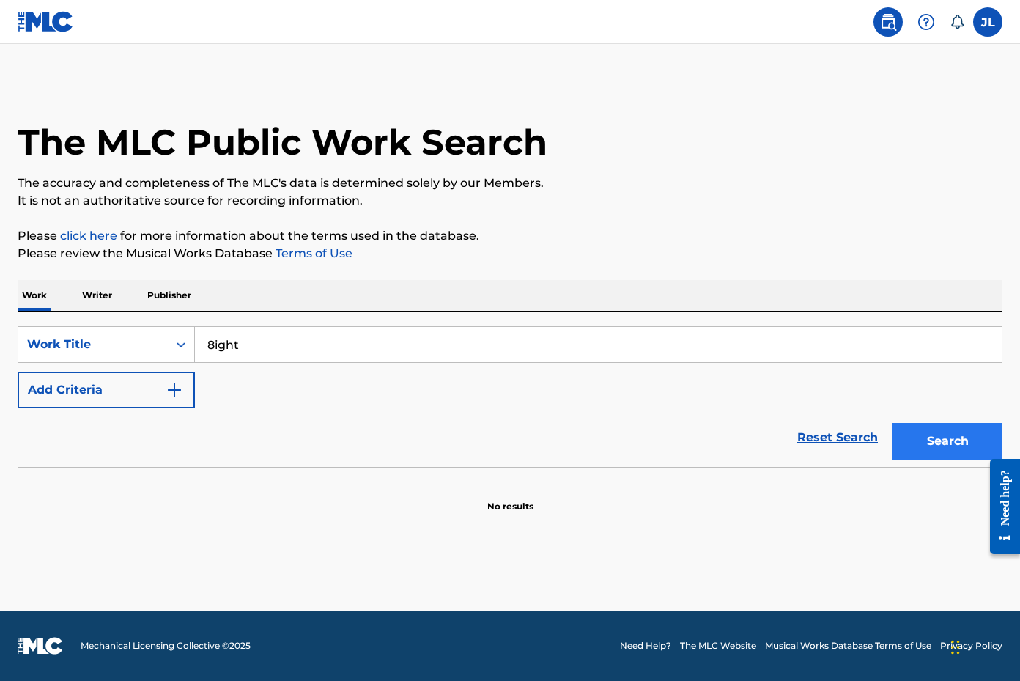
click at [927, 435] on button "Search" at bounding box center [948, 441] width 110 height 37
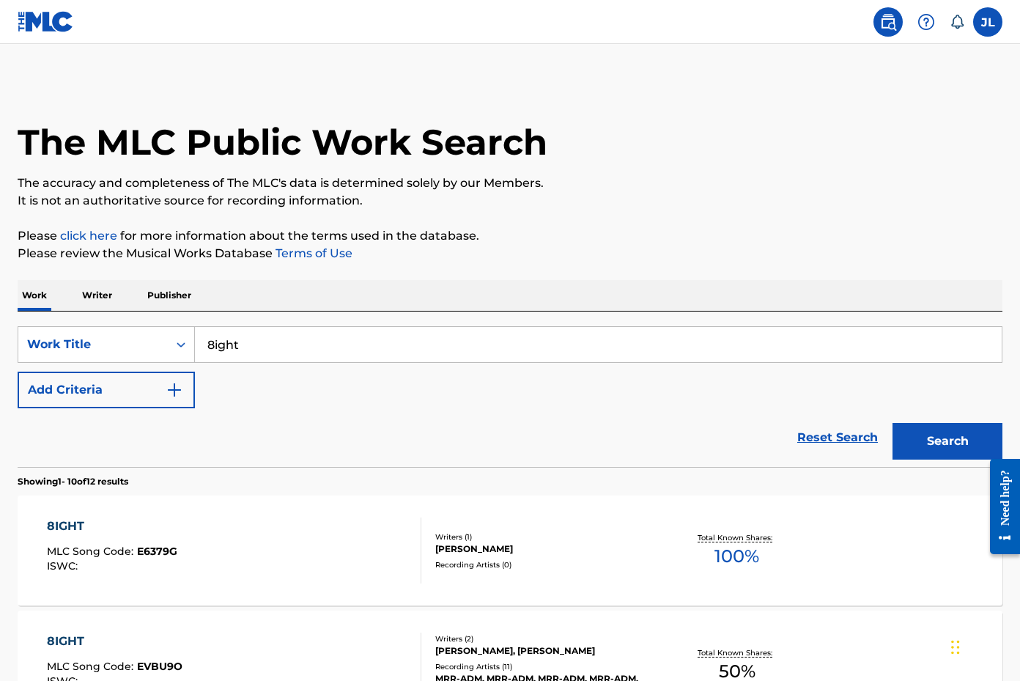
click at [184, 346] on icon "Search Form" at bounding box center [181, 344] width 15 height 15
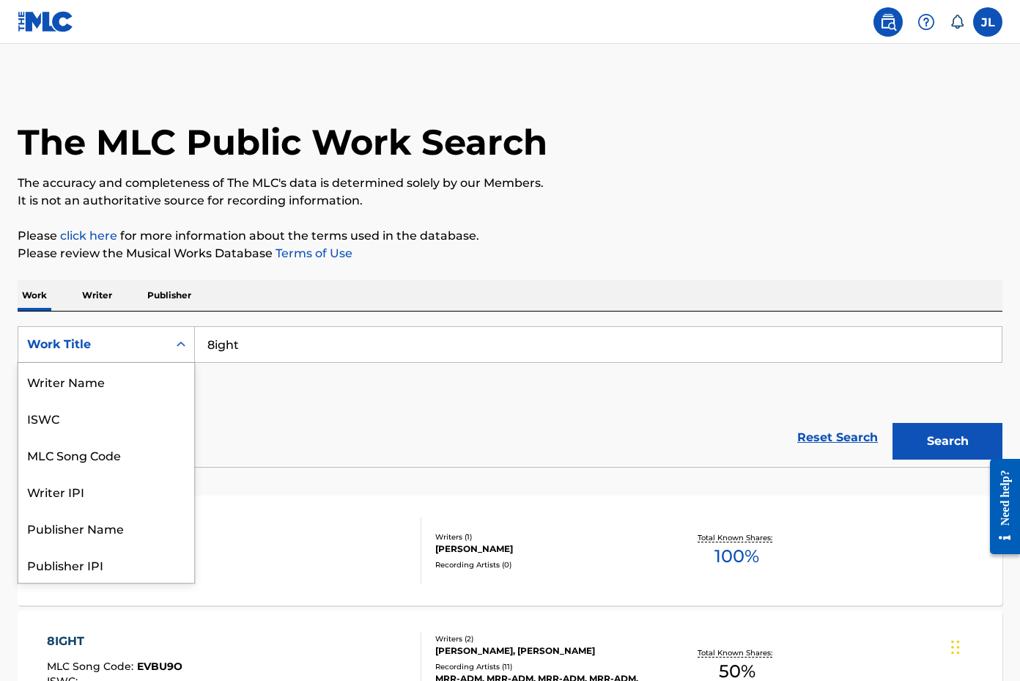
scroll to position [73, 0]
click at [184, 346] on icon "Search Form" at bounding box center [181, 344] width 15 height 15
click at [120, 414] on div "ISWC" at bounding box center [106, 417] width 176 height 37
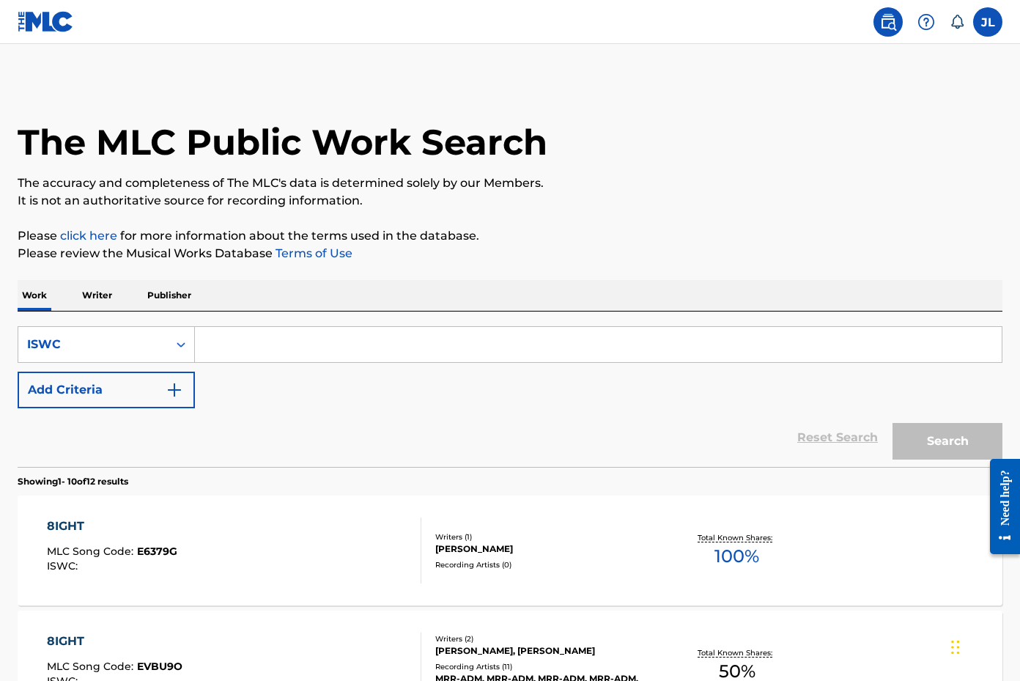
click at [214, 350] on input "Search Form" at bounding box center [598, 344] width 807 height 35
paste input "T-909.350.214-8"
click at [941, 444] on button "Search" at bounding box center [948, 441] width 110 height 37
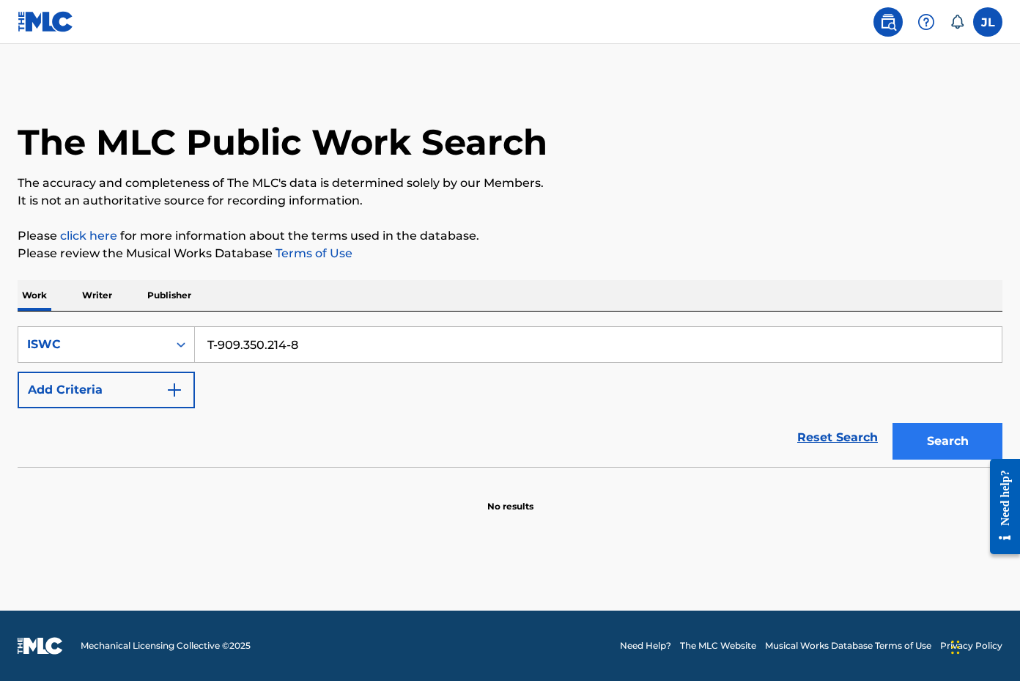
click at [910, 441] on button "Search" at bounding box center [948, 441] width 110 height 37
drag, startPoint x: 330, startPoint y: 339, endPoint x: 209, endPoint y: 331, distance: 121.2
click at [209, 331] on input "T-909.350.214-8" at bounding box center [598, 344] width 807 height 35
paste input "333.003.614-7"
type input "T-333.003.614-7"
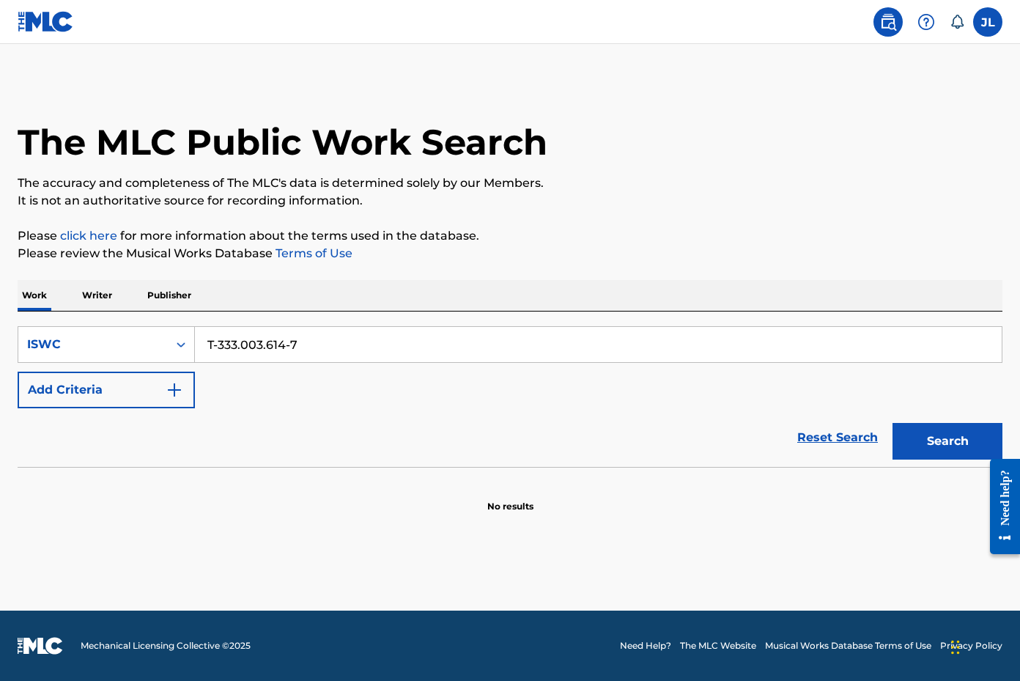
click at [948, 441] on button "Search" at bounding box center [948, 441] width 110 height 37
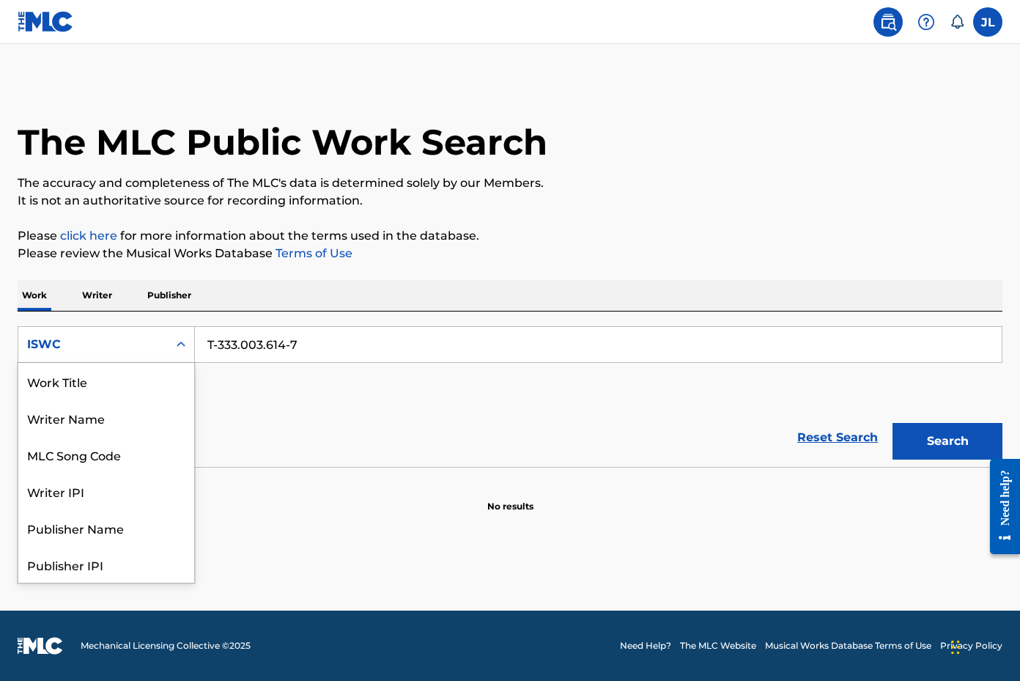
click at [181, 346] on icon "Search Form" at bounding box center [181, 344] width 15 height 15
click at [174, 341] on icon "Search Form" at bounding box center [181, 344] width 15 height 15
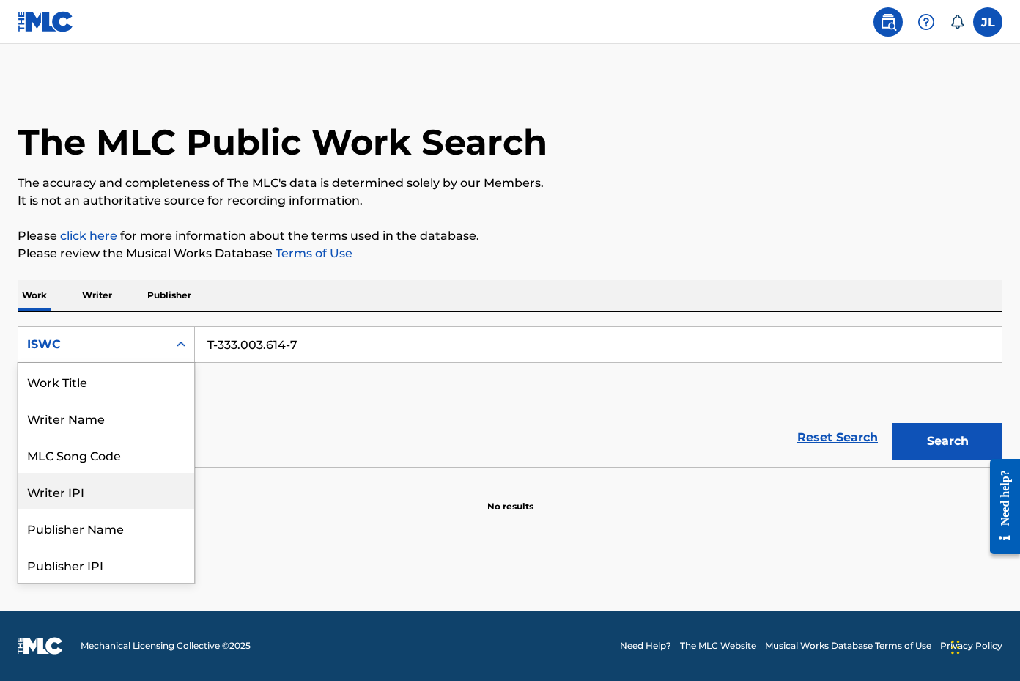
click at [106, 495] on div "Writer IPI" at bounding box center [106, 491] width 176 height 37
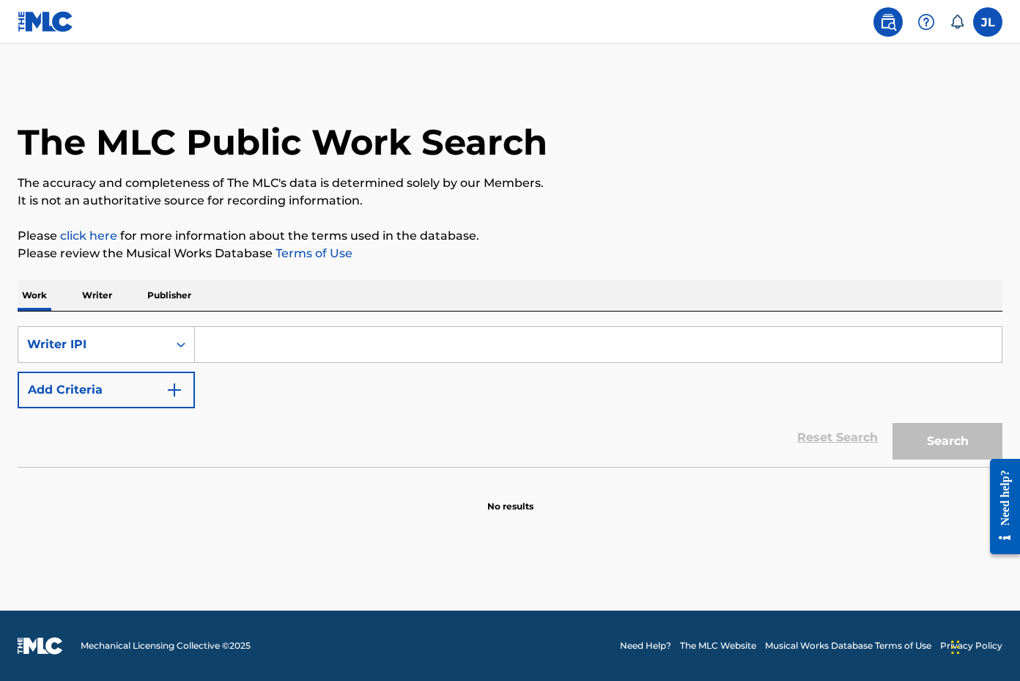
click at [244, 349] on input "Search Form" at bounding box center [598, 344] width 807 height 35
paste input "73527569"
click at [932, 444] on button "Search" at bounding box center [948, 441] width 110 height 37
drag, startPoint x: 309, startPoint y: 341, endPoint x: 183, endPoint y: 343, distance: 126.1
click at [183, 343] on div "SearchWithCriteria14c83c83-b831-4e03-ad21-c09537611561 Writer IPI 73527569" at bounding box center [510, 344] width 985 height 37
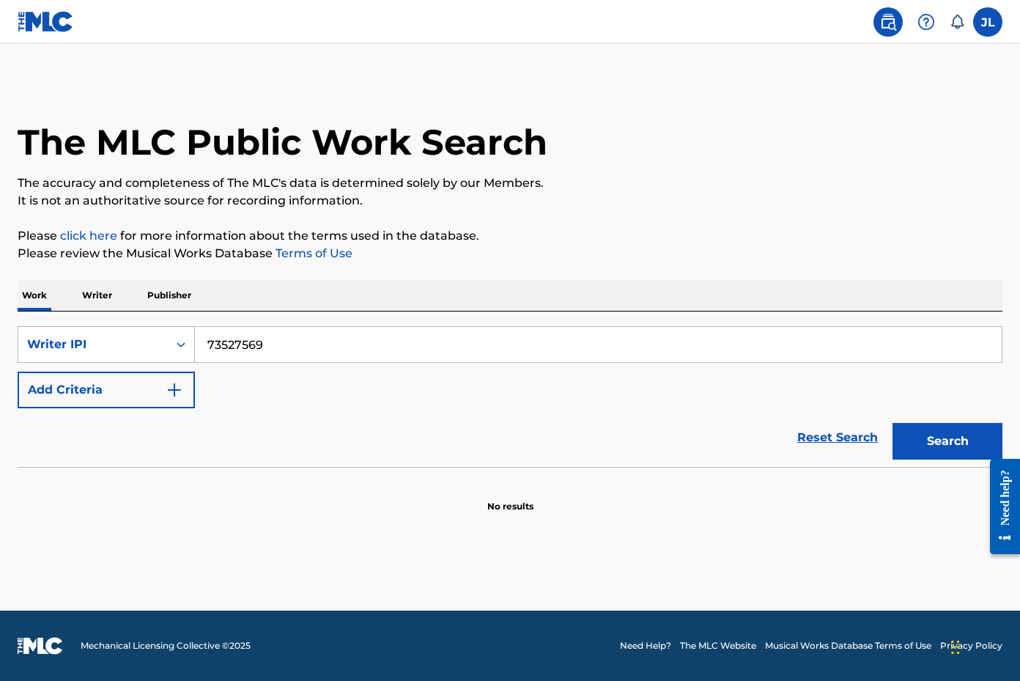
paste input "00397054825"
type input "00397054825"
click at [933, 434] on button "Search" at bounding box center [948, 441] width 110 height 37
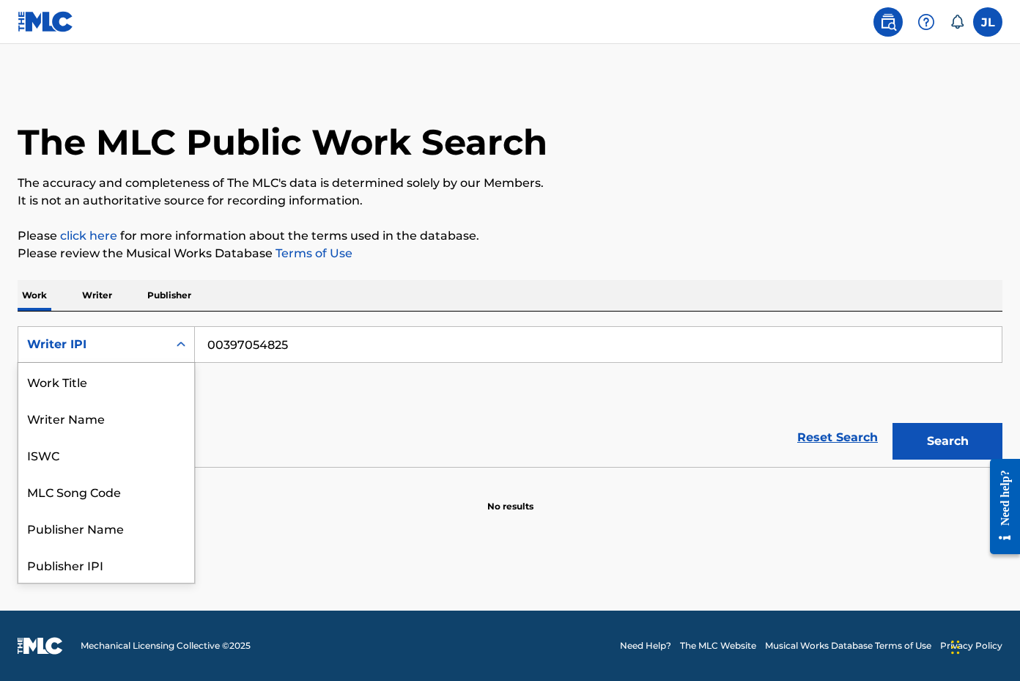
click at [182, 350] on icon "Search Form" at bounding box center [181, 344] width 15 height 15
click at [105, 493] on div "Publisher IPI" at bounding box center [106, 491] width 176 height 37
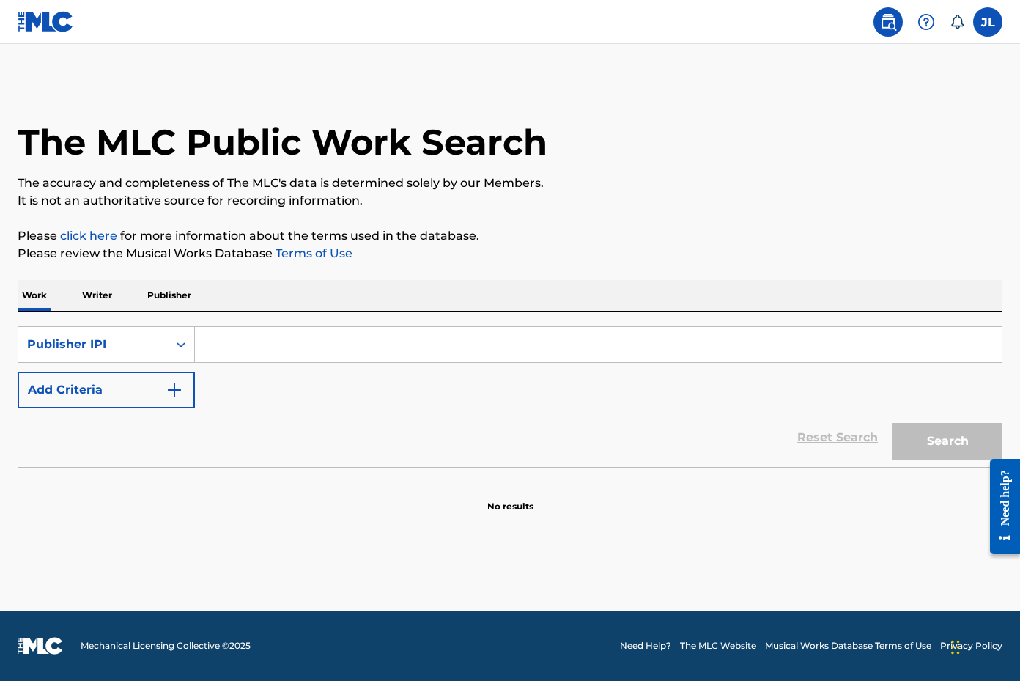
drag, startPoint x: 1017, startPoint y: 258, endPoint x: 256, endPoint y: 348, distance: 766.9
click at [256, 348] on input "Search Form" at bounding box center [598, 344] width 807 height 35
paste input "73527569"
type input "73527569"
click at [929, 445] on button "Search" at bounding box center [948, 441] width 110 height 37
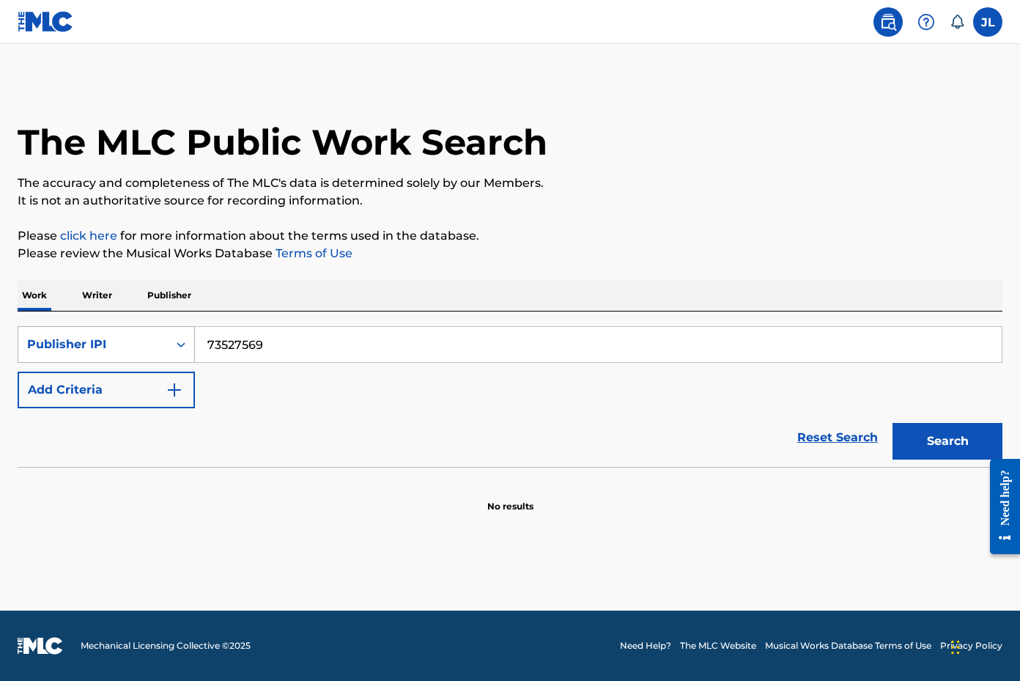
click at [168, 346] on div "Search Form" at bounding box center [181, 344] width 26 height 35
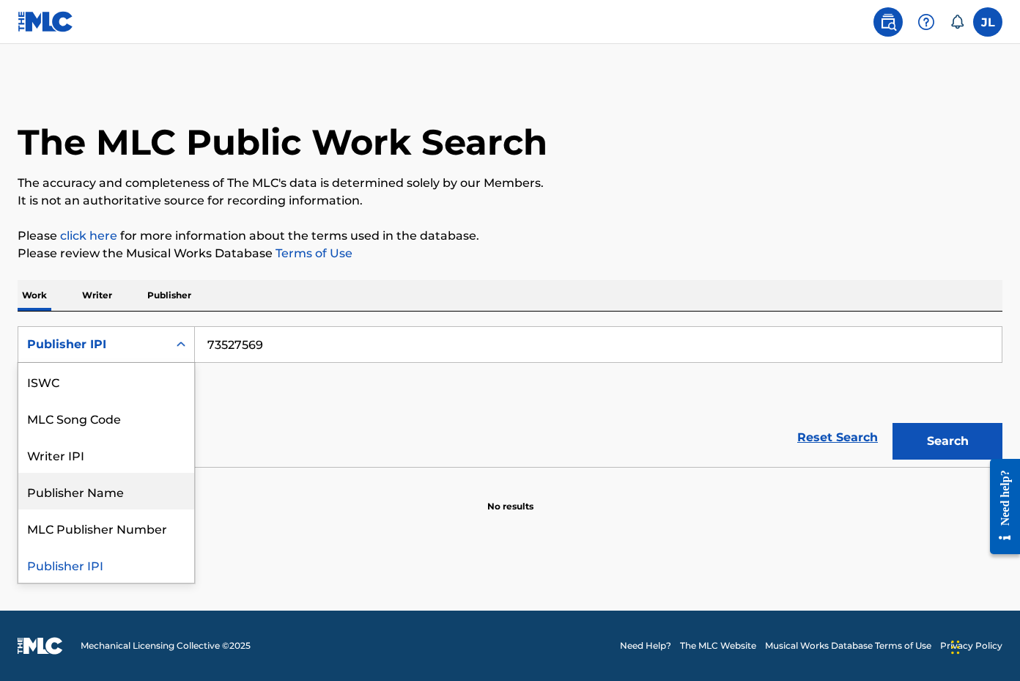
click at [95, 497] on div "Publisher Name" at bounding box center [106, 491] width 176 height 37
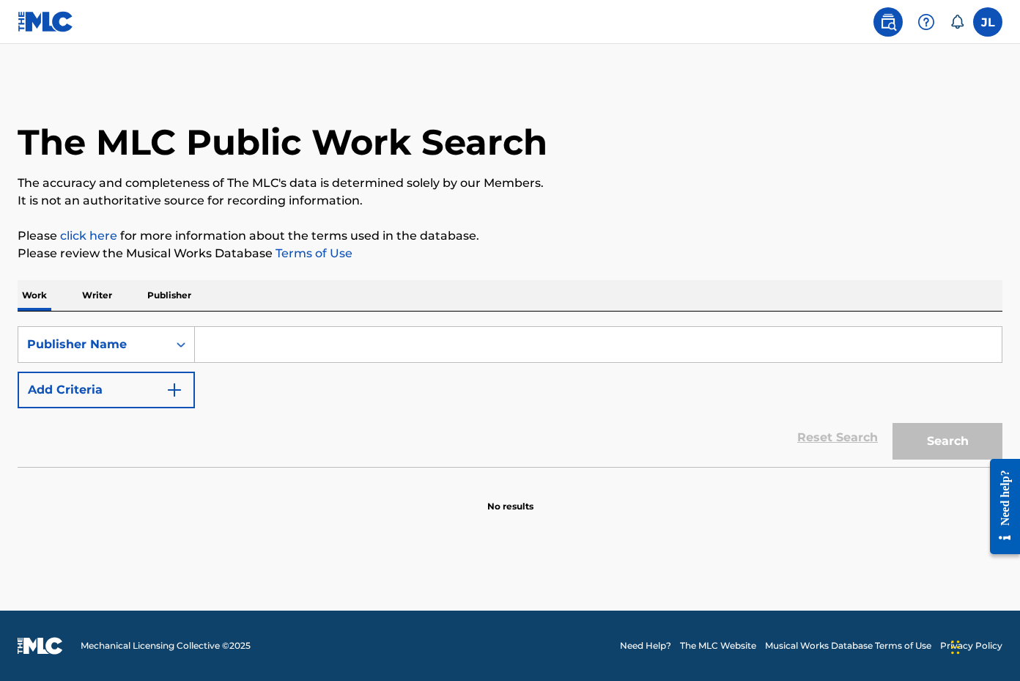
click at [248, 347] on input "Search Form" at bounding box center [598, 344] width 807 height 35
paste input "[PERSON_NAME] [PERSON_NAME]"
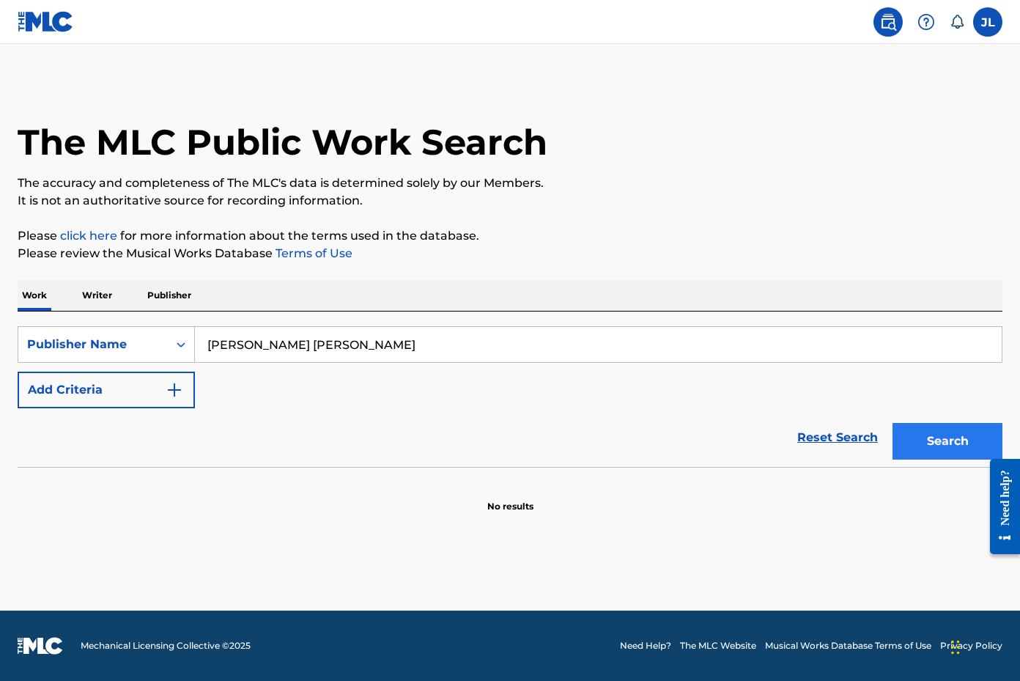
type input "[PERSON_NAME] [PERSON_NAME]"
click at [921, 445] on button "Search" at bounding box center [948, 441] width 110 height 37
click at [94, 298] on p "Writer" at bounding box center [97, 295] width 39 height 31
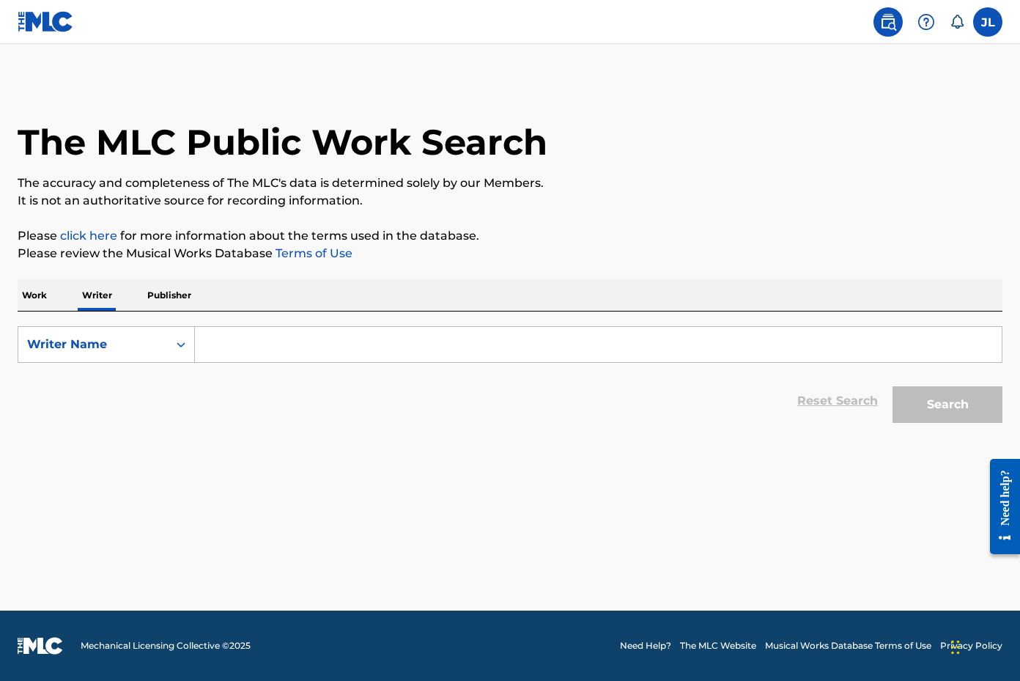
click at [254, 346] on input "Search Form" at bounding box center [598, 344] width 807 height 35
paste input "[PERSON_NAME] [PERSON_NAME]"
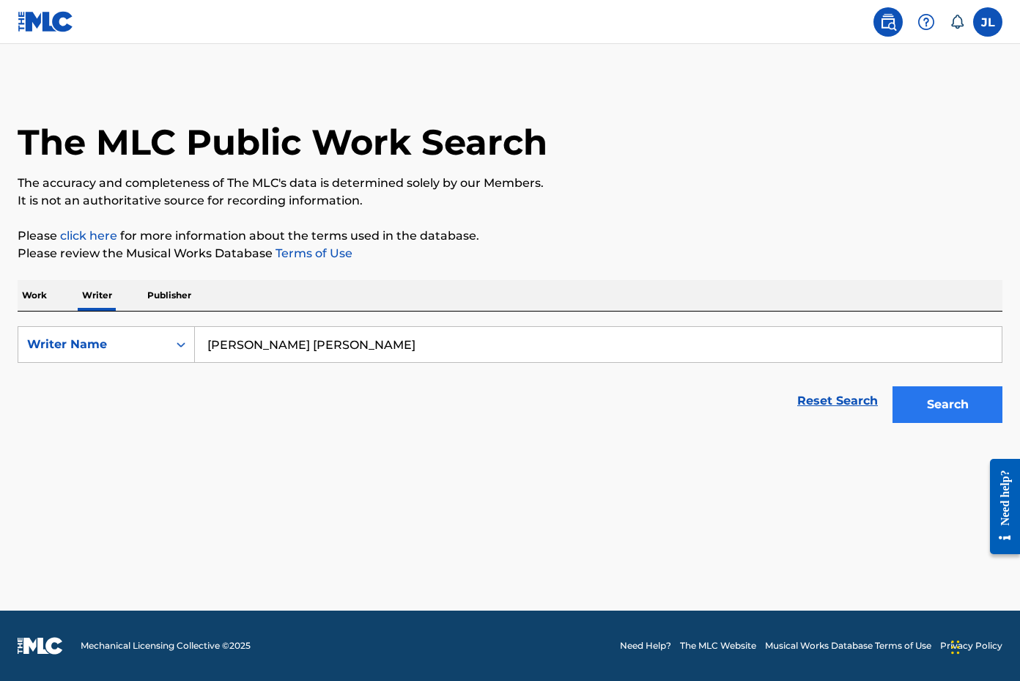
type input "[PERSON_NAME] [PERSON_NAME]"
click at [927, 411] on button "Search" at bounding box center [948, 404] width 110 height 37
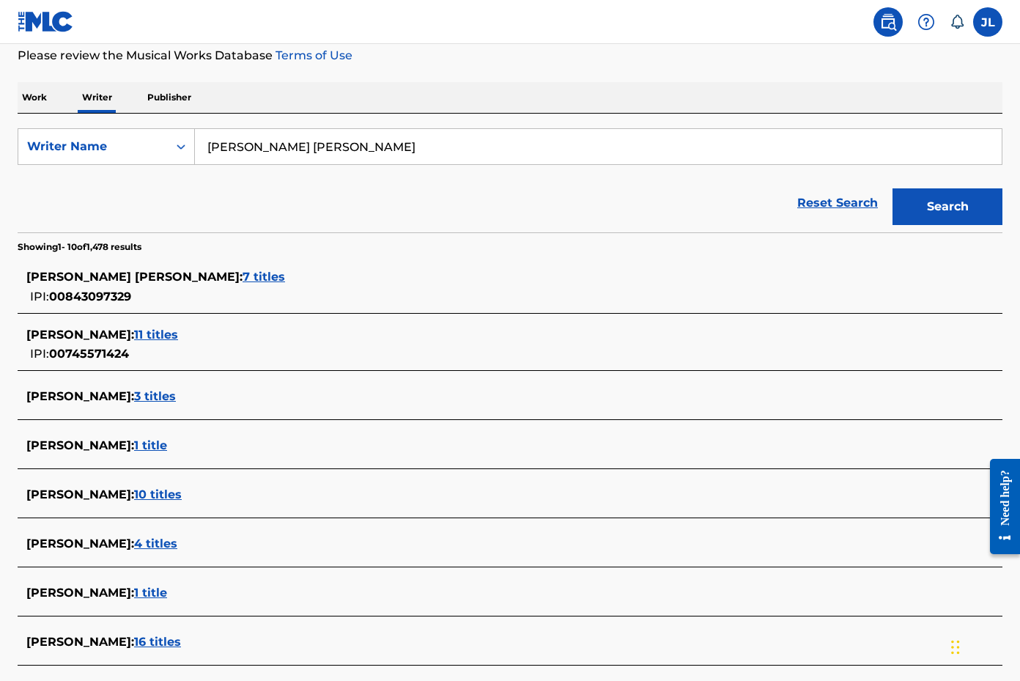
scroll to position [229, 0]
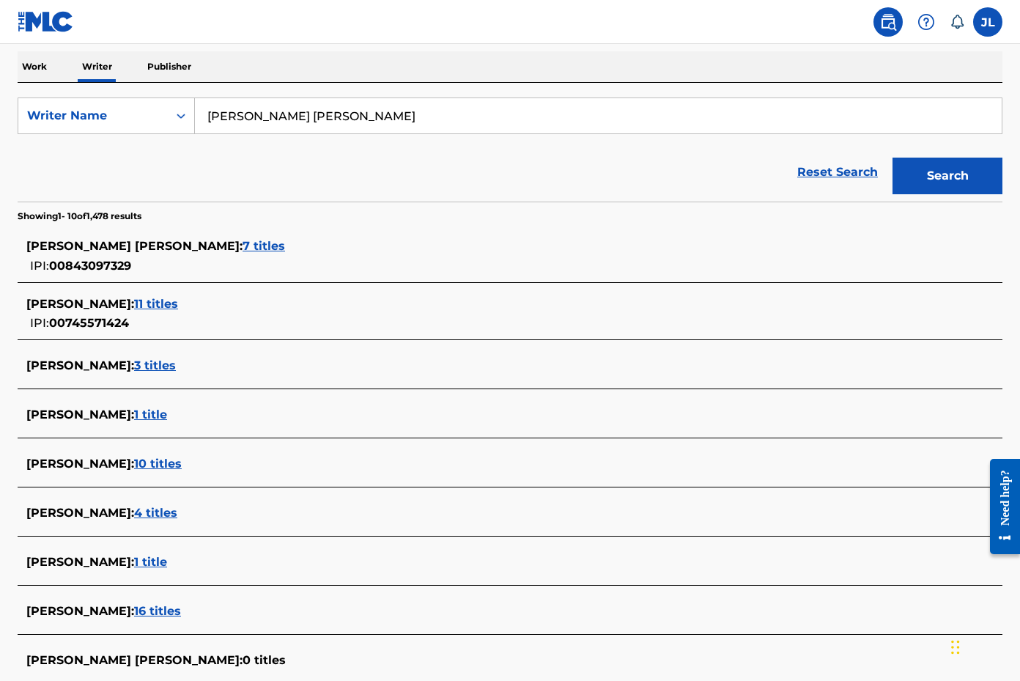
click at [167, 561] on span "1 title" at bounding box center [150, 562] width 33 height 14
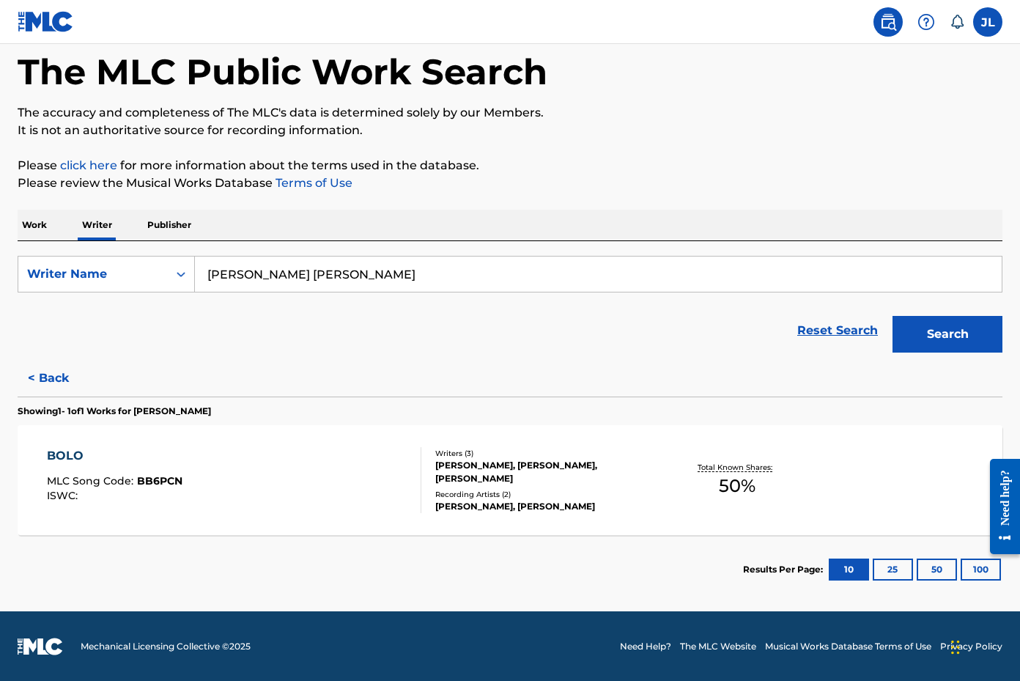
scroll to position [71, 0]
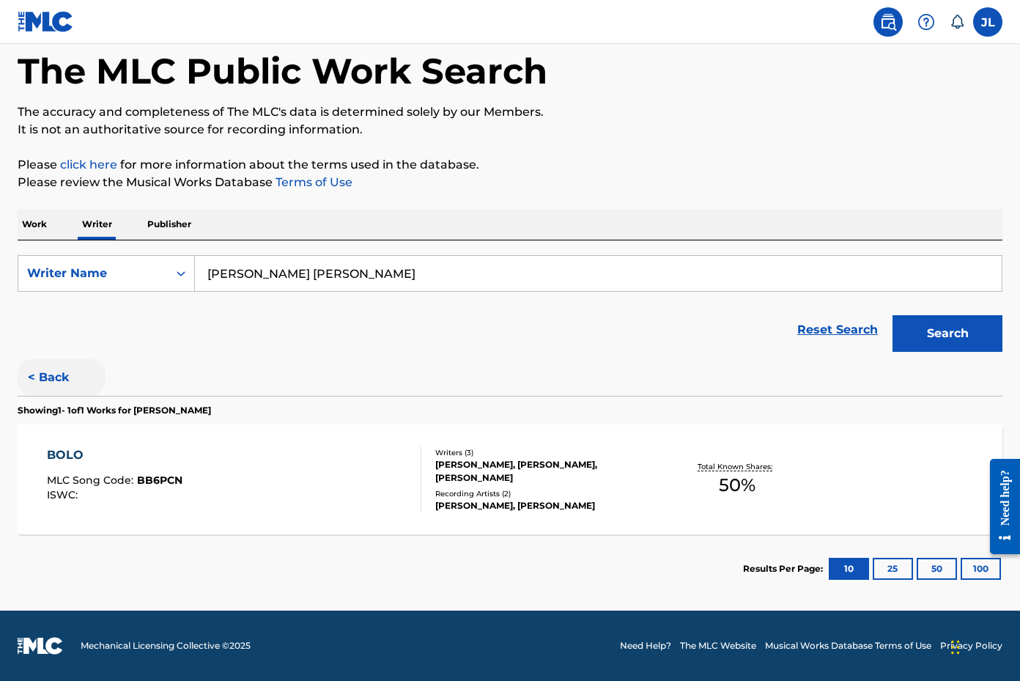
click at [31, 383] on button "< Back" at bounding box center [62, 377] width 88 height 37
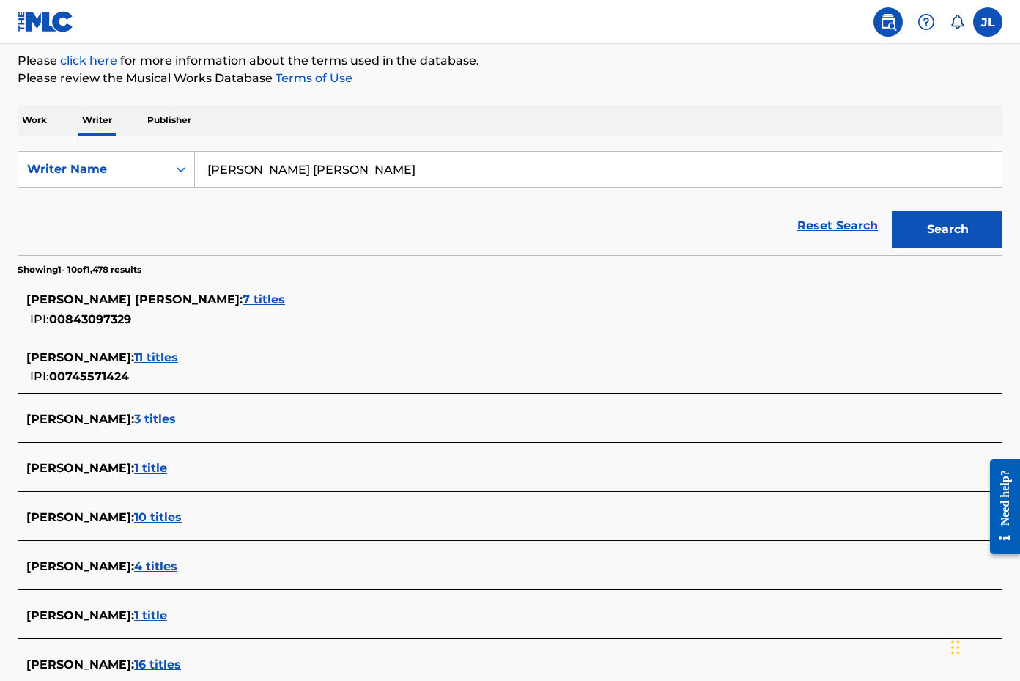
scroll to position [178, 0]
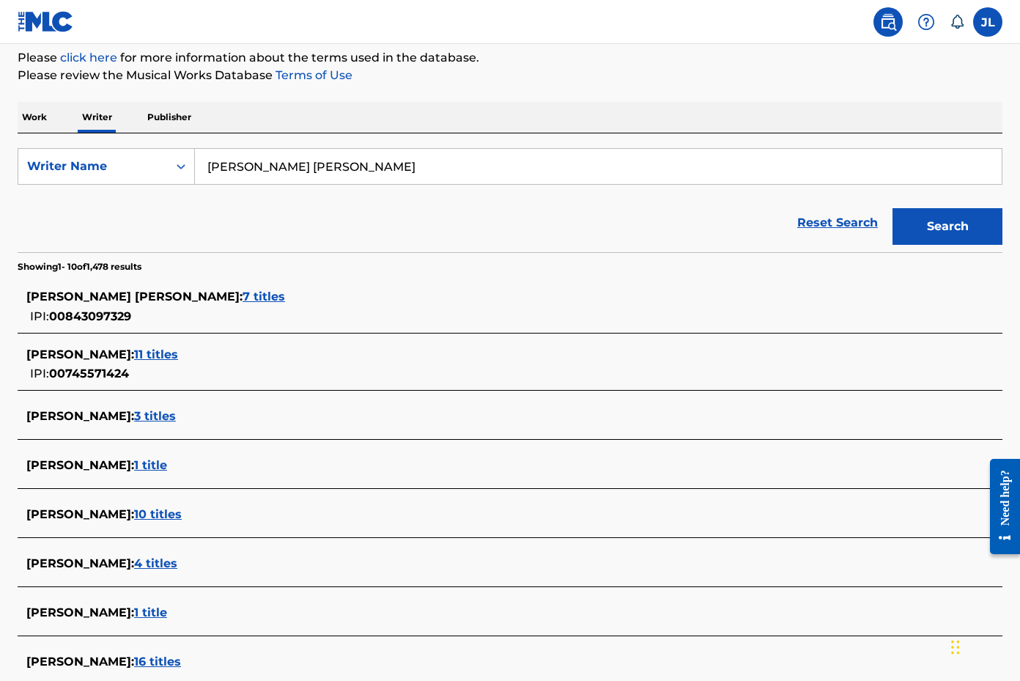
click at [167, 612] on span "1 title" at bounding box center [150, 612] width 33 height 14
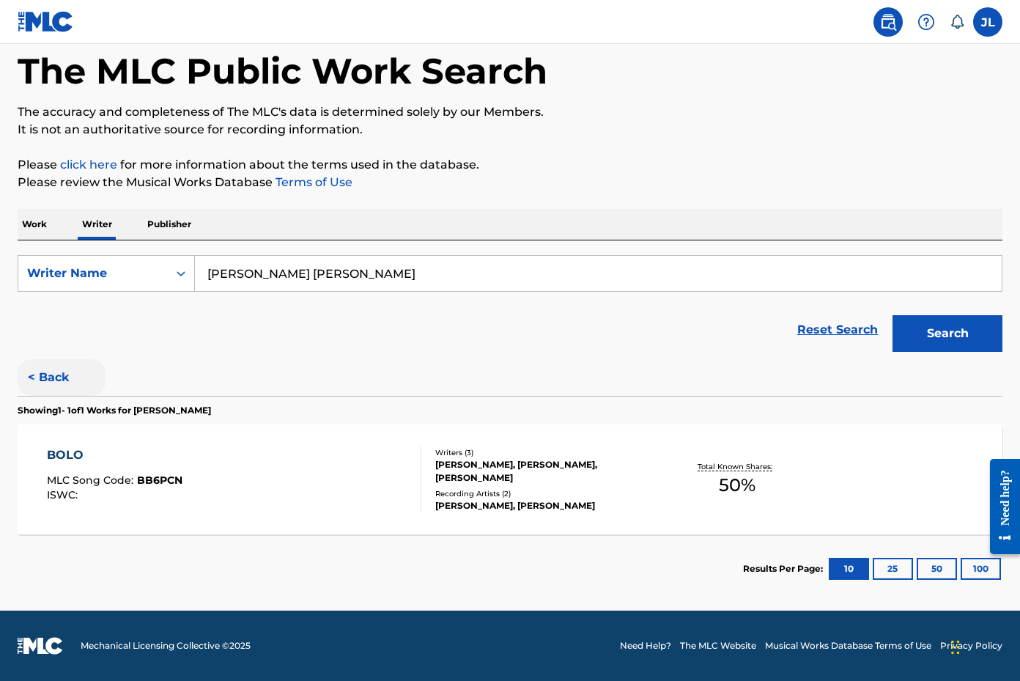
click at [30, 384] on button "< Back" at bounding box center [62, 377] width 88 height 37
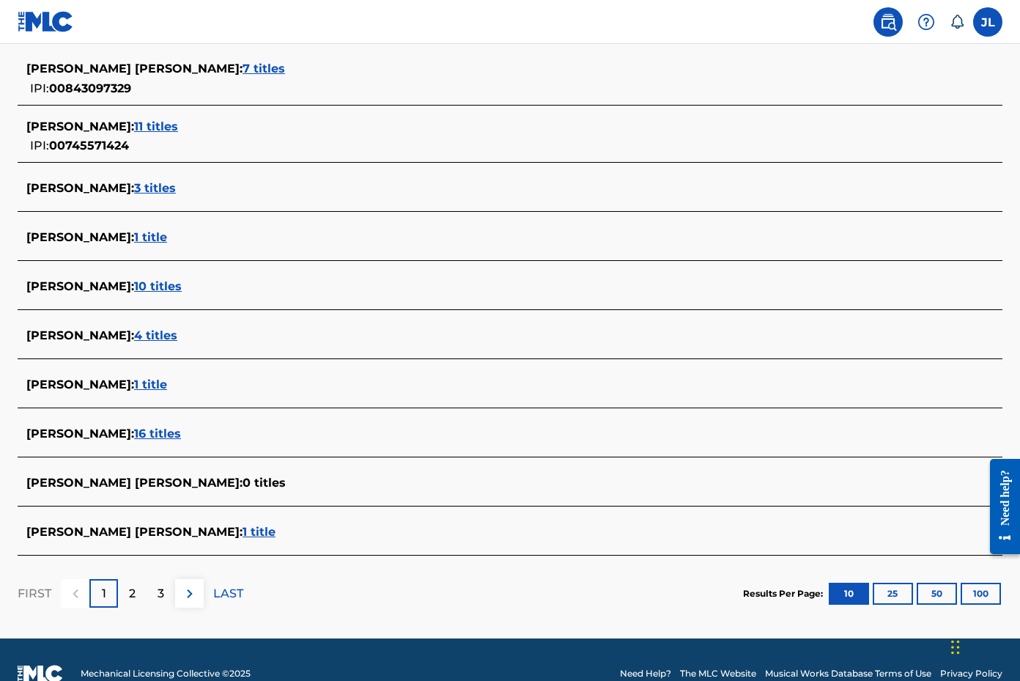
scroll to position [434, 0]
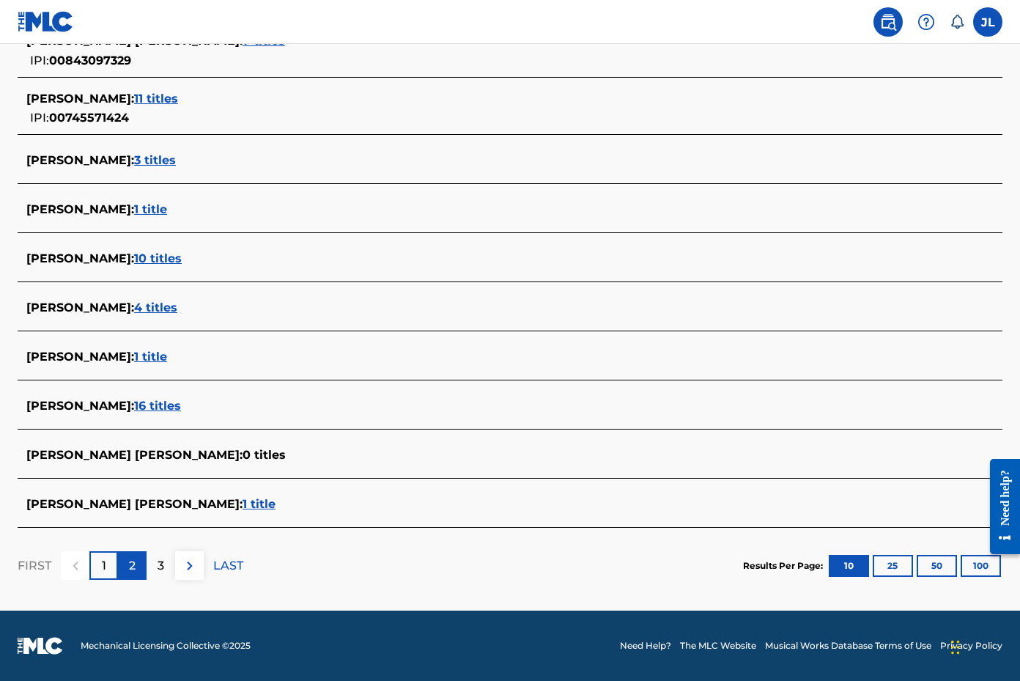
click at [139, 566] on div "2" at bounding box center [132, 565] width 29 height 29
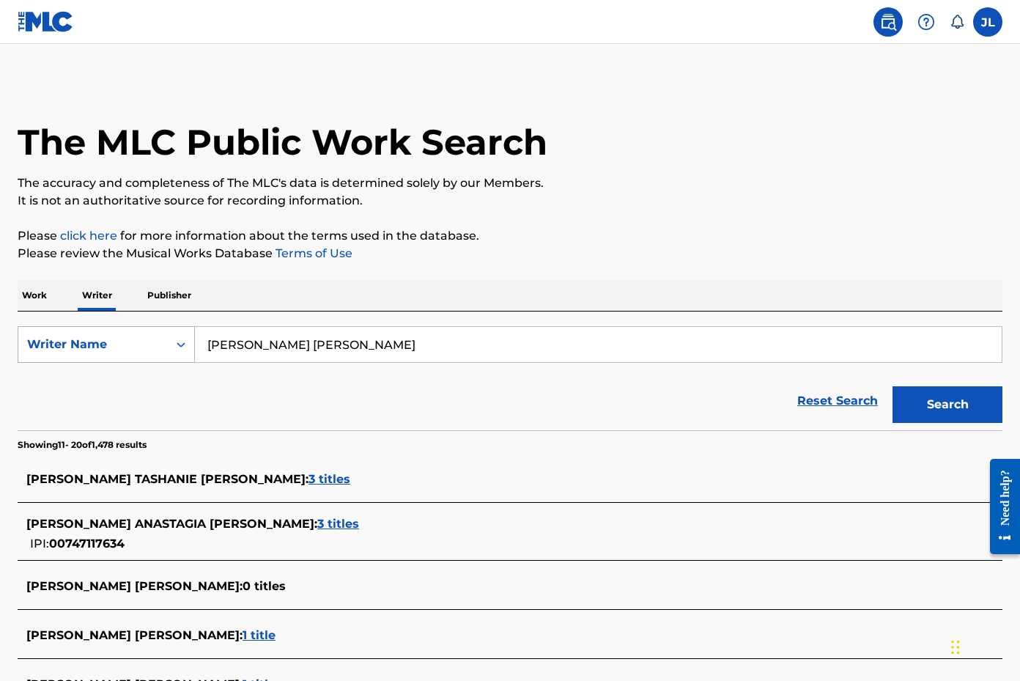
drag, startPoint x: 432, startPoint y: 340, endPoint x: 130, endPoint y: 334, distance: 302.8
click at [130, 334] on div "SearchWithCriteriacb4ccb10-68b7-4e6d-a021-ffcf7e42fc14 Writer Name [PERSON_NAME…" at bounding box center [510, 344] width 985 height 37
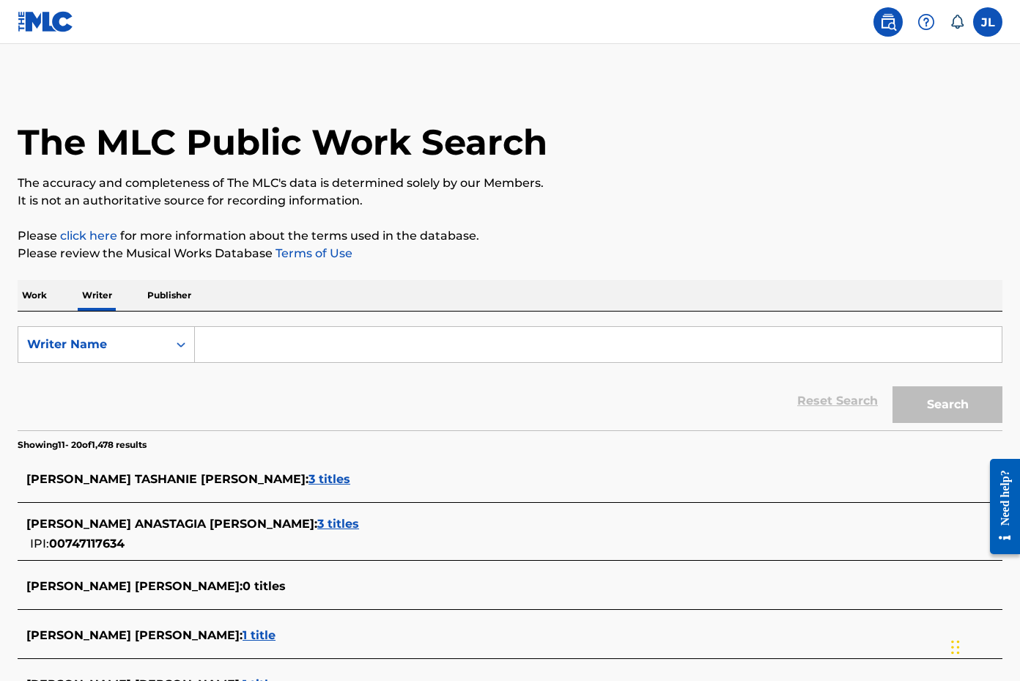
paste input "[PERSON_NAME]"
type input "[PERSON_NAME]"
click at [930, 407] on button "Search" at bounding box center [948, 404] width 110 height 37
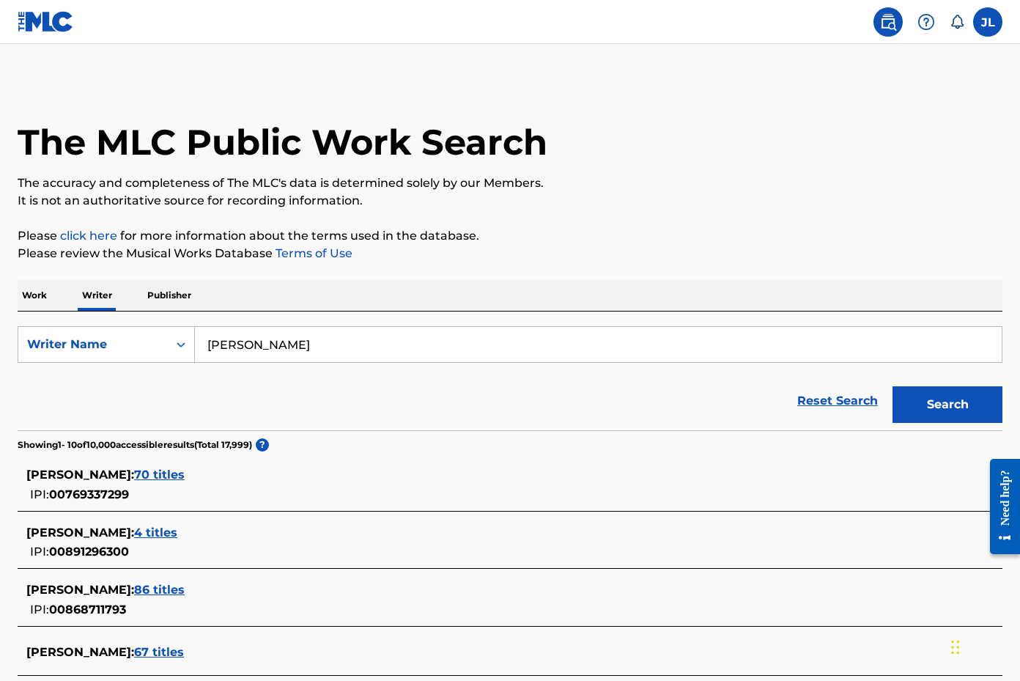
click at [151, 476] on span "70 titles" at bounding box center [159, 475] width 51 height 14
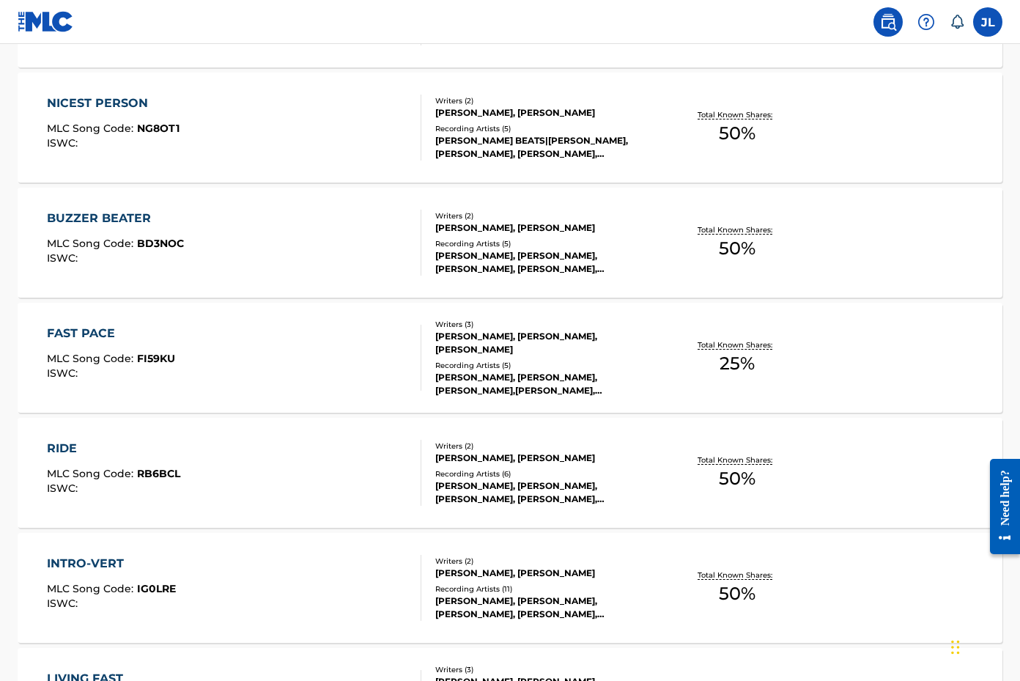
scroll to position [1089, 0]
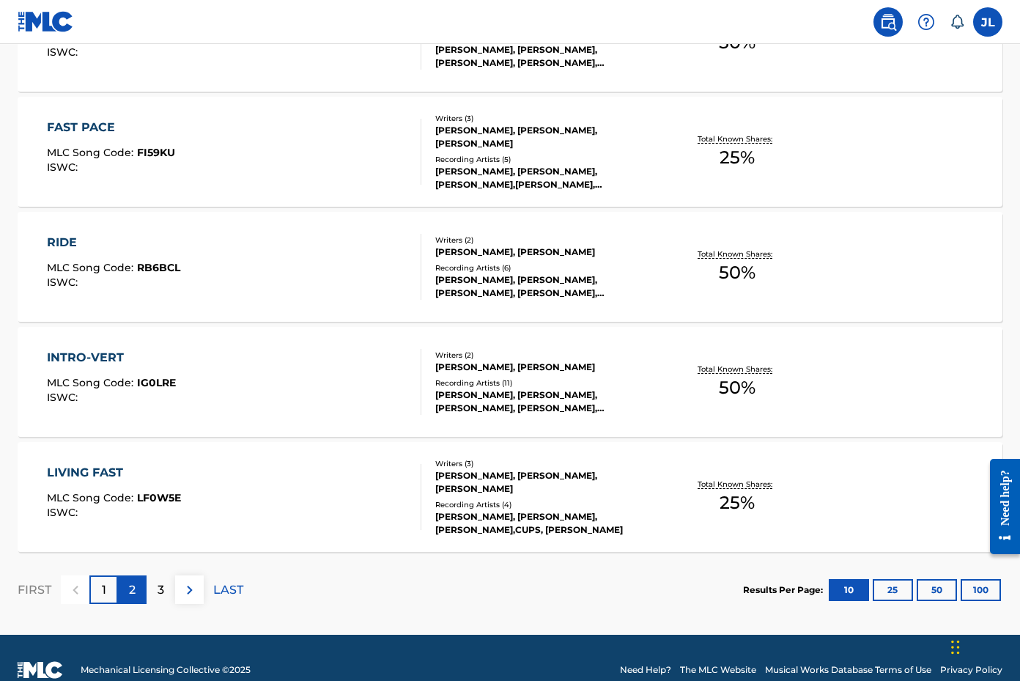
click at [127, 592] on div "2" at bounding box center [132, 589] width 29 height 29
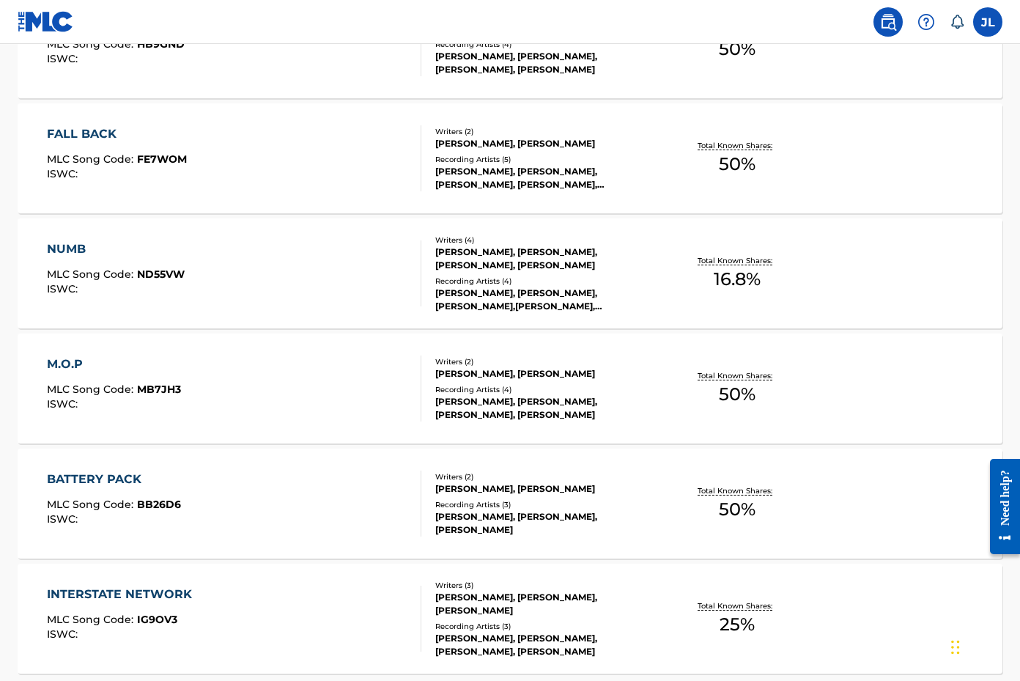
scroll to position [1113, 0]
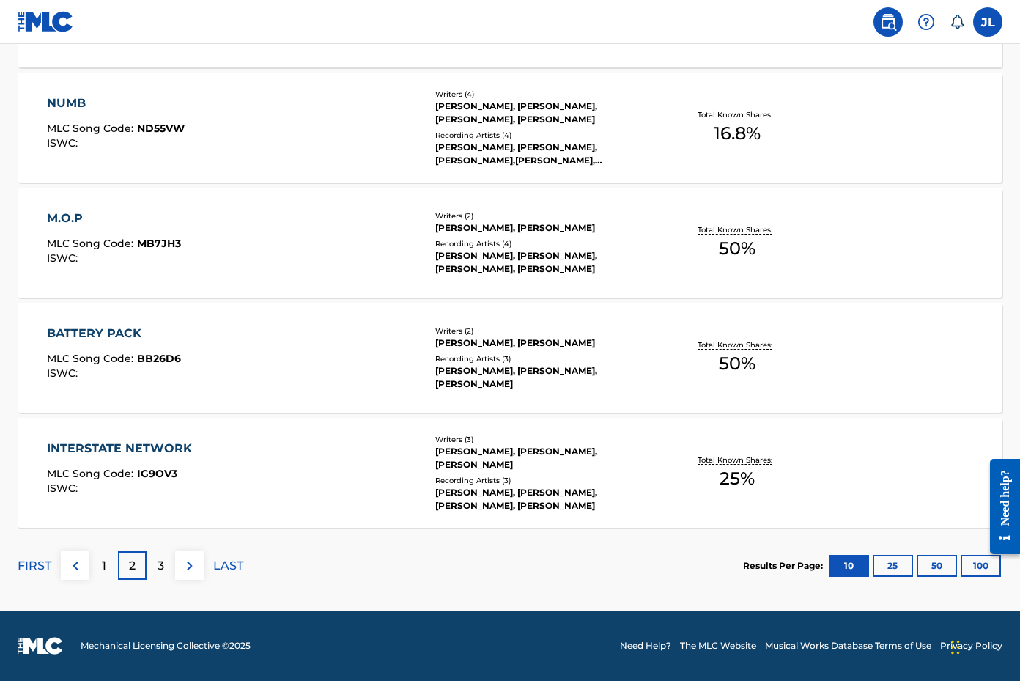
click at [488, 467] on div "[PERSON_NAME], [PERSON_NAME], [PERSON_NAME]" at bounding box center [545, 458] width 220 height 26
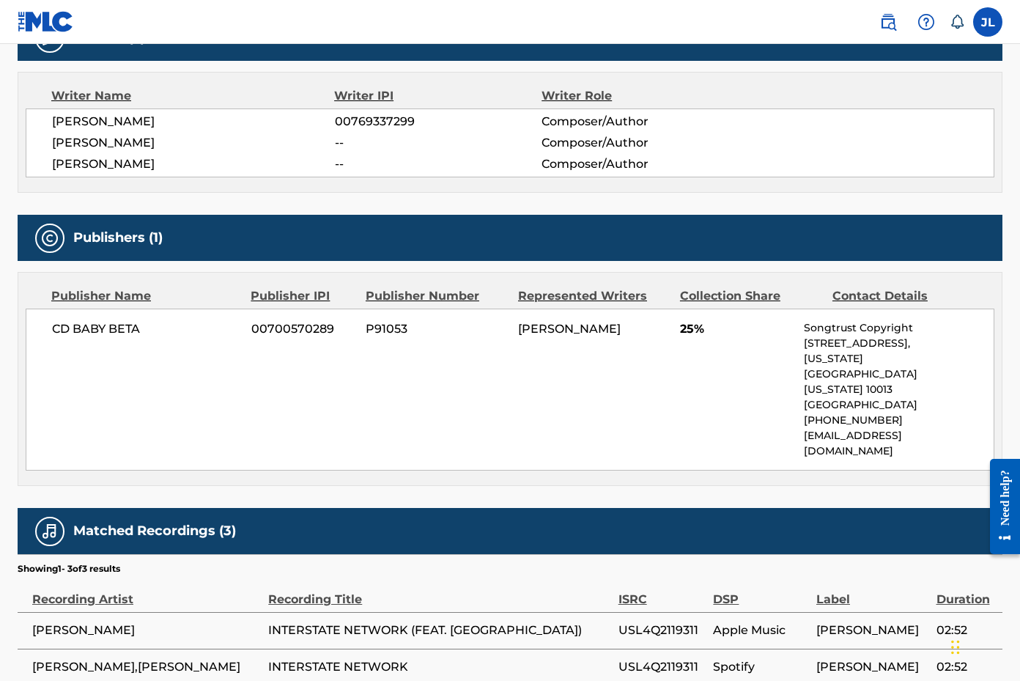
scroll to position [47, 0]
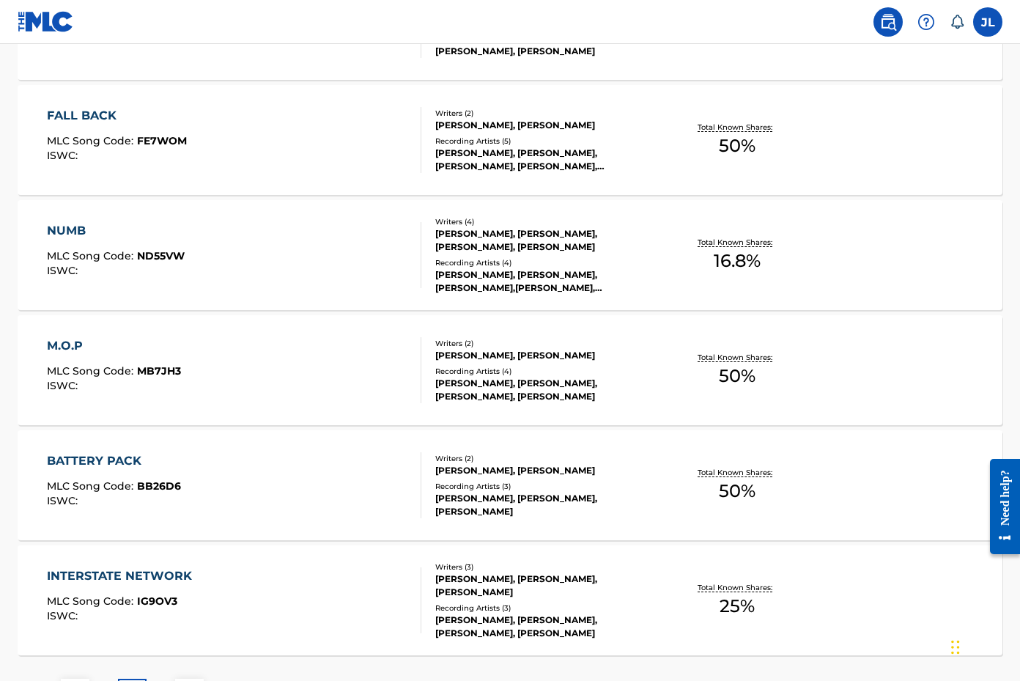
scroll to position [1082, 0]
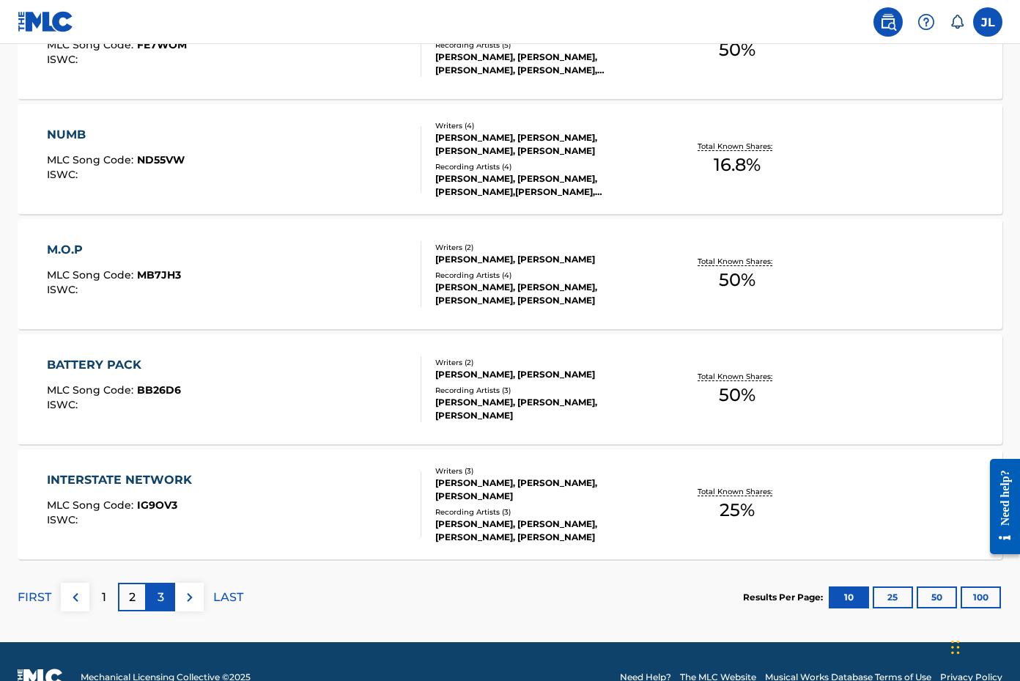
click at [152, 599] on div "3" at bounding box center [161, 597] width 29 height 29
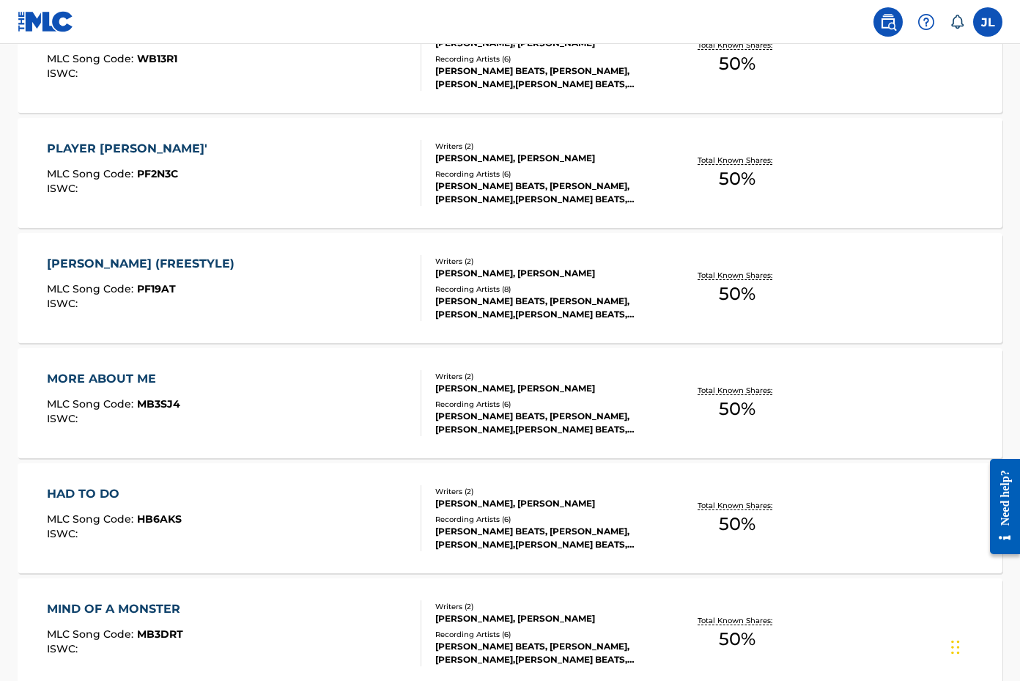
scroll to position [1056, 0]
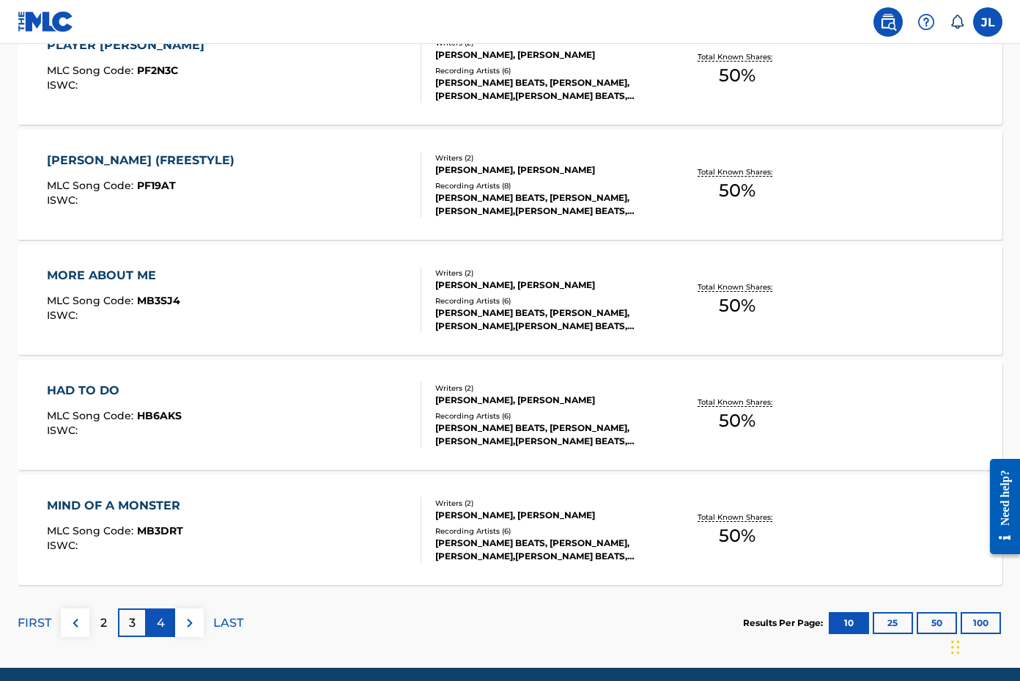
click at [163, 625] on p "4" at bounding box center [161, 623] width 8 height 18
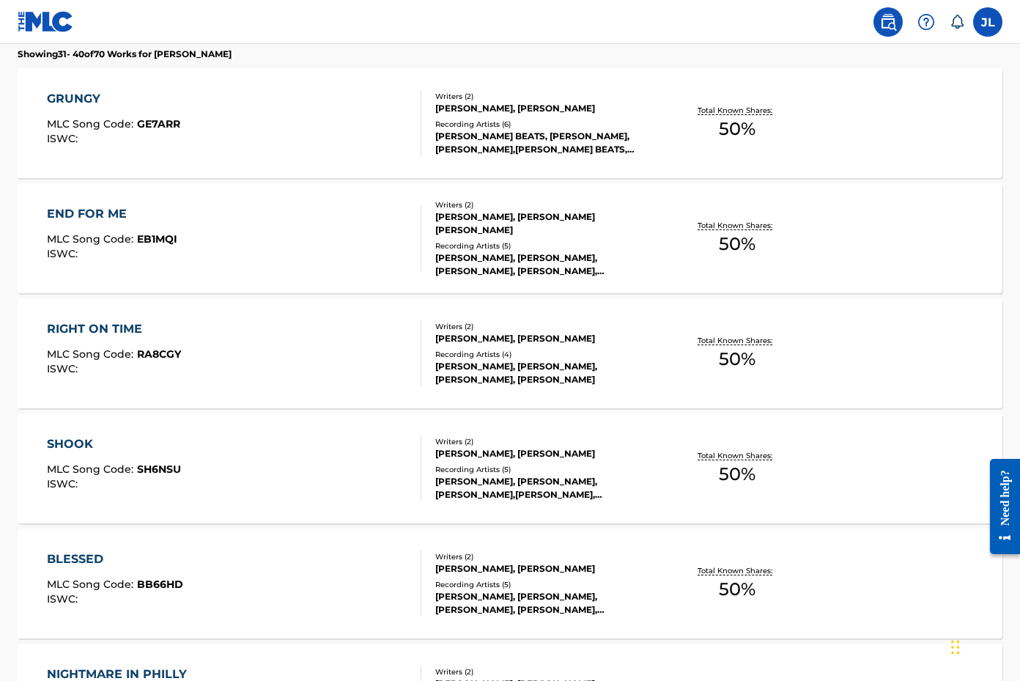
scroll to position [0, 0]
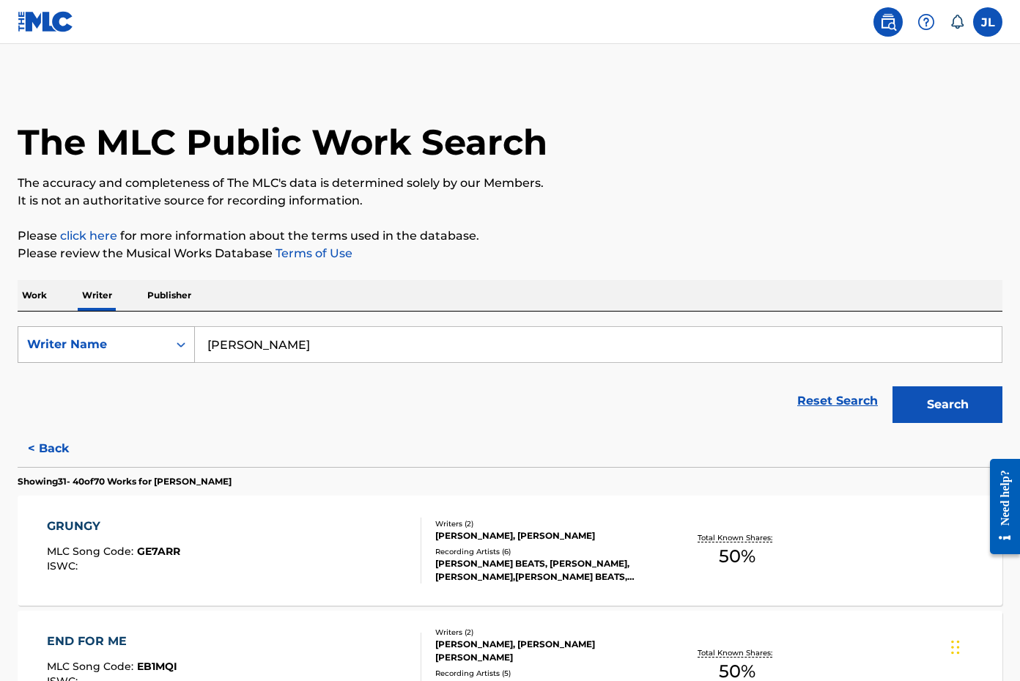
click at [183, 347] on icon "Search Form" at bounding box center [181, 344] width 15 height 15
click at [124, 378] on div "Writer IPI" at bounding box center [106, 381] width 176 height 37
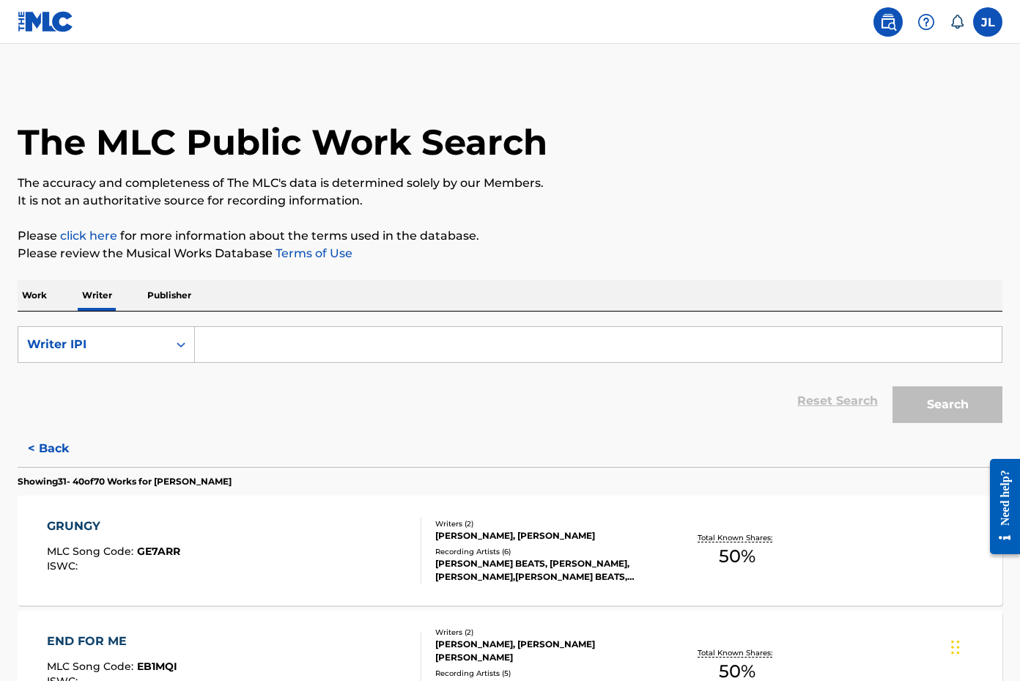
click at [226, 343] on input "Search Form" at bounding box center [598, 344] width 807 height 35
paste input "00507571554"
type input "00507571554"
click at [919, 404] on button "Search" at bounding box center [948, 404] width 110 height 37
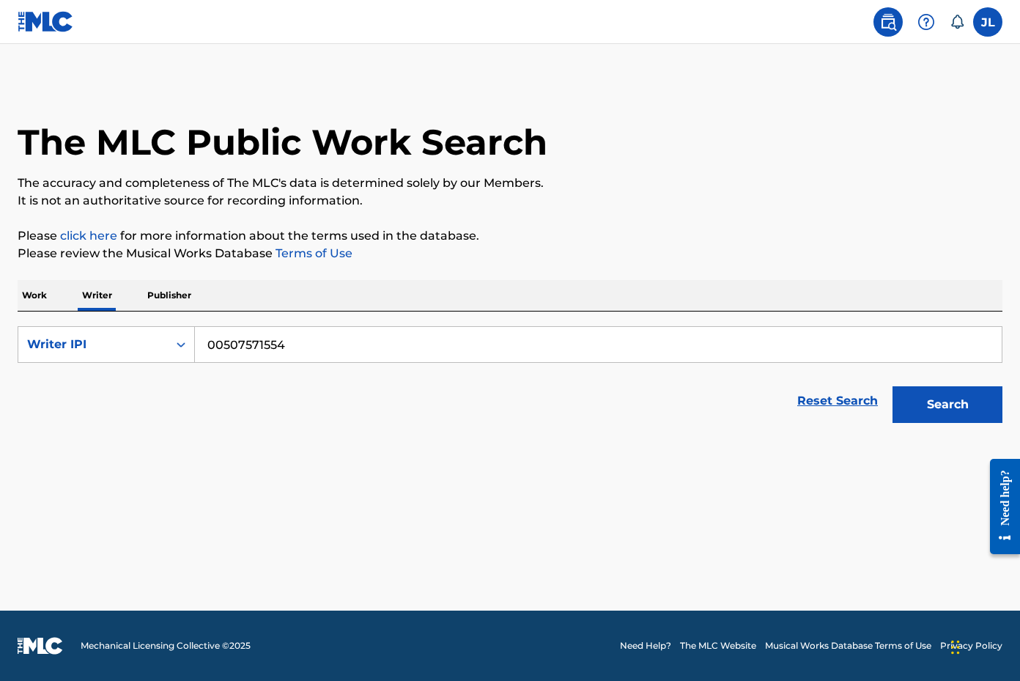
click at [32, 295] on p "Work" at bounding box center [35, 295] width 34 height 31
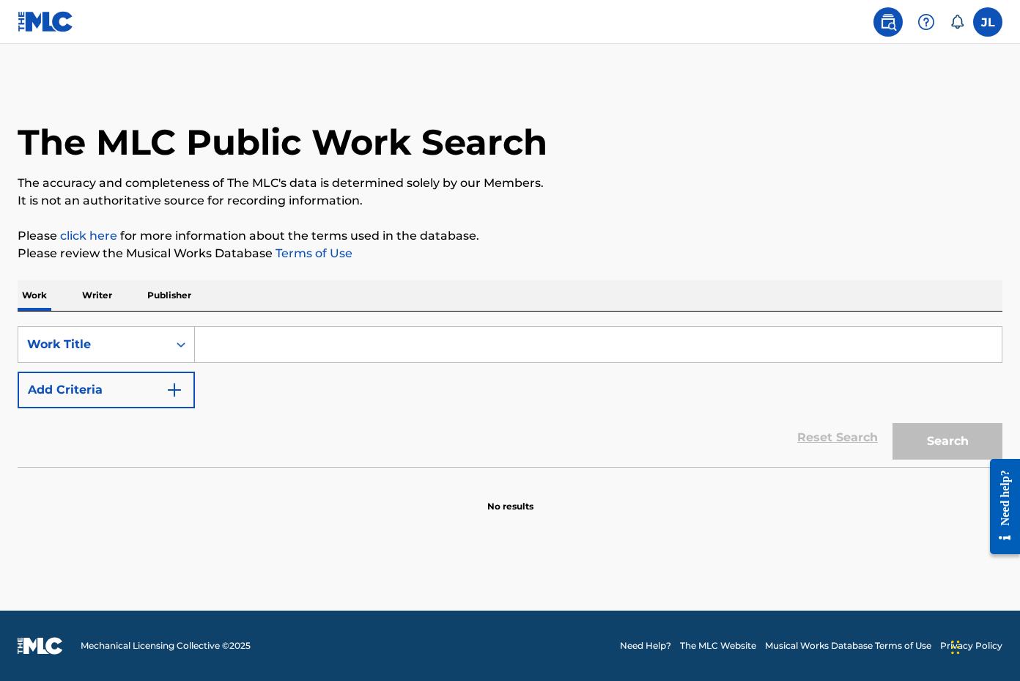
click at [245, 349] on input "Search Form" at bounding box center [598, 344] width 807 height 35
paste input "TRANSITION OF POWER"
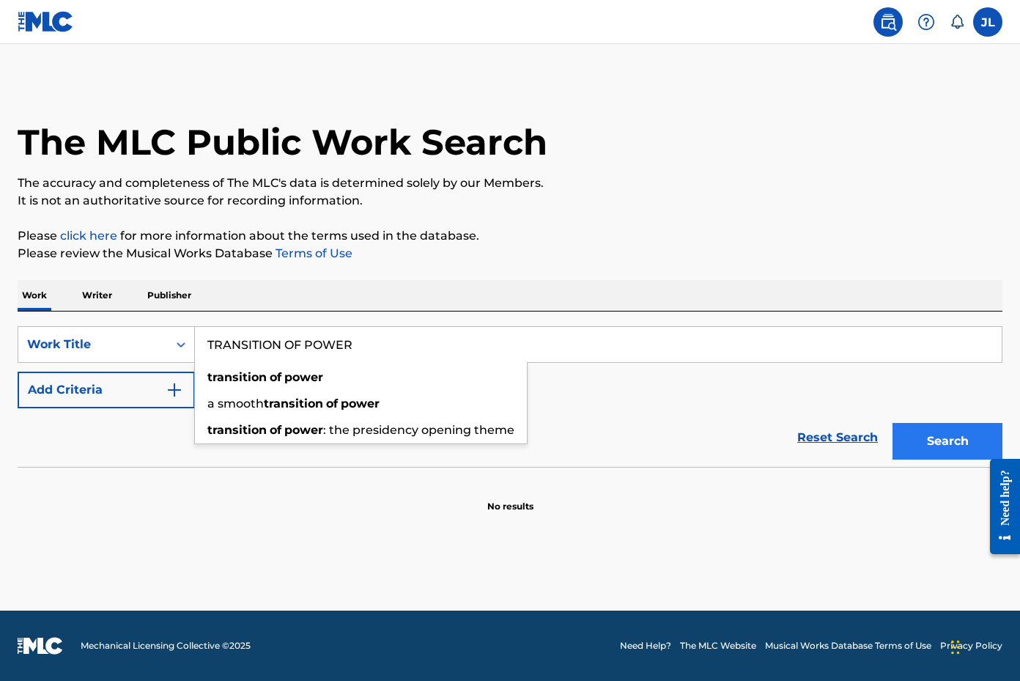
type input "TRANSITION OF POWER"
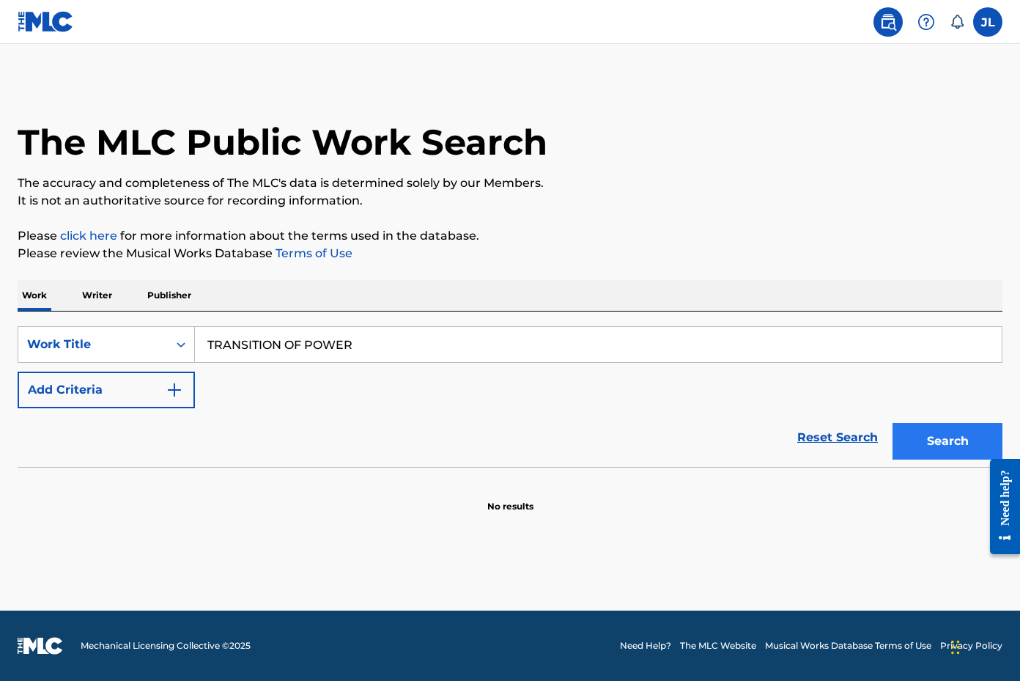
click at [916, 444] on button "Search" at bounding box center [948, 441] width 110 height 37
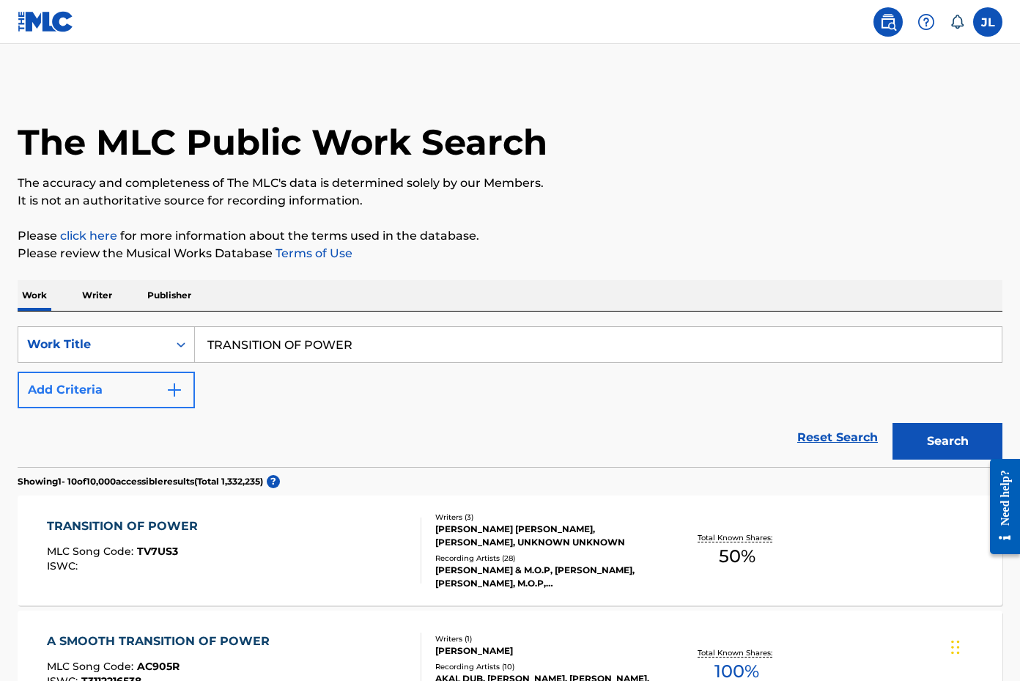
click at [183, 397] on img "Search Form" at bounding box center [175, 390] width 18 height 18
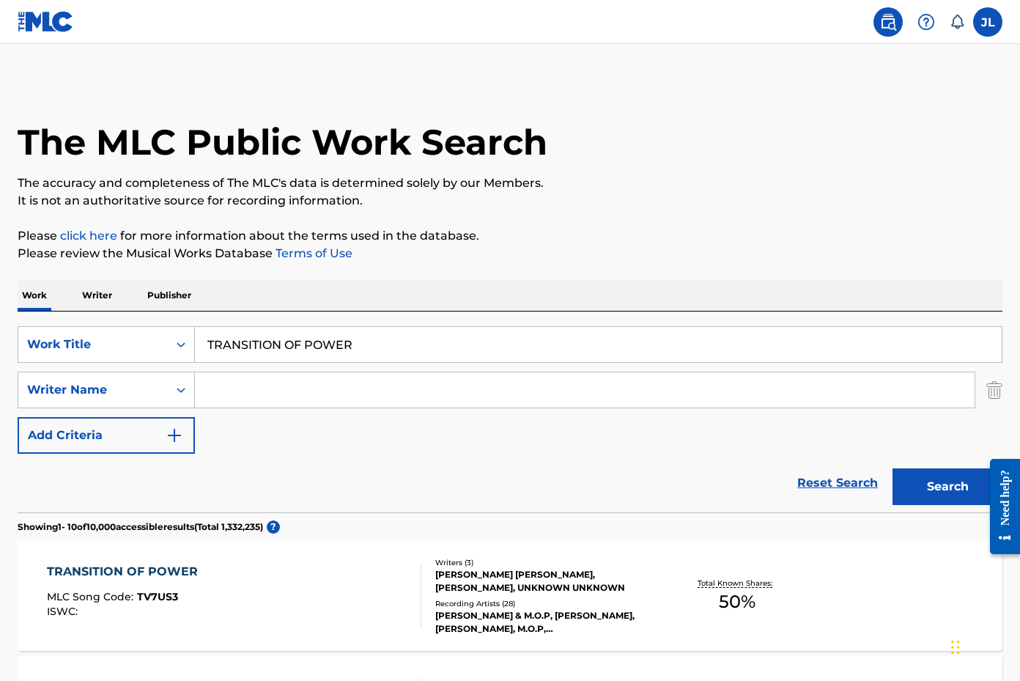
click at [240, 394] on input "Search Form" at bounding box center [585, 389] width 780 height 35
paste input "GARRAWAY [PERSON_NAME]"
type input "GARRAWAY [PERSON_NAME]"
click at [954, 479] on button "Search" at bounding box center [948, 486] width 110 height 37
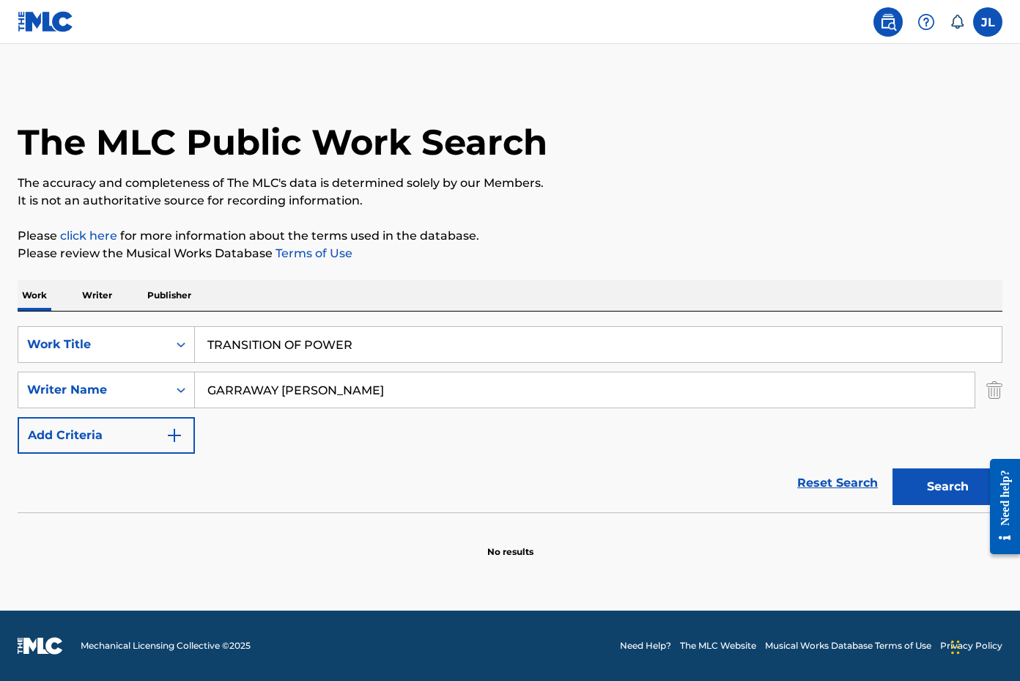
click at [59, 27] on img at bounding box center [46, 21] width 56 height 21
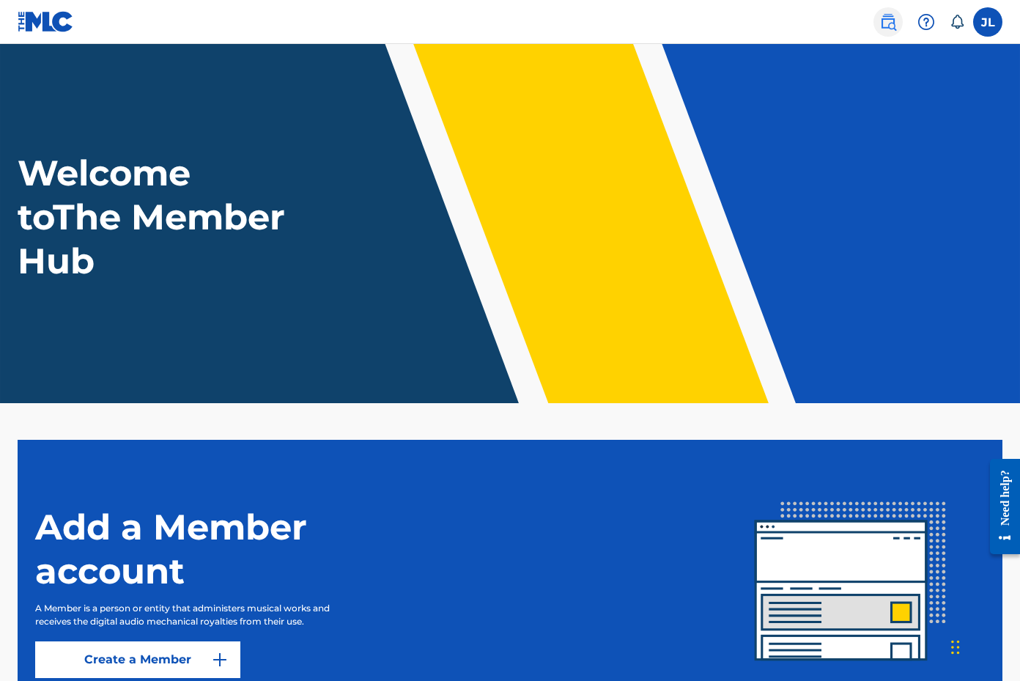
click at [890, 22] on img at bounding box center [889, 22] width 18 height 18
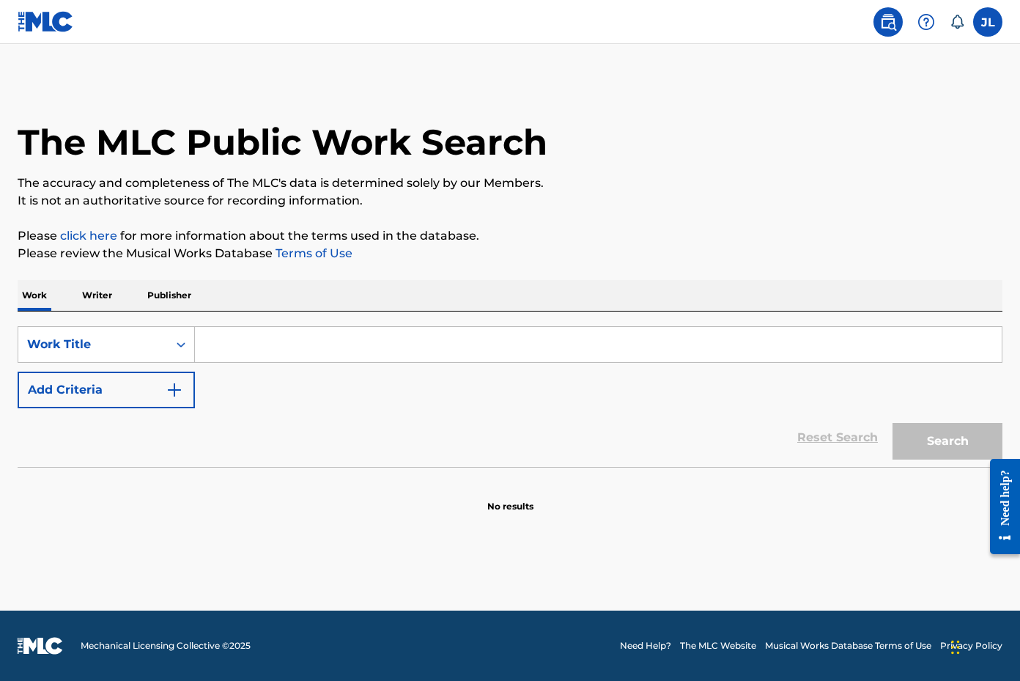
click at [957, 28] on icon at bounding box center [957, 22] width 12 height 14
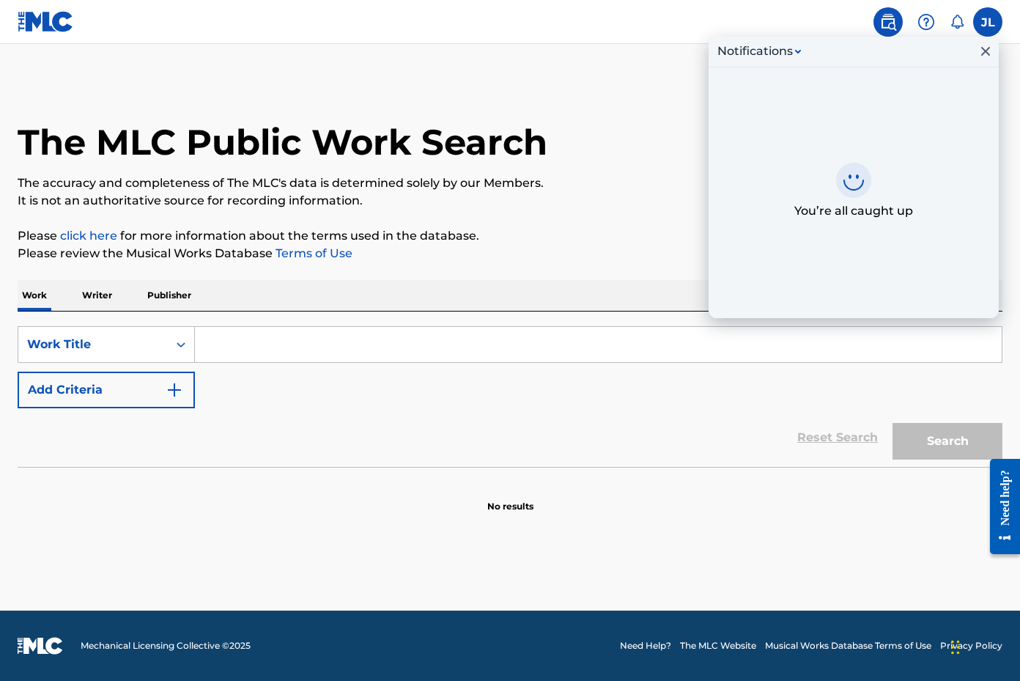
click at [957, 28] on icon at bounding box center [957, 22] width 12 height 14
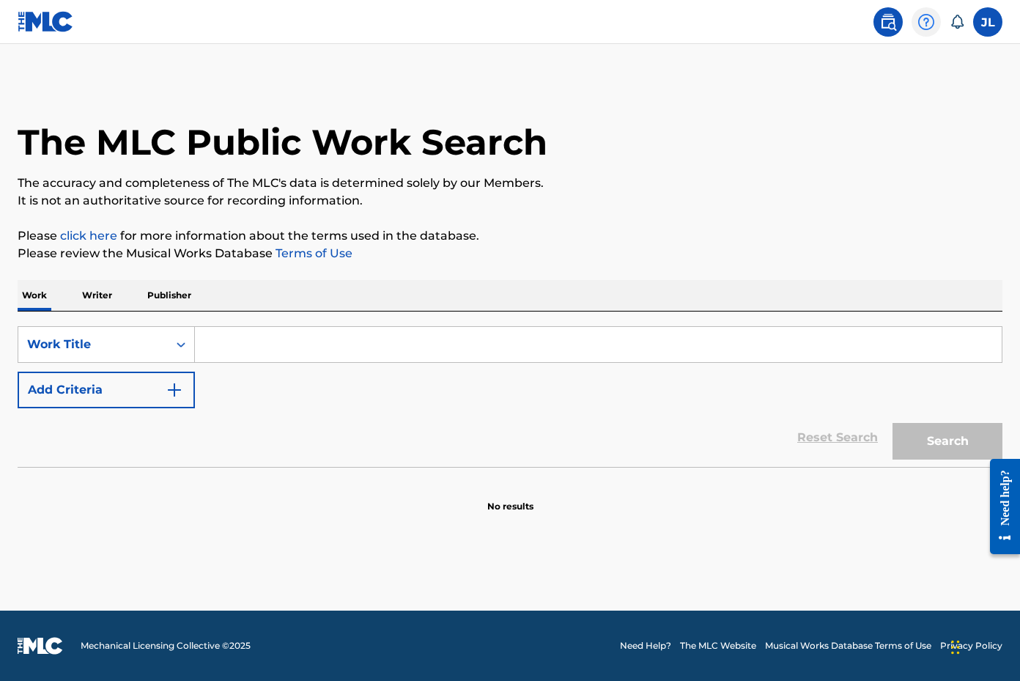
click at [916, 24] on div at bounding box center [926, 21] width 29 height 29
click at [898, 25] on link at bounding box center [888, 21] width 29 height 29
click at [891, 25] on img at bounding box center [889, 22] width 18 height 18
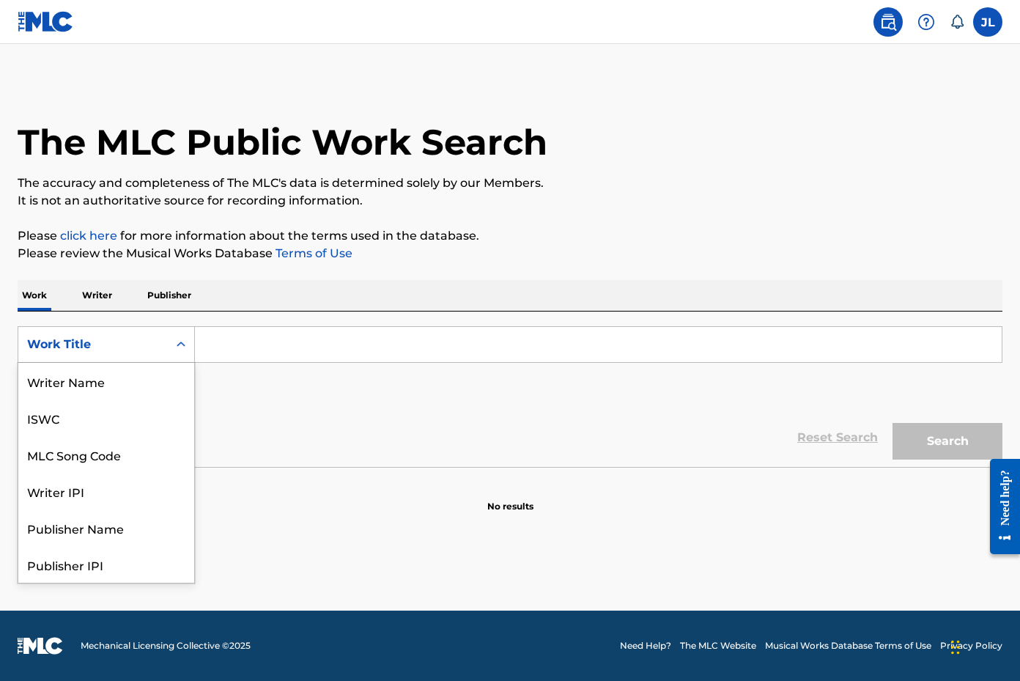
click at [174, 346] on div "Search Form" at bounding box center [181, 344] width 26 height 26
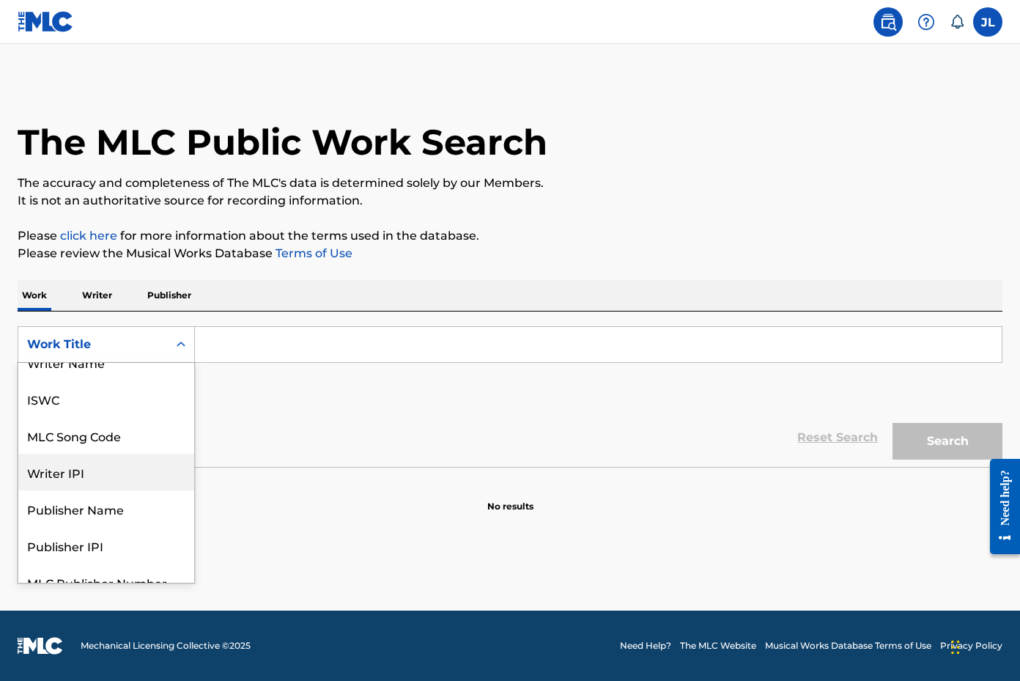
scroll to position [73, 0]
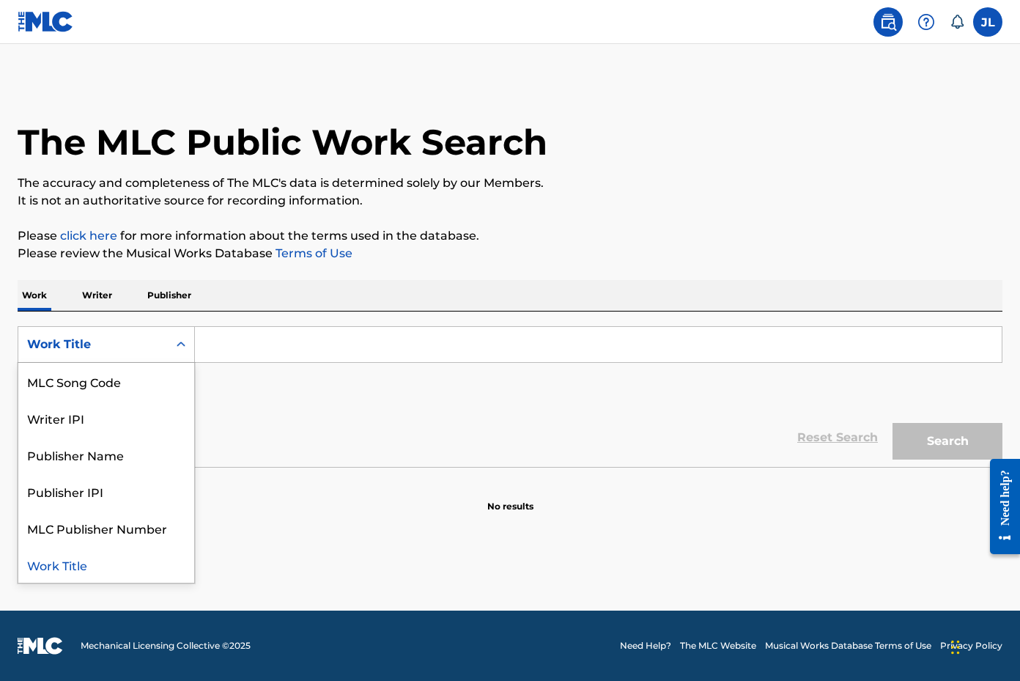
click at [73, 571] on div "Work Title" at bounding box center [106, 564] width 176 height 37
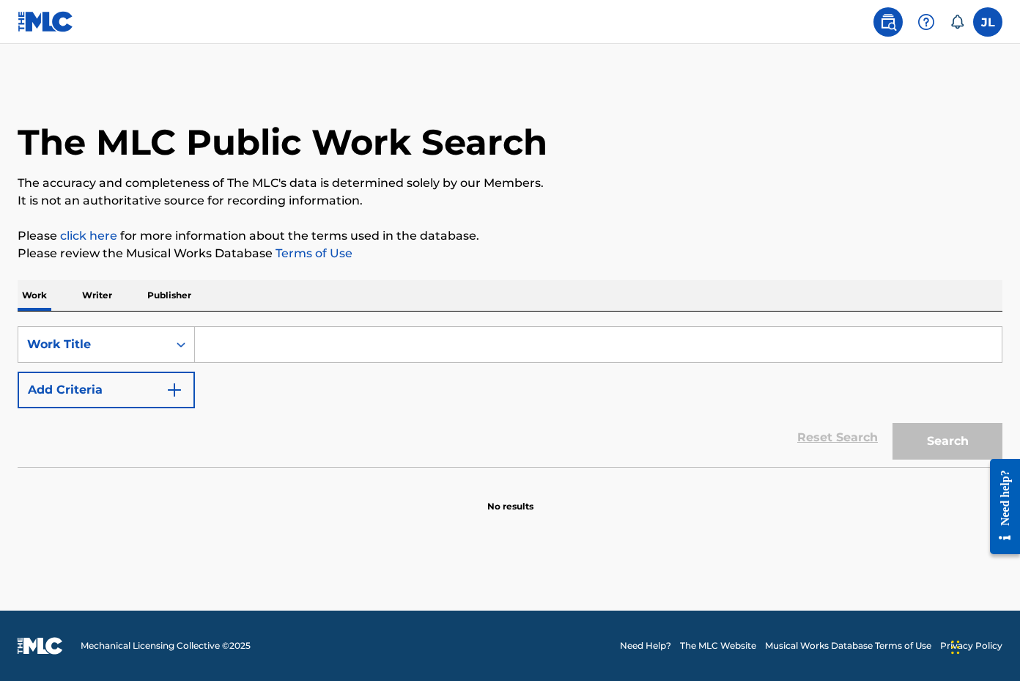
click at [957, 21] on icon at bounding box center [957, 22] width 15 height 15
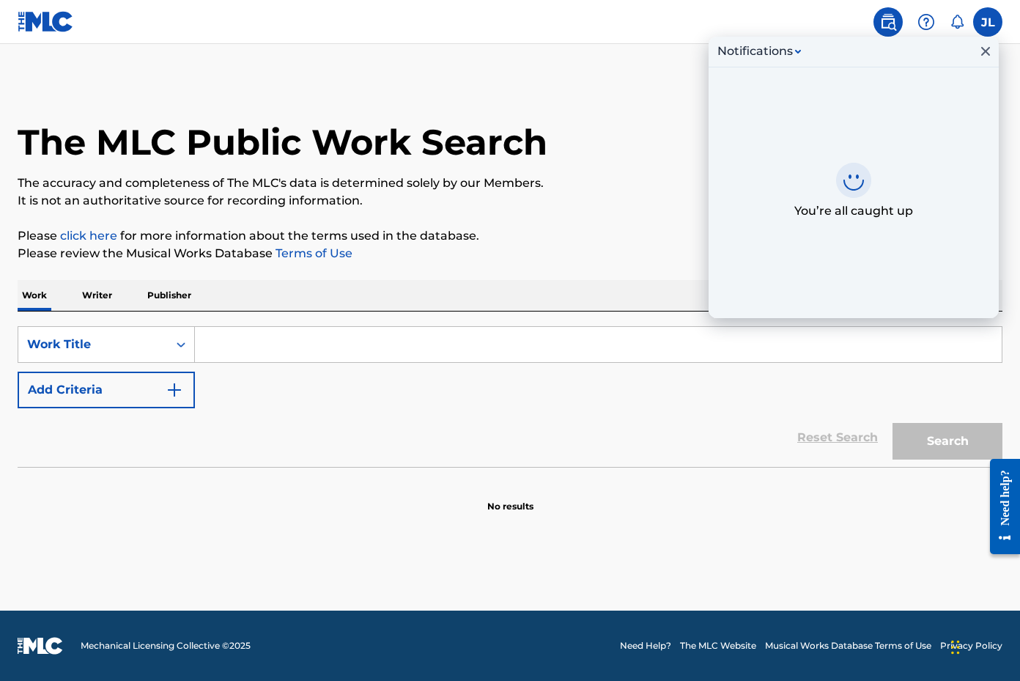
click at [957, 21] on icon at bounding box center [957, 22] width 15 height 15
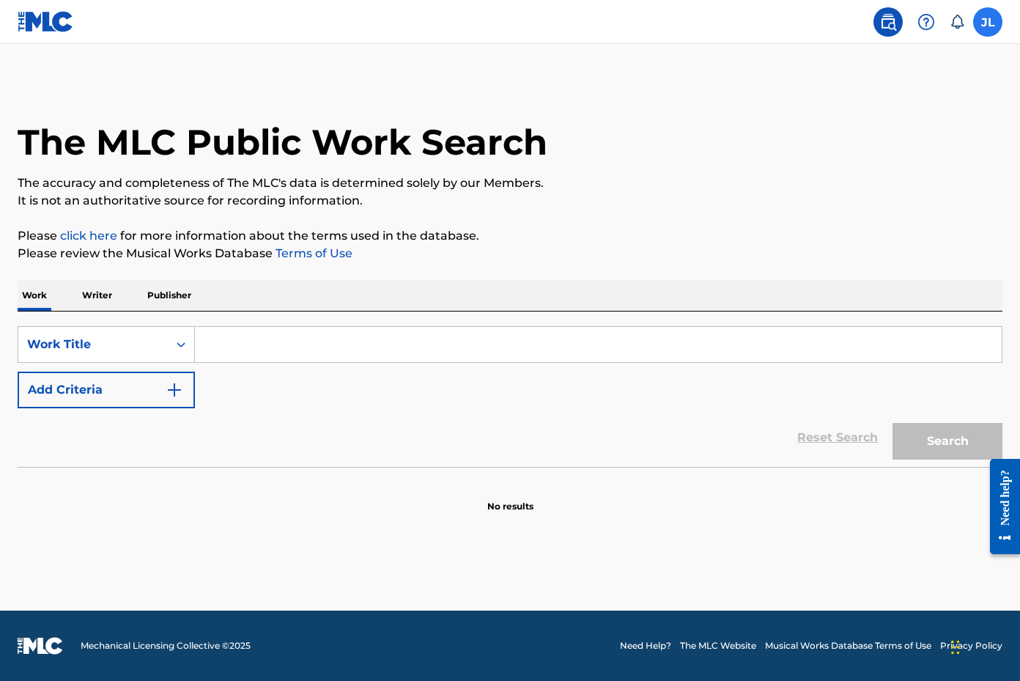
click at [988, 22] on label at bounding box center [987, 21] width 29 height 29
click at [988, 22] on input "JL [PERSON_NAME] [PERSON_NAME][EMAIL_ADDRESS][DOMAIN_NAME] Notification Prefere…" at bounding box center [988, 22] width 0 height 0
click at [592, 54] on main "The MLC Public Work Search The accuracy and completeness of The MLC's data is d…" at bounding box center [510, 327] width 1020 height 567
click at [110, 300] on p "Writer" at bounding box center [97, 295] width 39 height 31
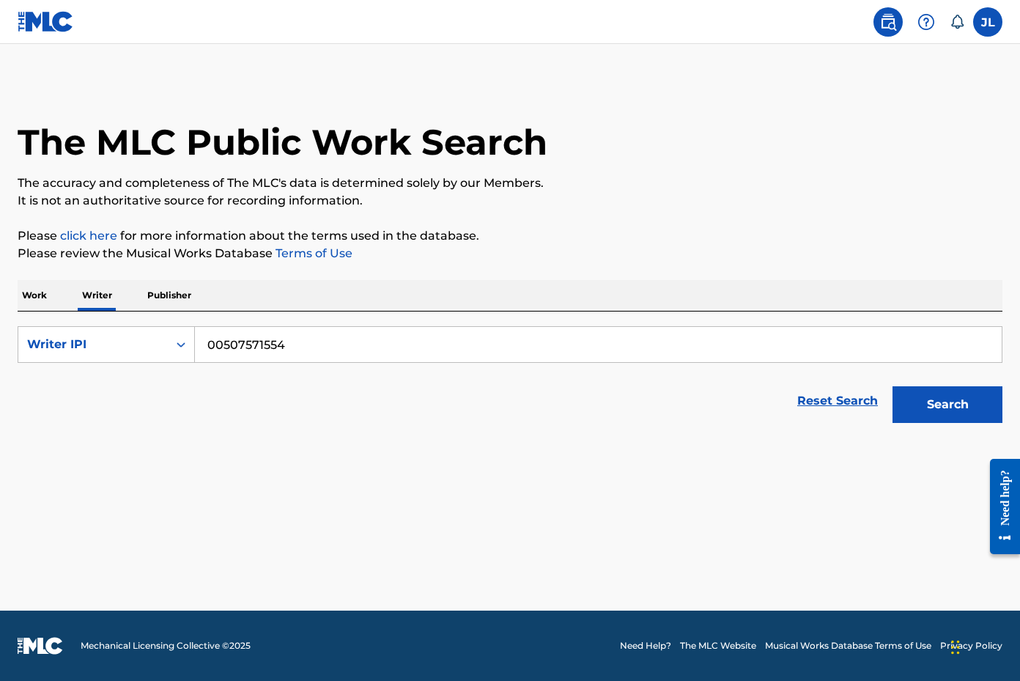
click at [171, 295] on p "Publisher" at bounding box center [169, 295] width 53 height 31
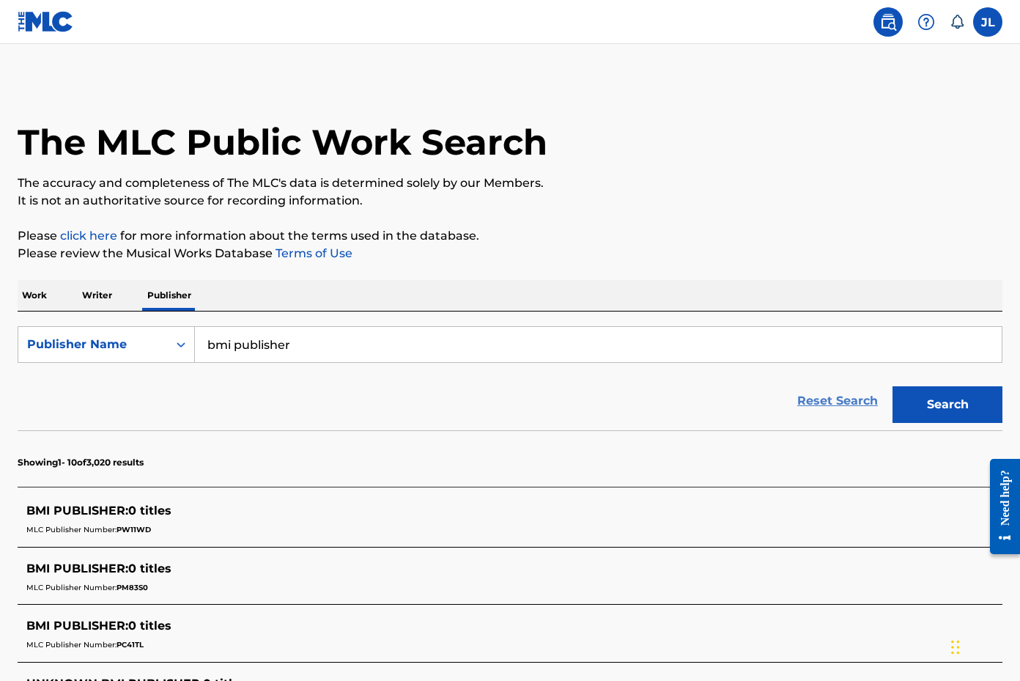
click at [817, 400] on link "Reset Search" at bounding box center [837, 401] width 95 height 32
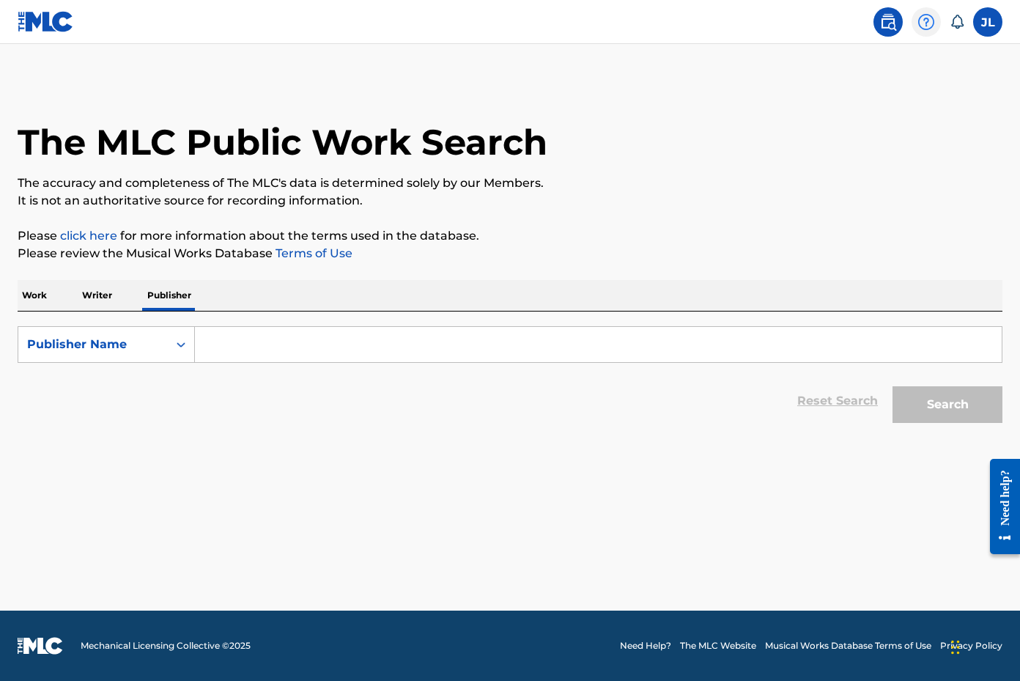
click at [919, 26] on img at bounding box center [927, 22] width 18 height 18
click at [952, 23] on icon at bounding box center [957, 22] width 15 height 15
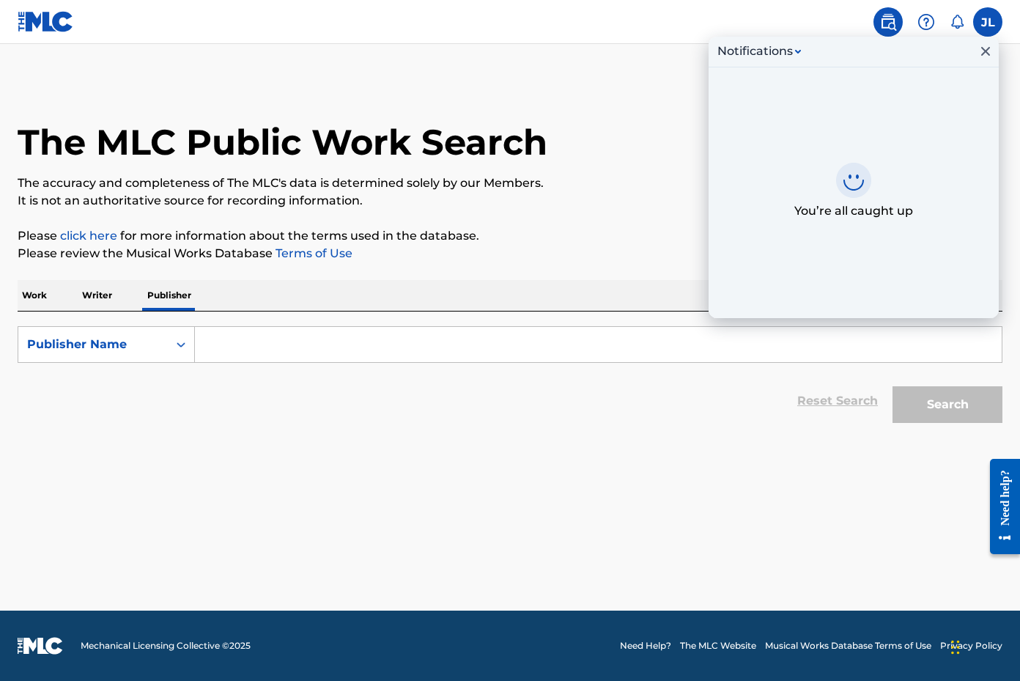
click at [952, 23] on icon at bounding box center [957, 22] width 15 height 15
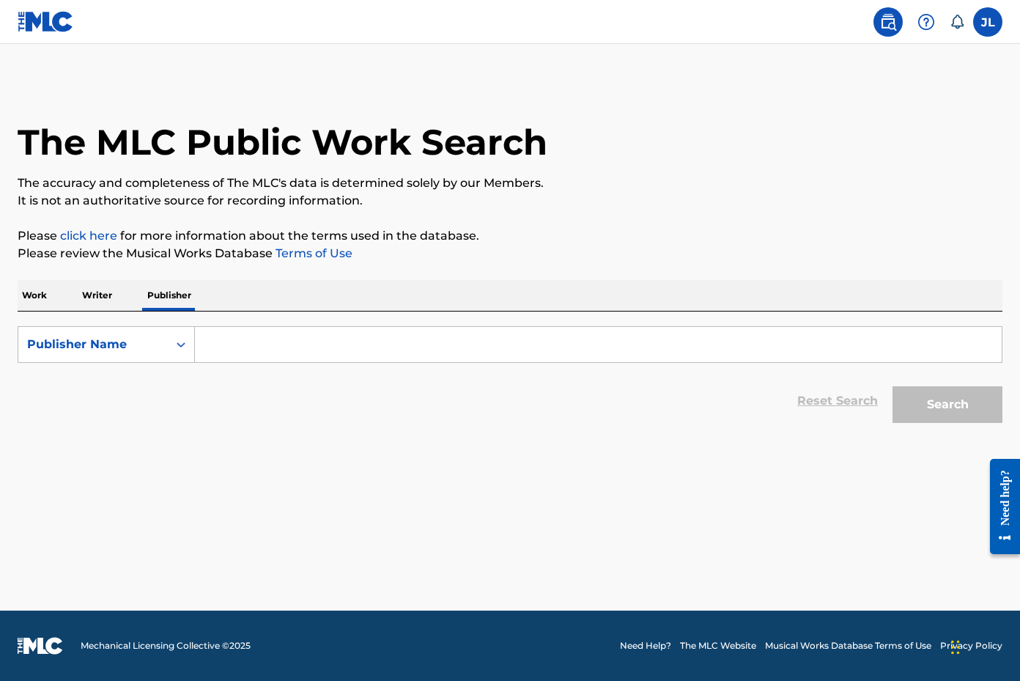
click at [33, 295] on p "Work" at bounding box center [35, 295] width 34 height 31
